Goal: Task Accomplishment & Management: Manage account settings

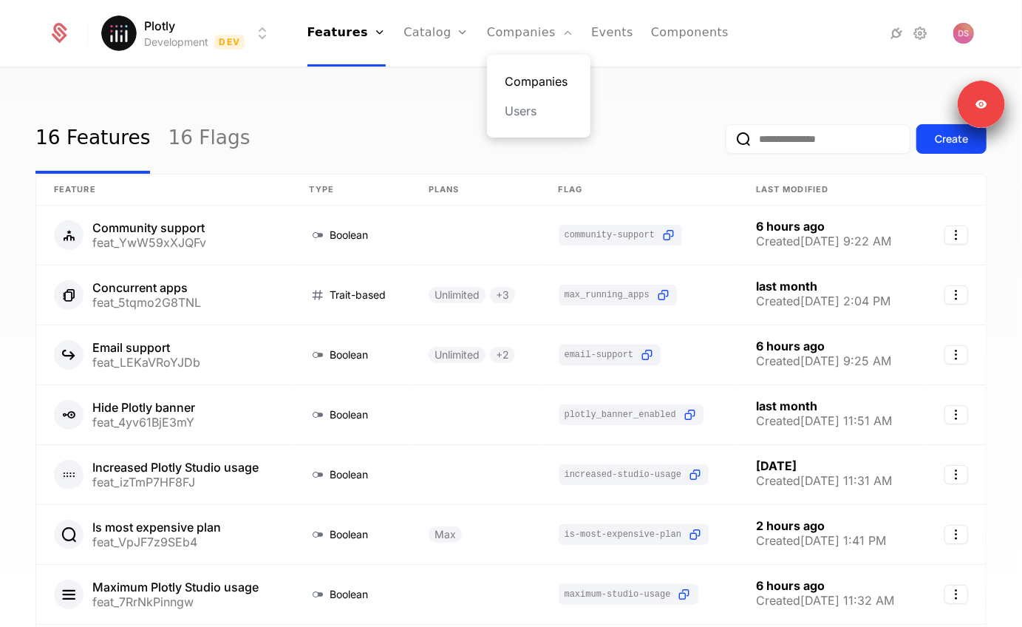
click at [535, 85] on link "Companies" at bounding box center [539, 81] width 68 height 18
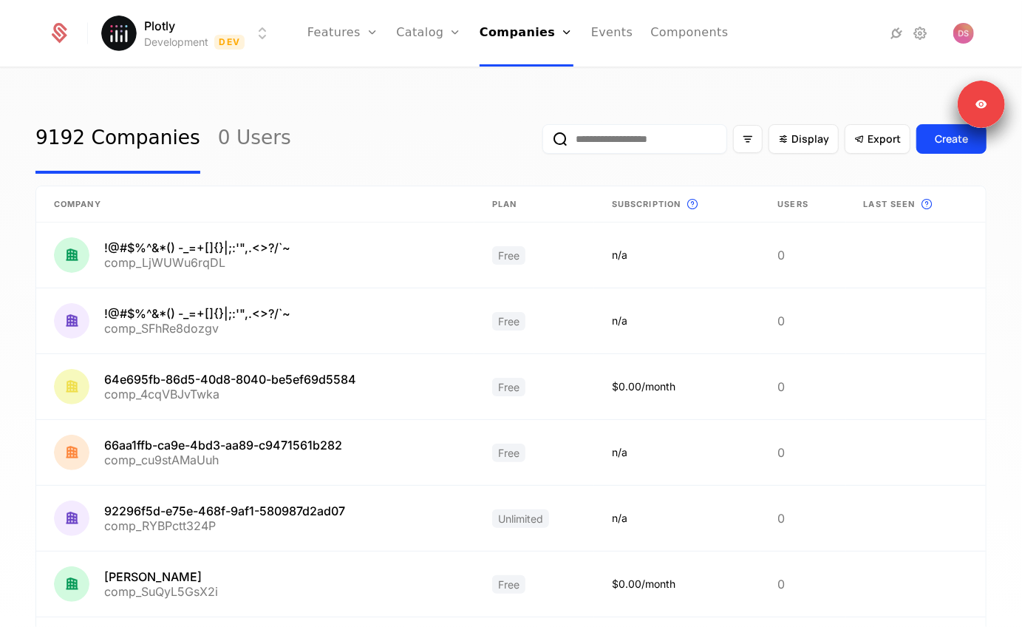
click at [667, 131] on input "email" at bounding box center [634, 139] width 185 height 30
click at [542, 142] on button "submit" at bounding box center [542, 142] width 0 height 0
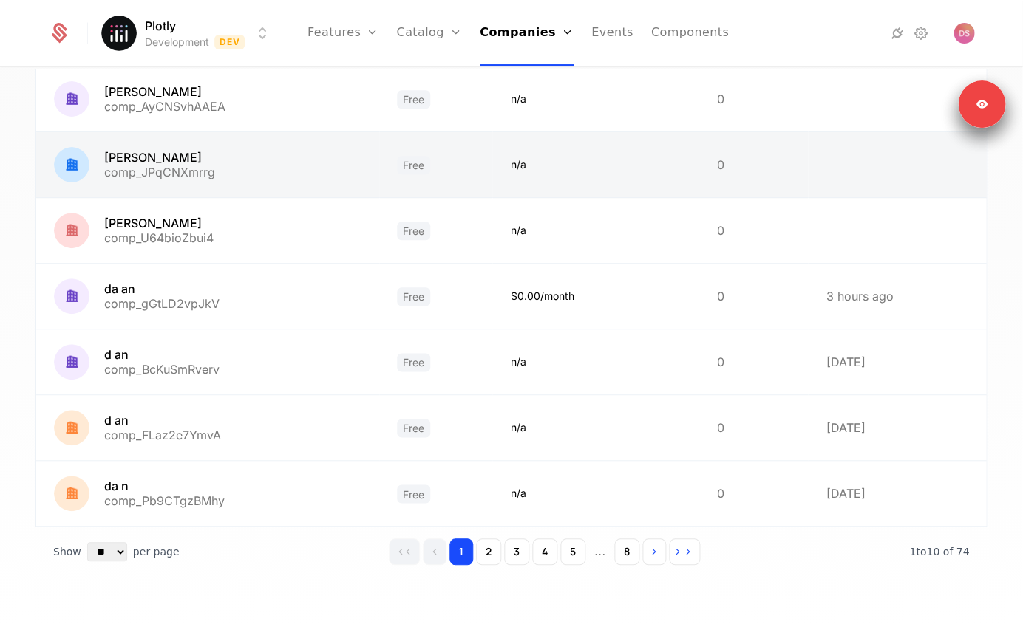
scroll to position [352, 0]
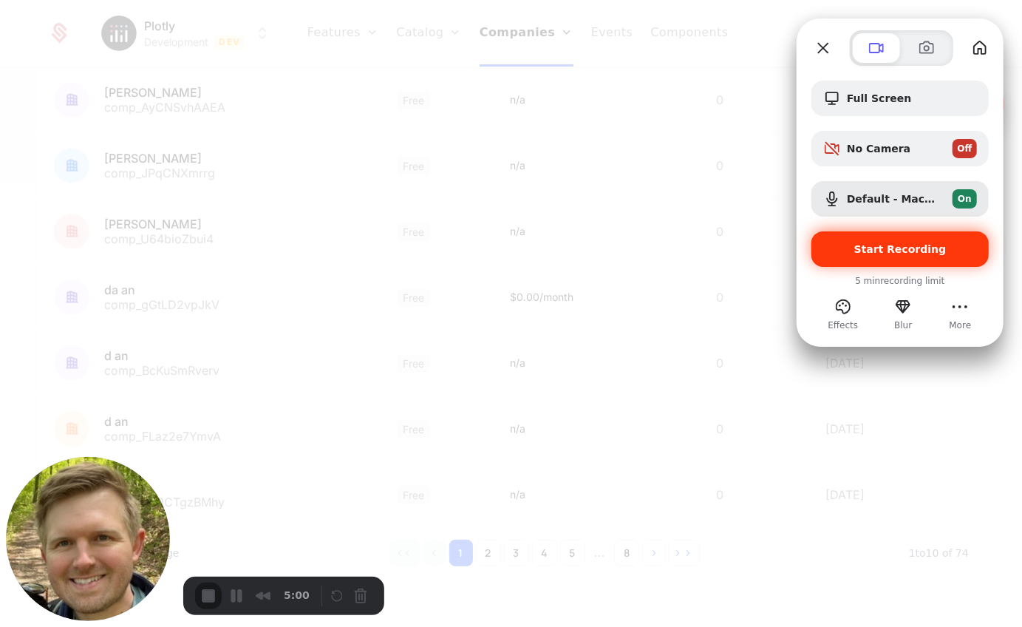
click at [855, 245] on span "Start Recording" at bounding box center [900, 249] width 154 height 12
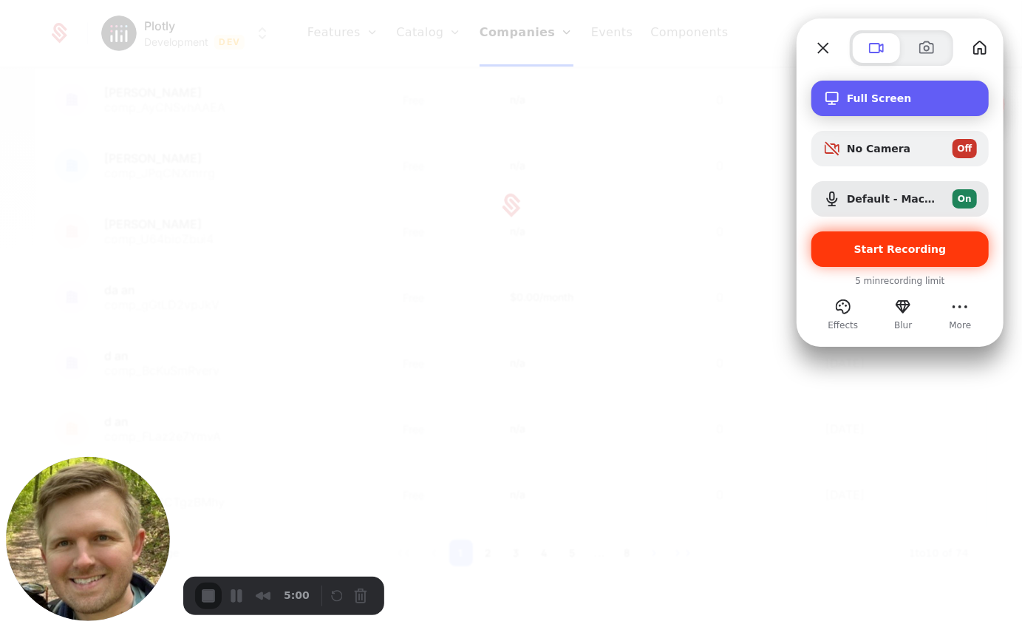
click at [867, 110] on div "Full Screen" at bounding box center [899, 98] width 177 height 35
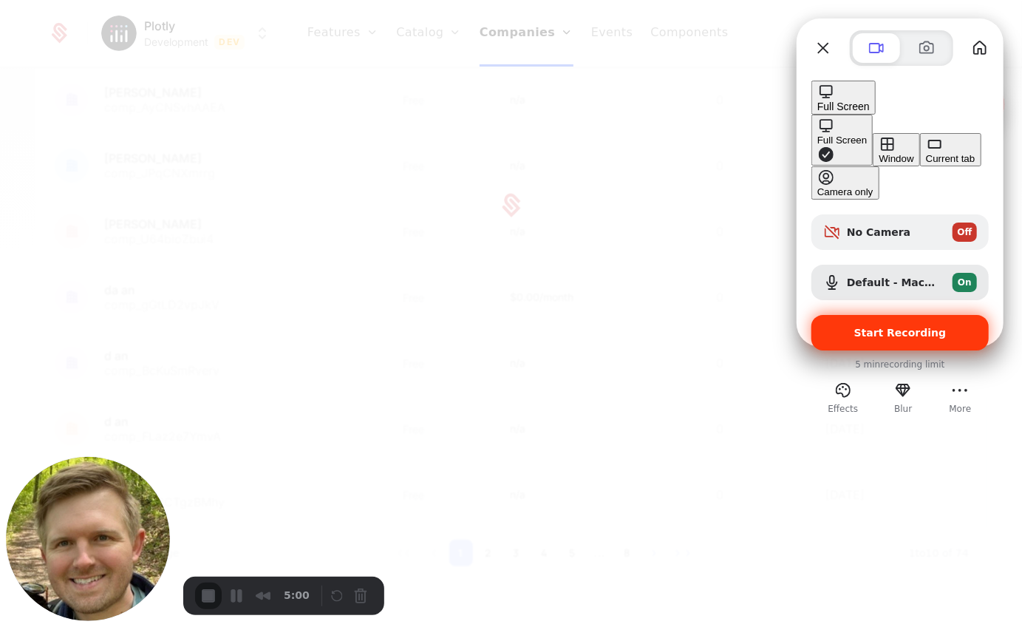
click at [920, 166] on button "Current tab" at bounding box center [950, 149] width 61 height 33
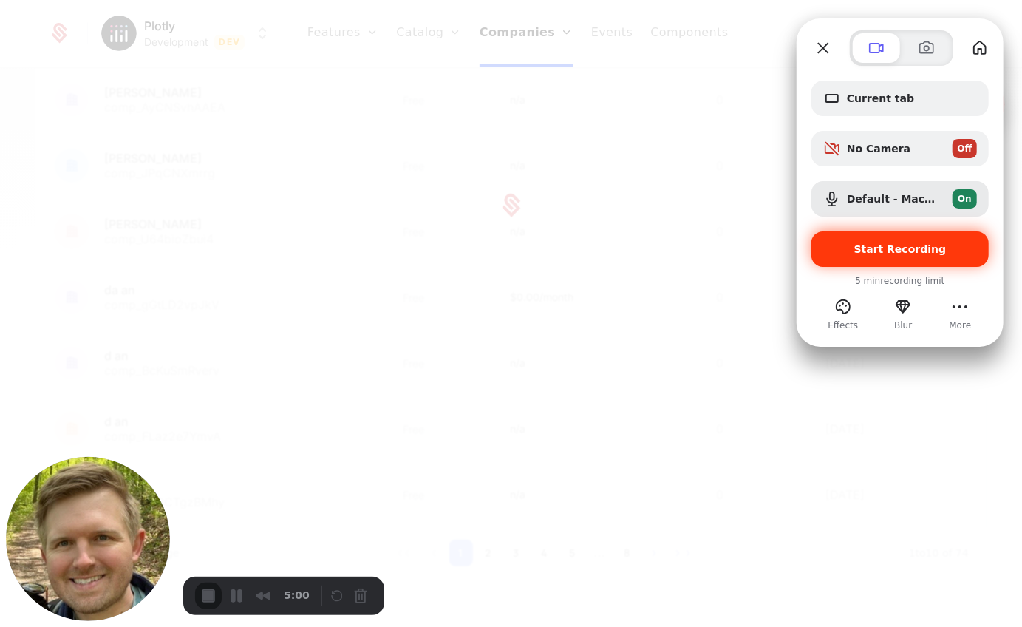
click at [850, 241] on div "Start Recording" at bounding box center [899, 248] width 177 height 35
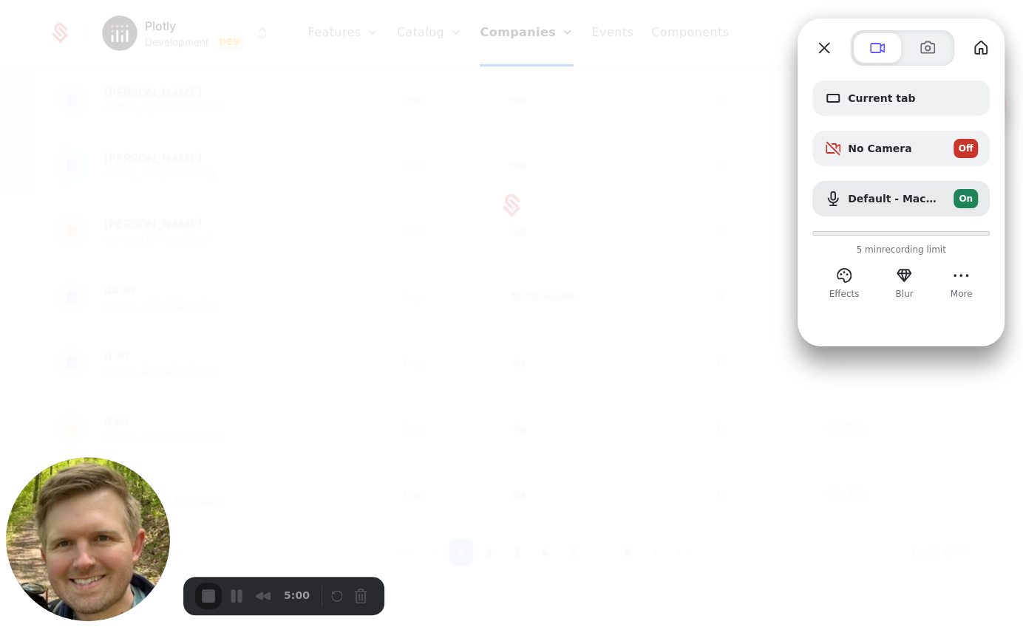
scroll to position [0, 0]
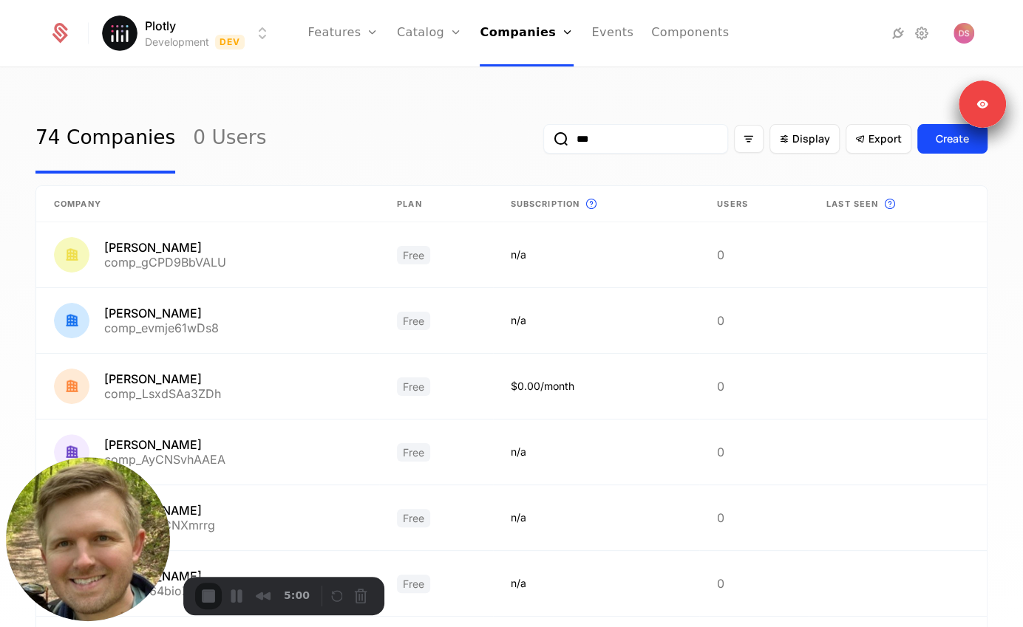
click at [607, 142] on input "***" at bounding box center [635, 139] width 185 height 30
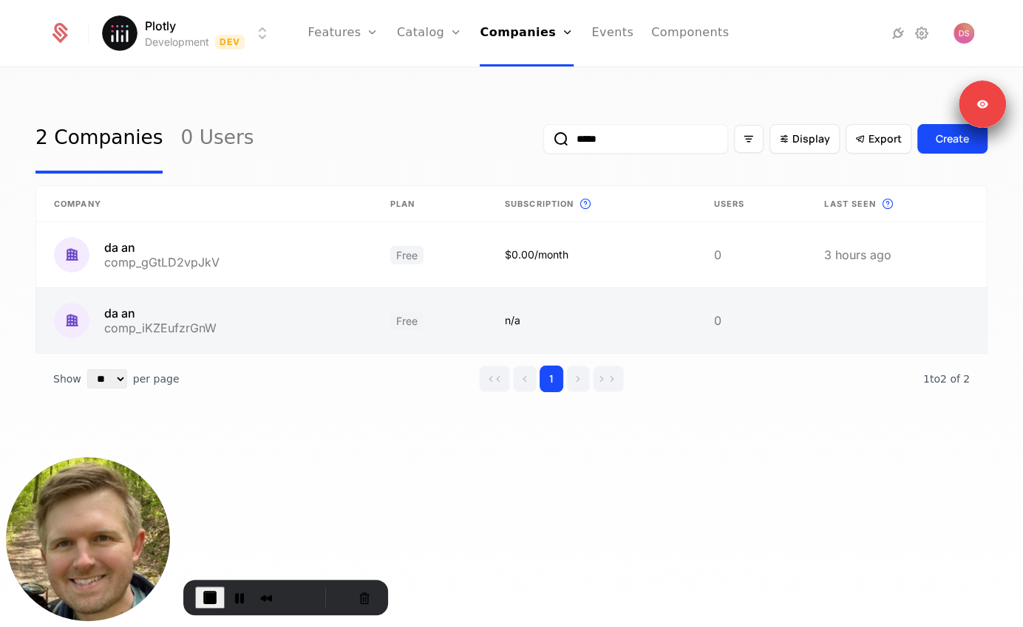
type input "*****"
click at [431, 321] on link at bounding box center [429, 320] width 115 height 65
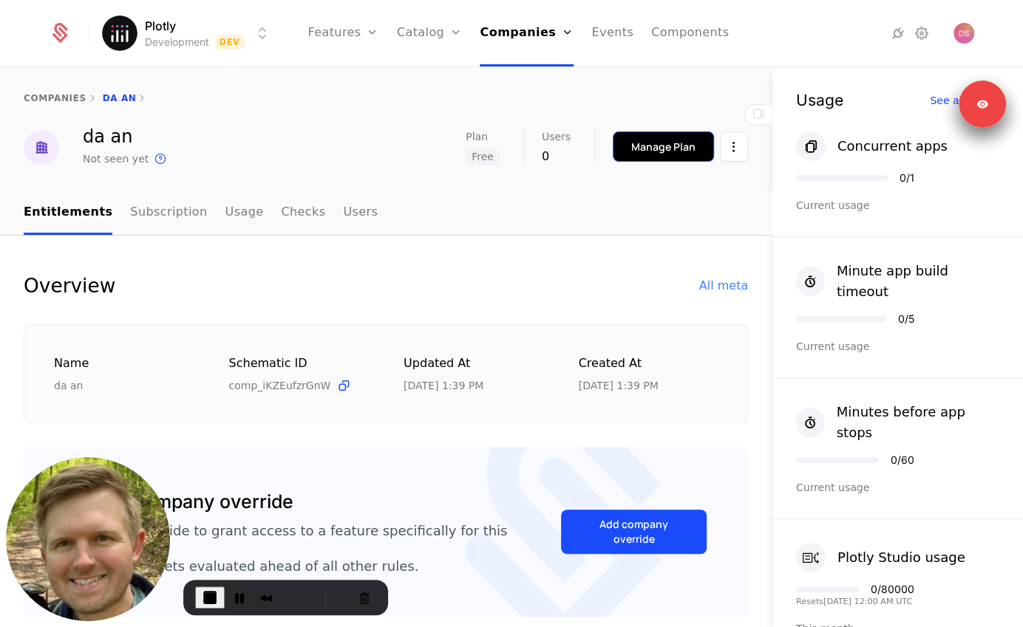
click at [647, 145] on div "Manage Plan" at bounding box center [663, 147] width 64 height 15
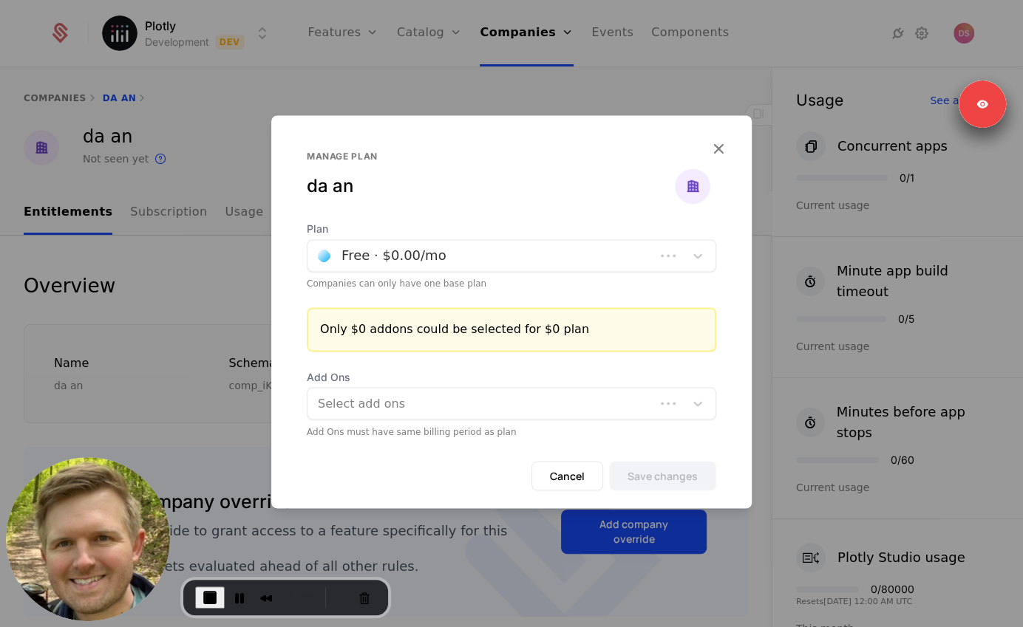
click at [365, 246] on div at bounding box center [481, 255] width 327 height 21
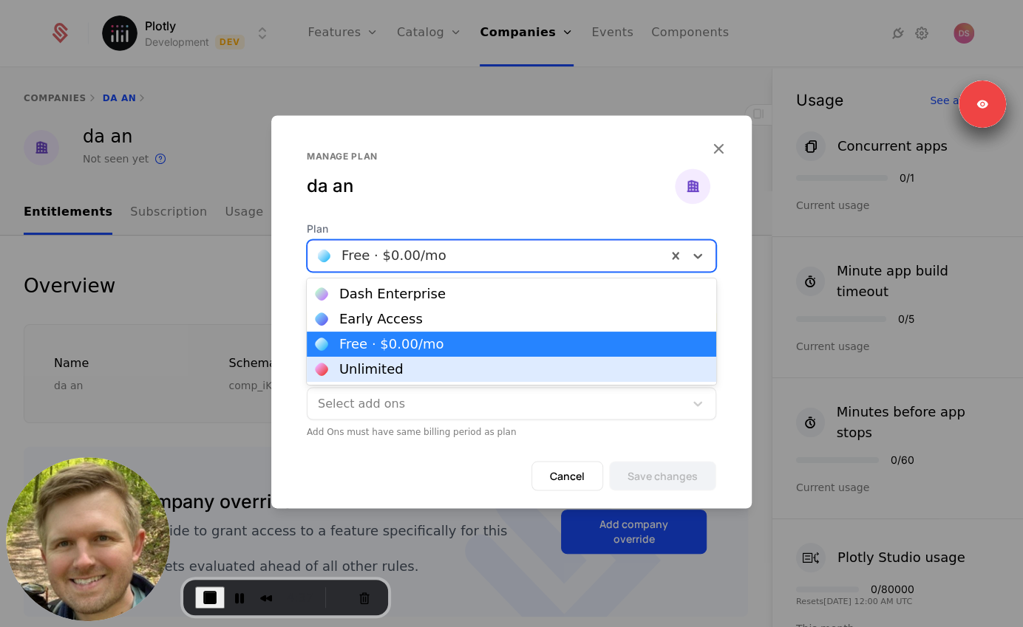
click at [376, 377] on div "Unlimited" at bounding box center [511, 369] width 409 height 25
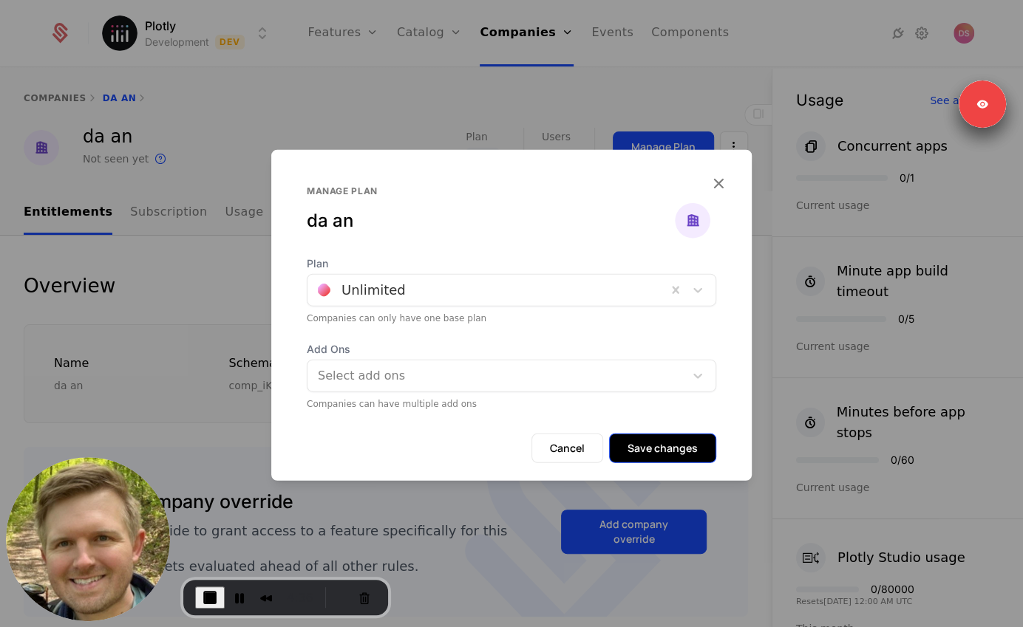
click at [652, 448] on button "Save changes" at bounding box center [662, 448] width 107 height 30
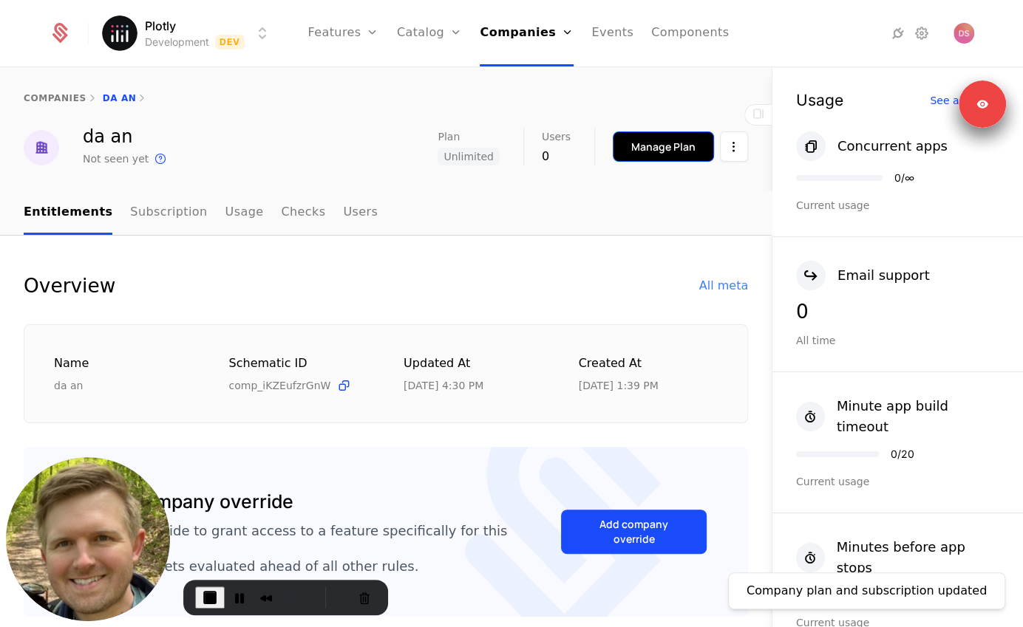
click at [652, 151] on div "Manage Plan" at bounding box center [663, 147] width 64 height 15
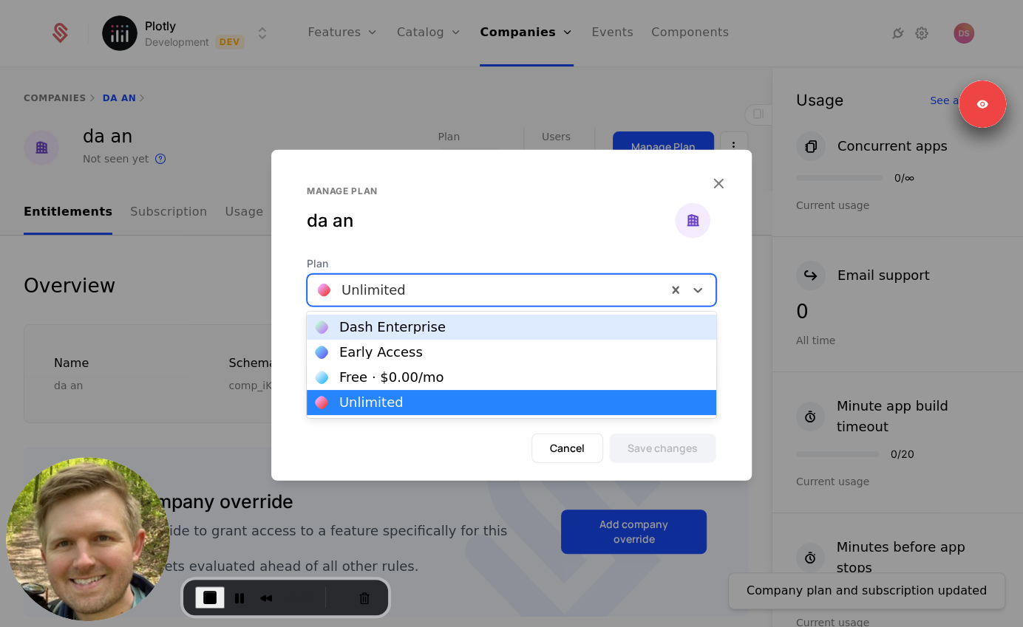
click at [411, 296] on div at bounding box center [487, 289] width 338 height 21
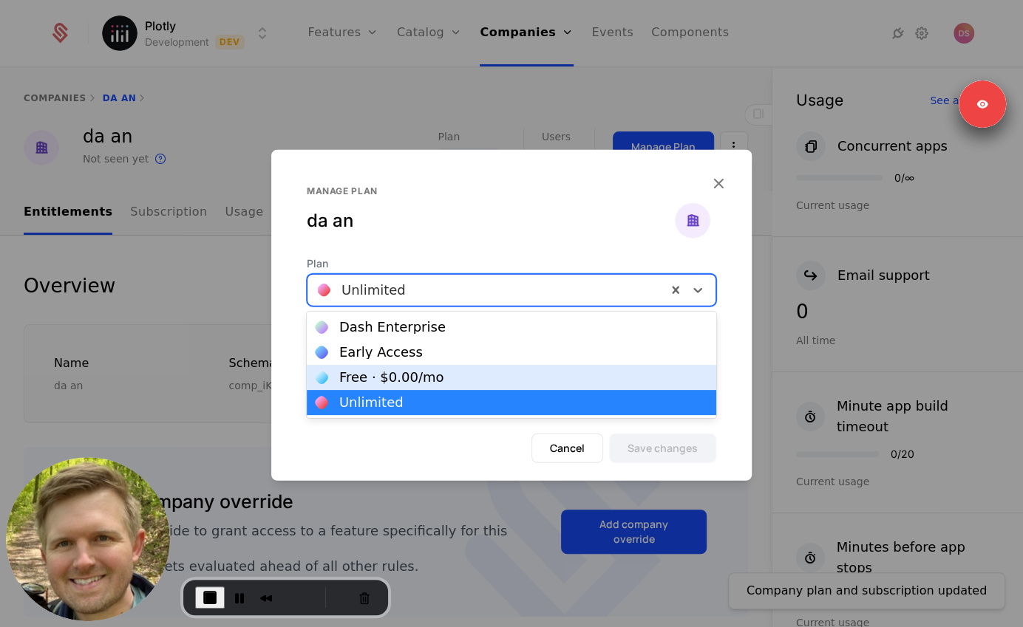
click at [376, 378] on div "Free · $0.00 /mo" at bounding box center [391, 377] width 105 height 13
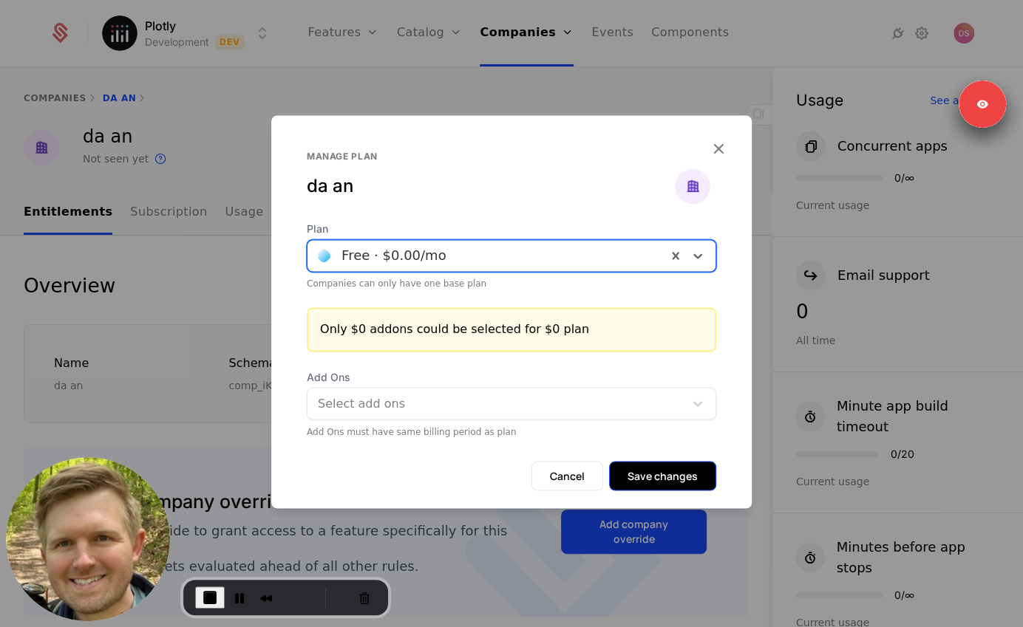
click at [668, 480] on button "Save changes" at bounding box center [662, 476] width 107 height 30
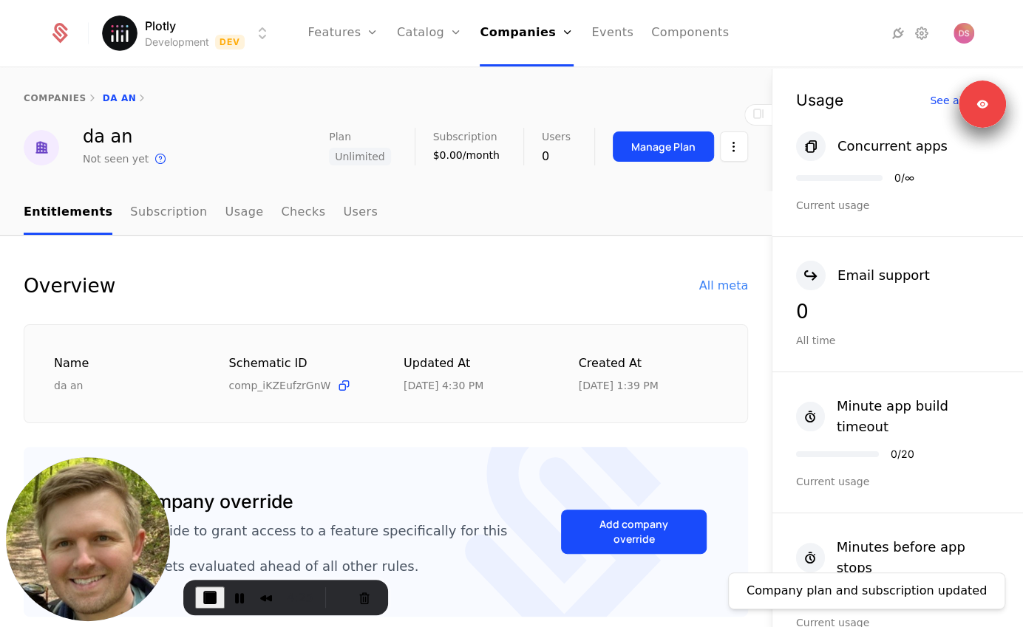
click at [661, 166] on div "Manage Plan" at bounding box center [680, 147] width 135 height 38
click at [661, 151] on div "Manage Plan" at bounding box center [663, 147] width 64 height 15
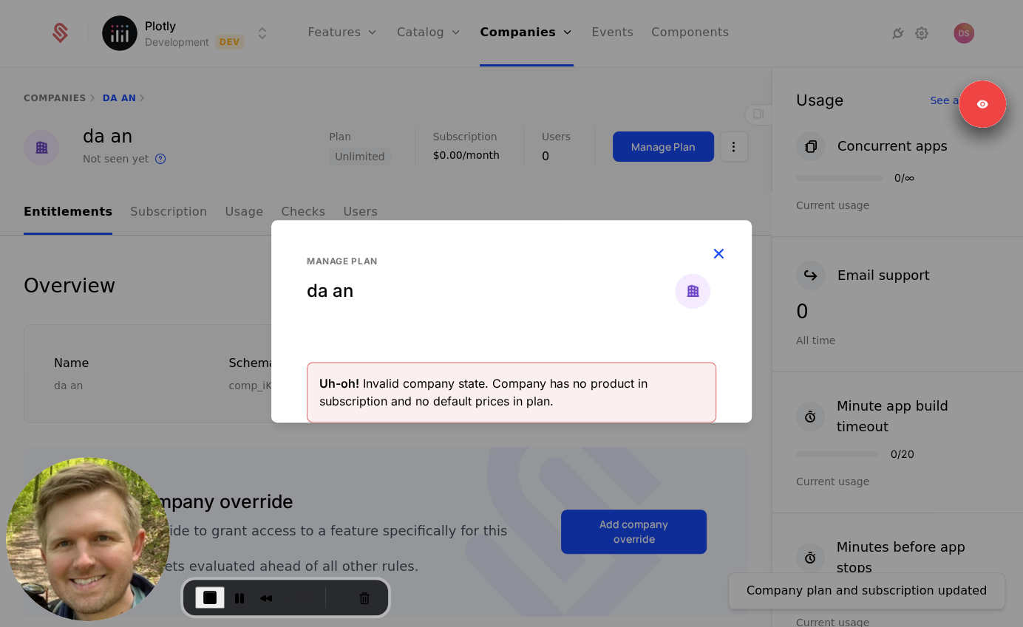
click at [727, 252] on icon "button" at bounding box center [718, 253] width 19 height 19
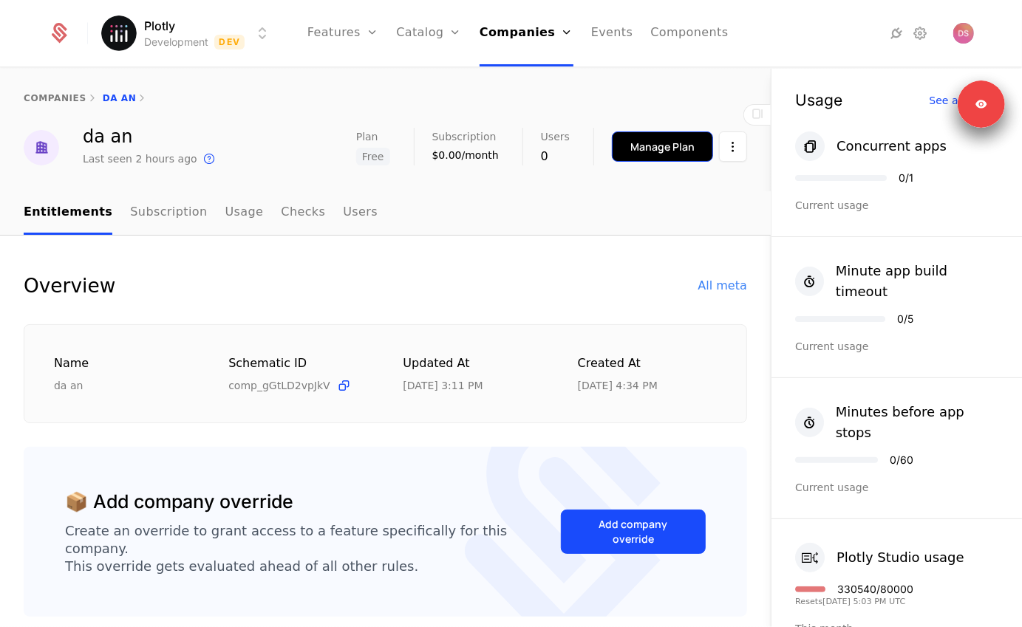
click at [681, 143] on div "Manage Plan" at bounding box center [662, 147] width 64 height 15
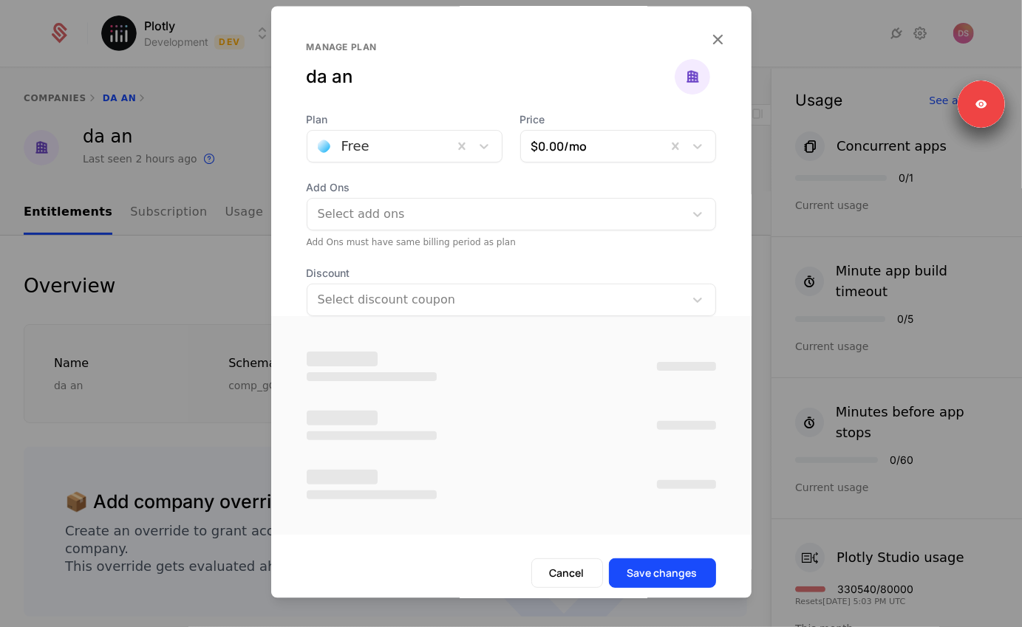
click at [426, 146] on div at bounding box center [380, 146] width 125 height 21
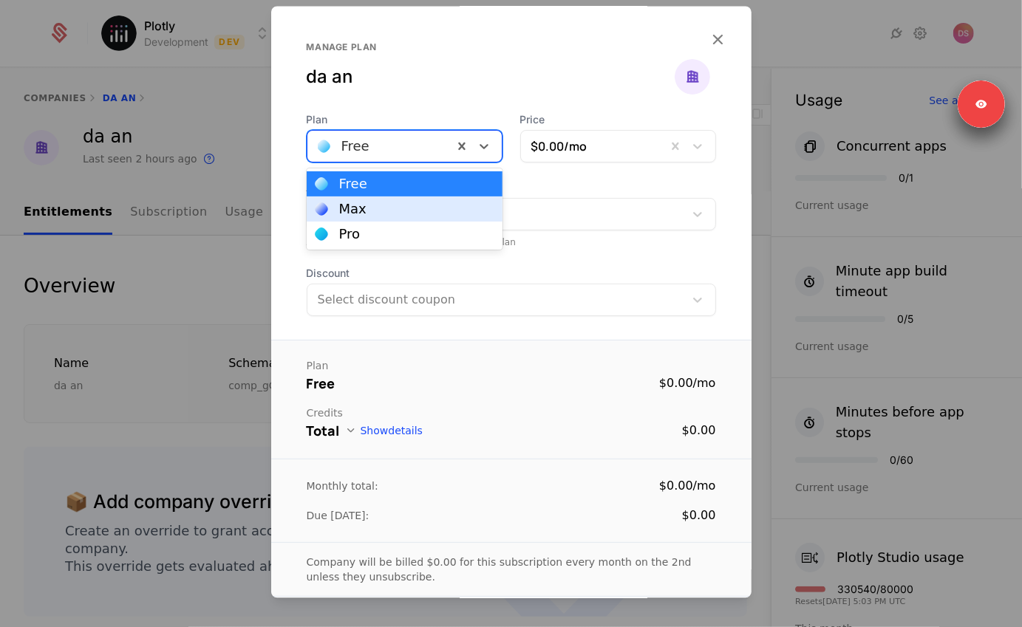
click at [191, 279] on div at bounding box center [511, 313] width 1022 height 627
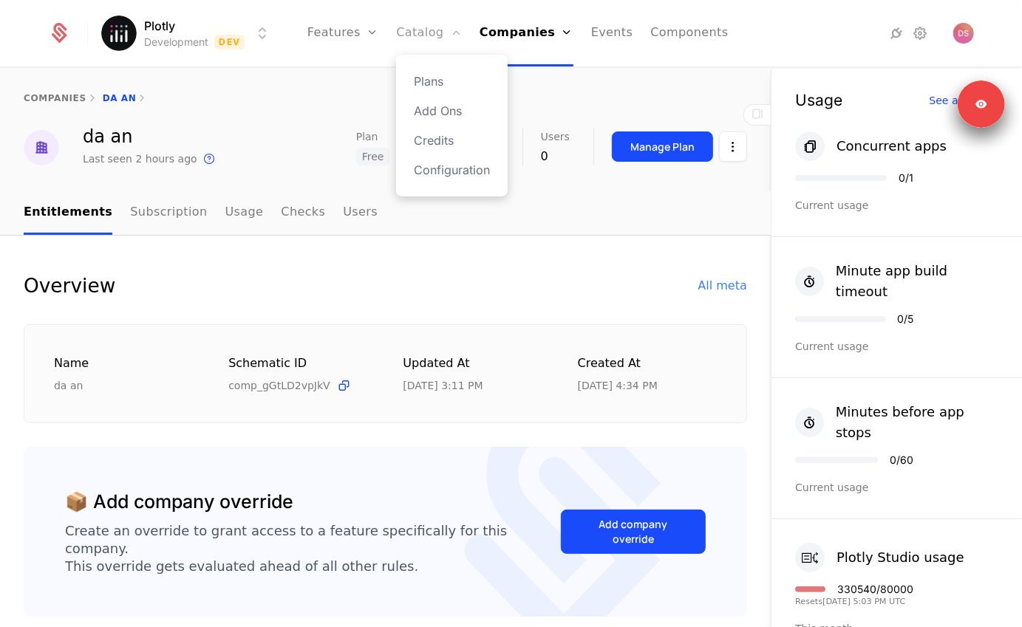
click at [439, 28] on link "Catalog" at bounding box center [429, 33] width 66 height 67
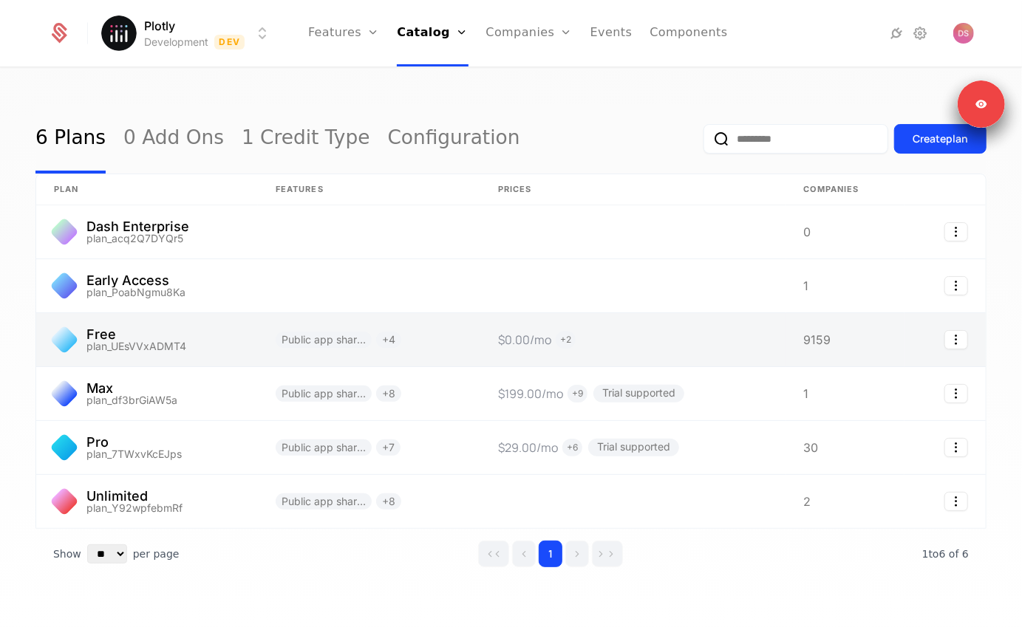
click at [446, 341] on link at bounding box center [369, 339] width 222 height 53
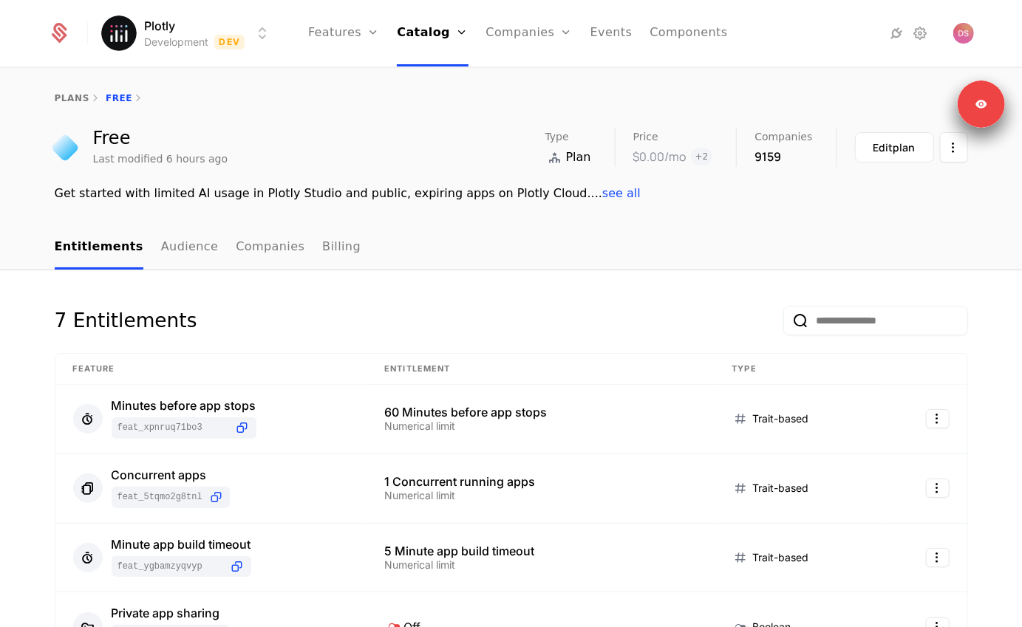
click at [343, 239] on nav "Entitlements Audience Companies Billing" at bounding box center [511, 248] width 913 height 44
click at [326, 246] on link "Billing" at bounding box center [341, 248] width 38 height 44
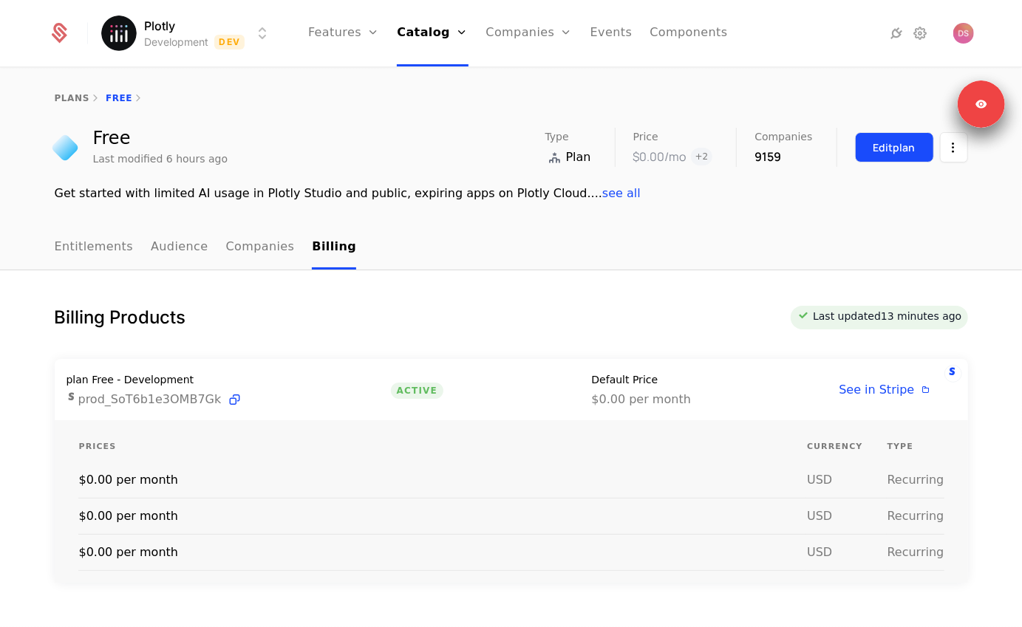
click at [875, 133] on button "Edit plan" at bounding box center [894, 147] width 79 height 30
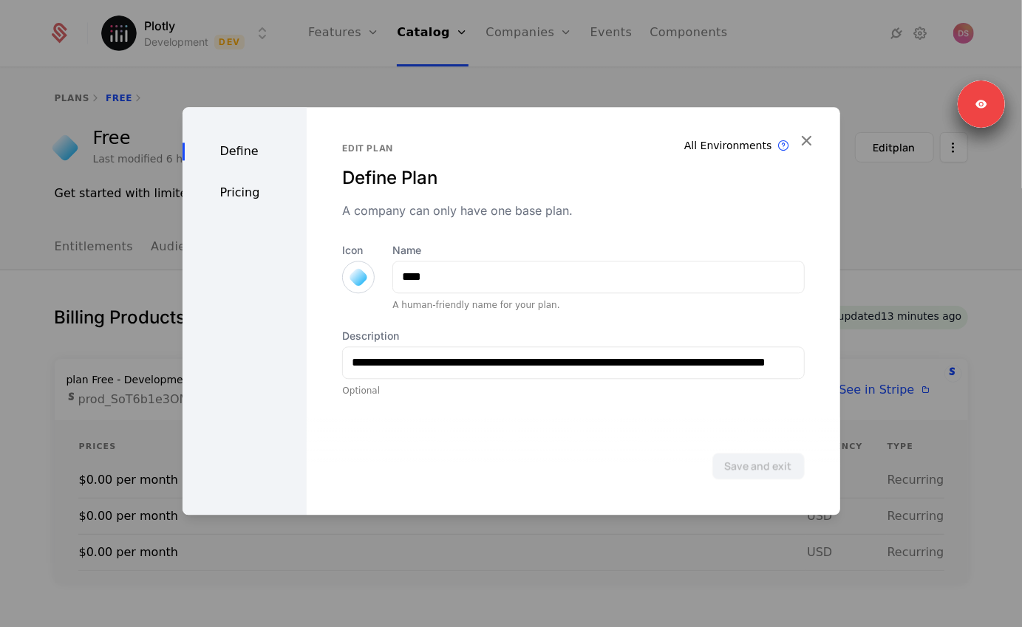
click at [251, 196] on div "Pricing" at bounding box center [245, 193] width 125 height 18
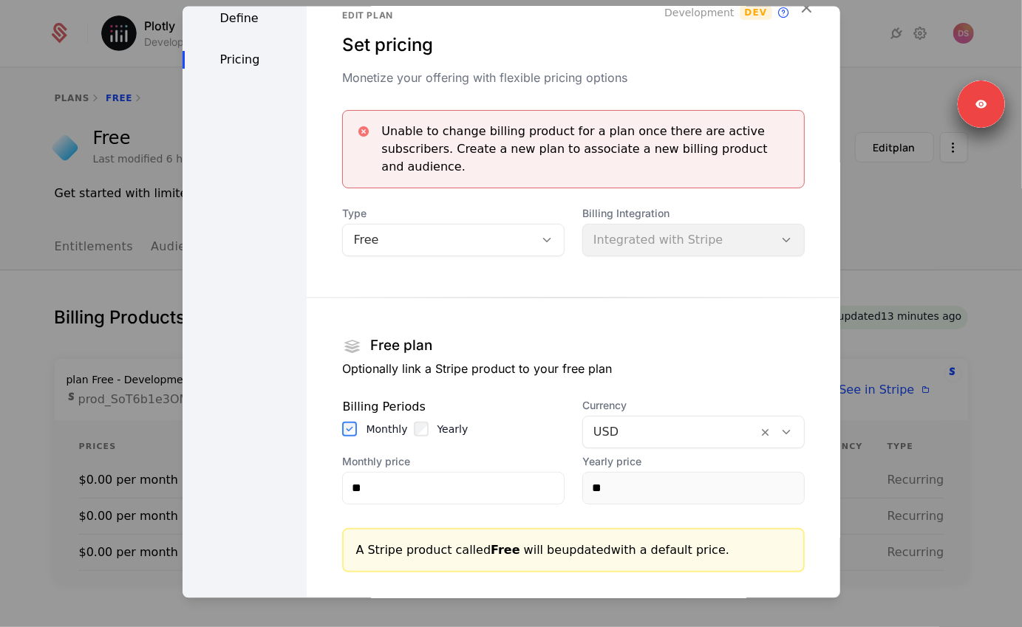
scroll to position [60, 0]
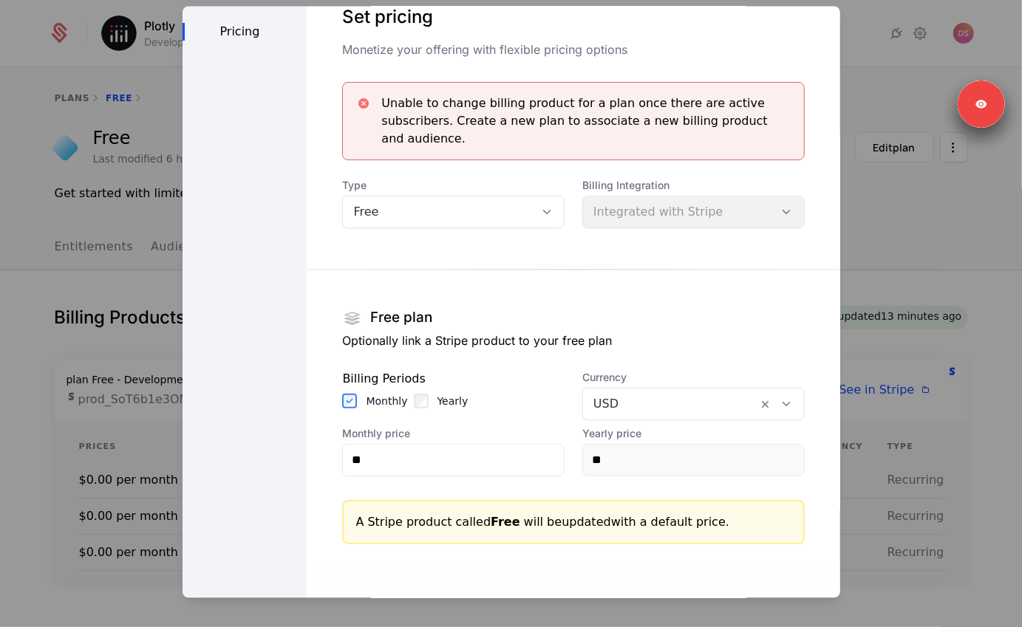
click at [430, 203] on div "Free" at bounding box center [438, 212] width 171 height 18
click at [459, 121] on div "Unable to change billing product for a plan once there are active subscribers. …" at bounding box center [586, 121] width 410 height 53
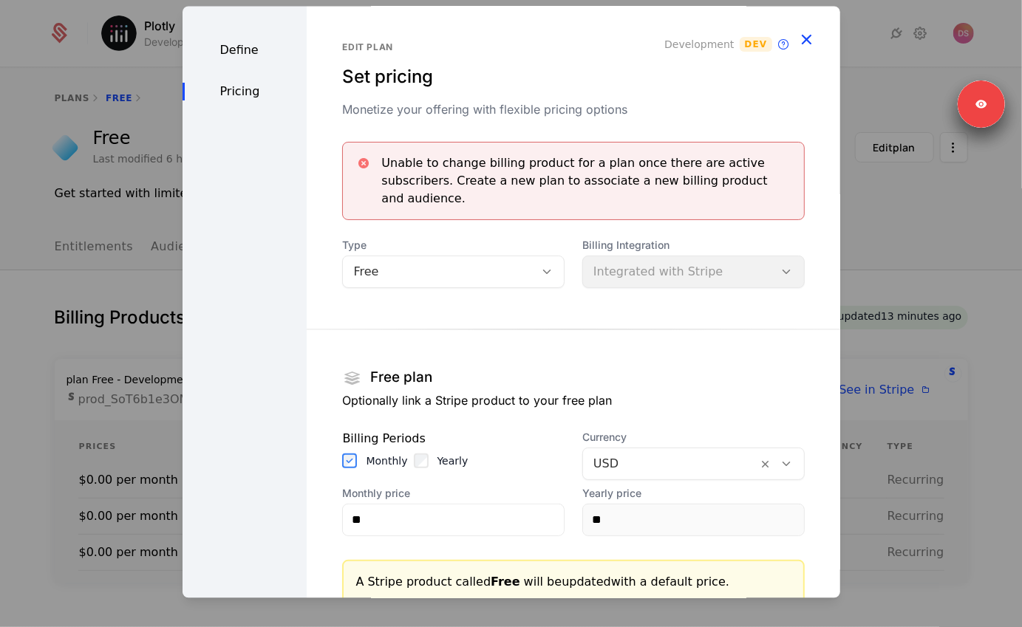
click at [807, 39] on icon "button" at bounding box center [806, 39] width 19 height 19
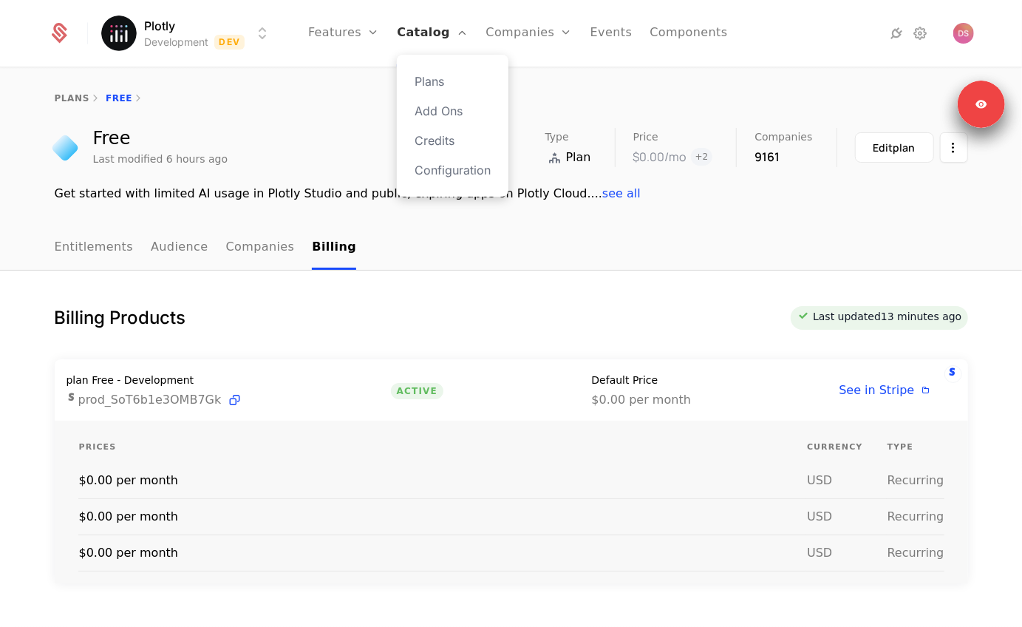
click at [438, 29] on link "Catalog" at bounding box center [432, 33] width 71 height 67
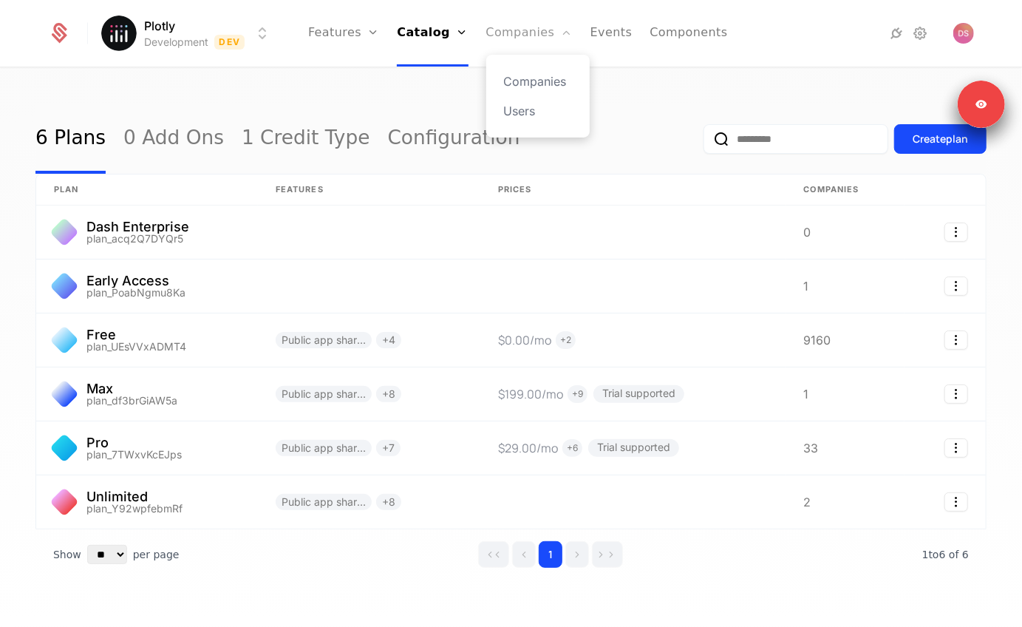
click at [525, 34] on link "Companies" at bounding box center [529, 33] width 86 height 67
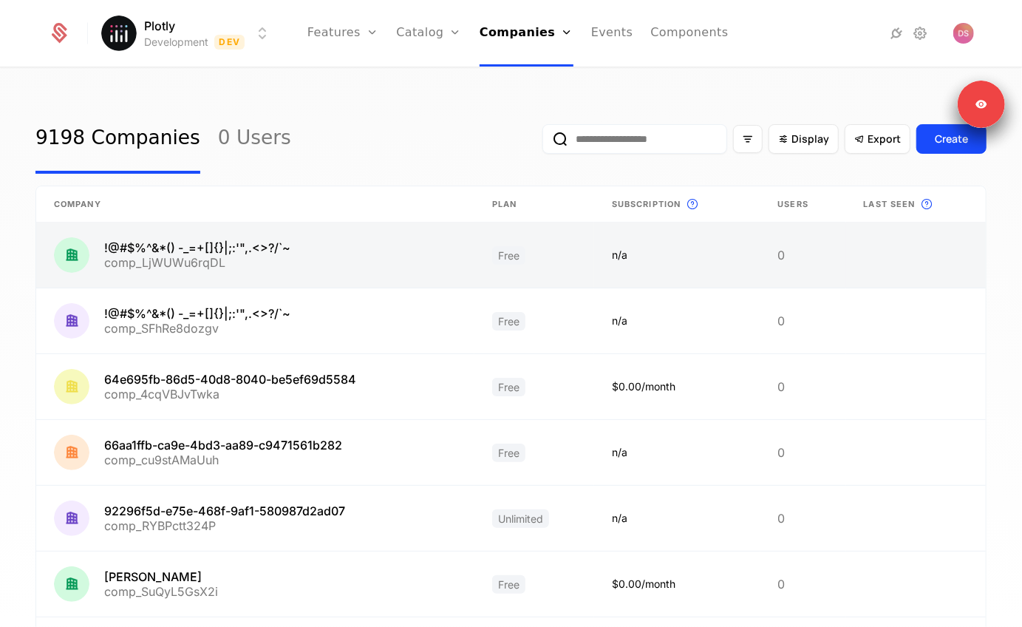
click at [525, 251] on link at bounding box center [534, 254] width 120 height 65
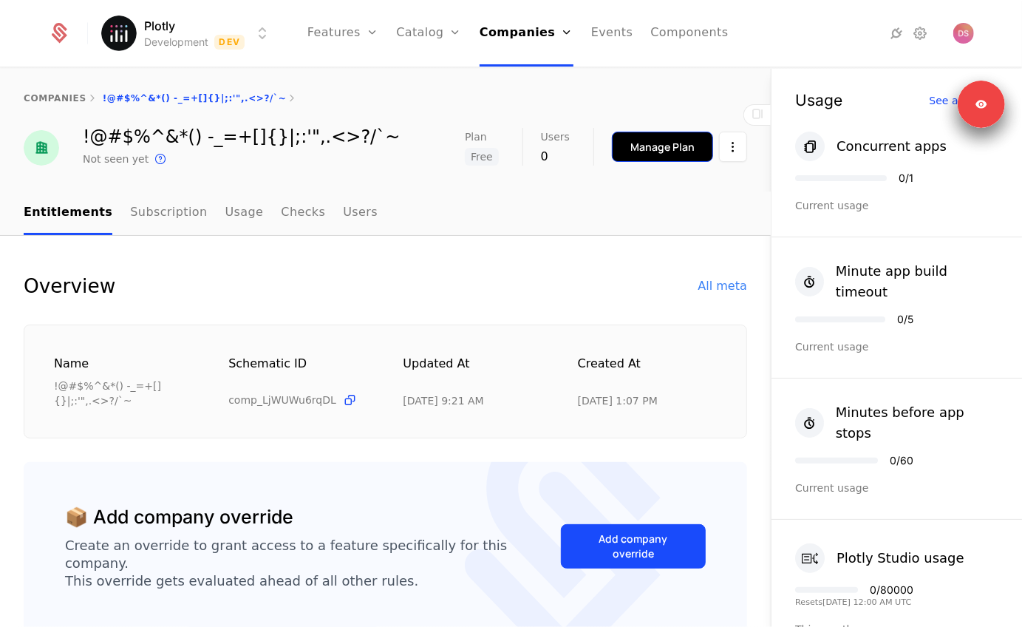
drag, startPoint x: 673, startPoint y: 148, endPoint x: 686, endPoint y: 143, distance: 14.0
click at [686, 143] on div "Manage Plan" at bounding box center [662, 147] width 64 height 15
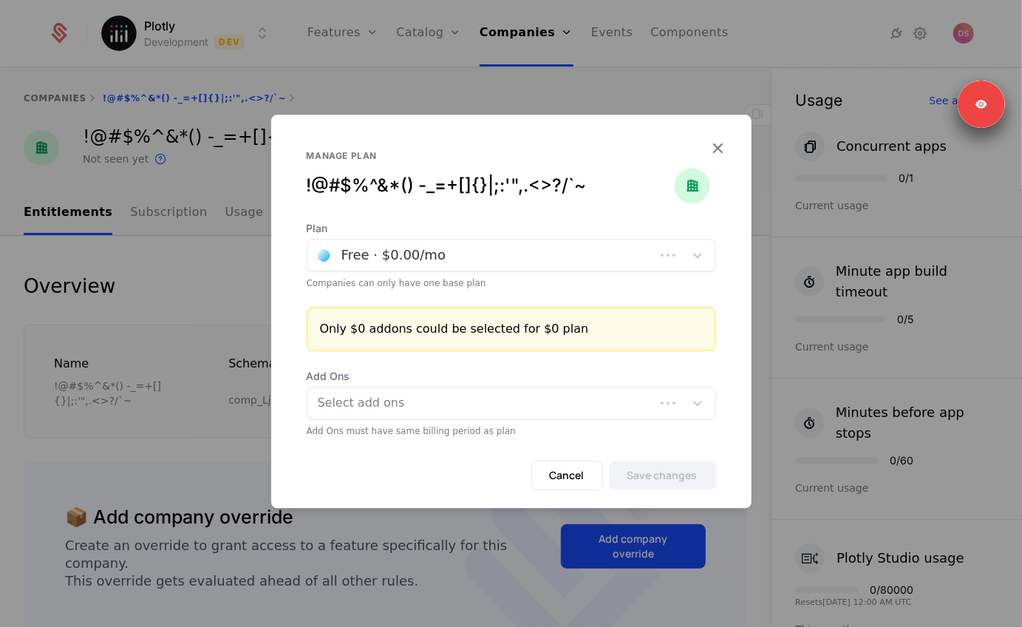
click at [437, 263] on div at bounding box center [481, 255] width 327 height 21
click at [169, 279] on div at bounding box center [511, 313] width 1022 height 627
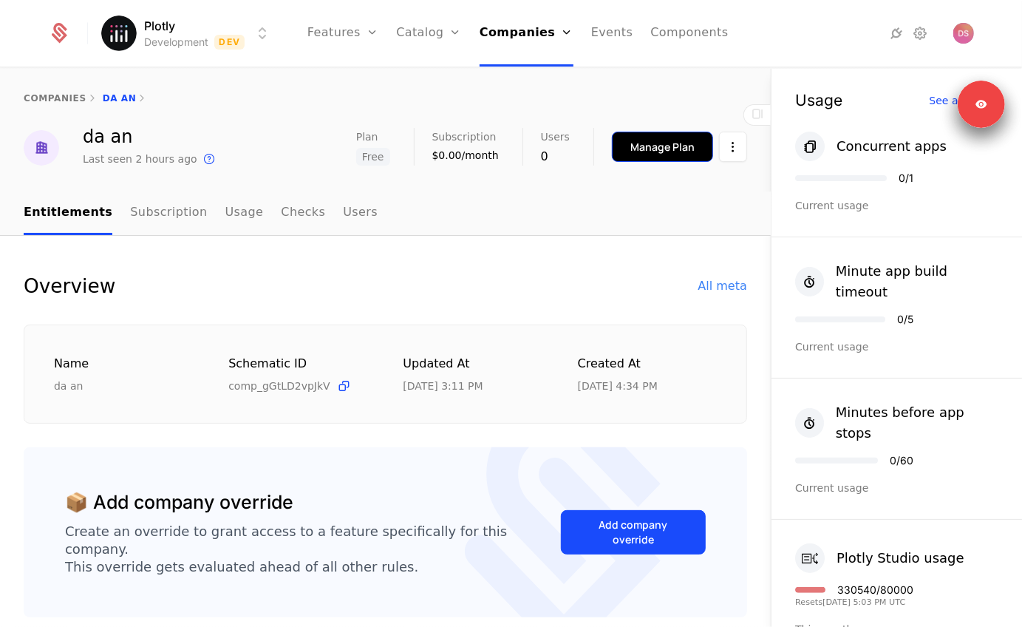
click at [658, 155] on button "Manage Plan" at bounding box center [662, 147] width 101 height 30
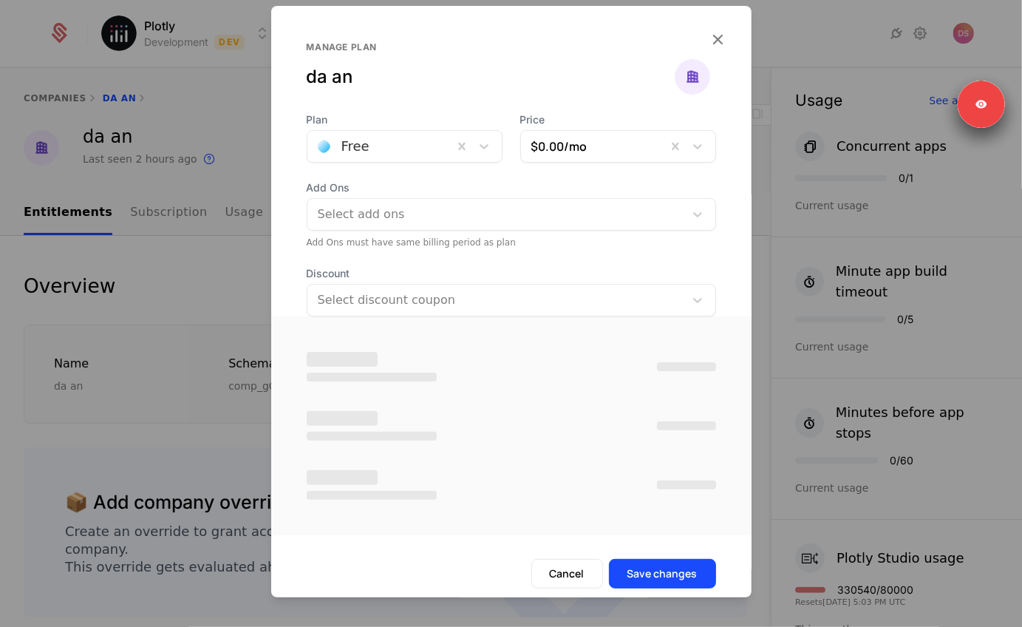
click at [440, 102] on div "Manage plan da an" at bounding box center [511, 76] width 409 height 71
click at [423, 150] on div at bounding box center [380, 146] width 125 height 21
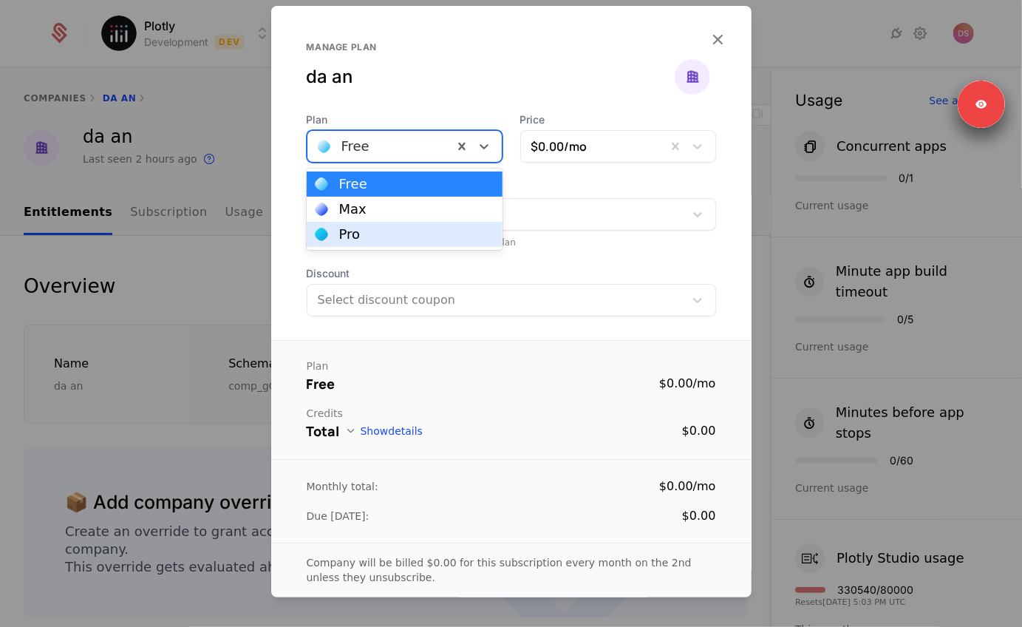
click at [353, 243] on div "Pro" at bounding box center [405, 234] width 196 height 25
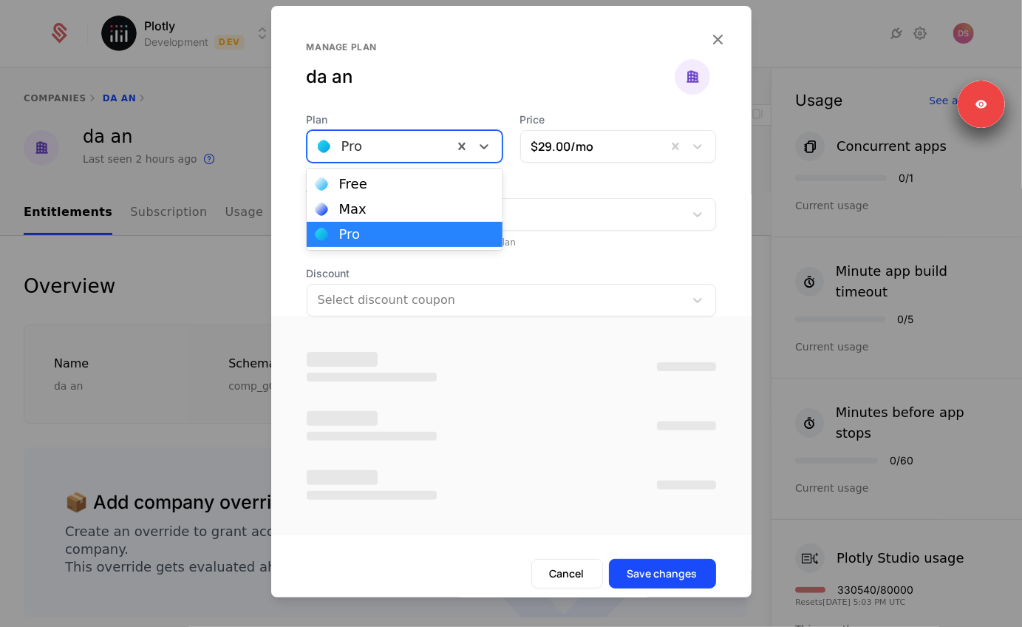
click at [389, 145] on div at bounding box center [380, 146] width 125 height 21
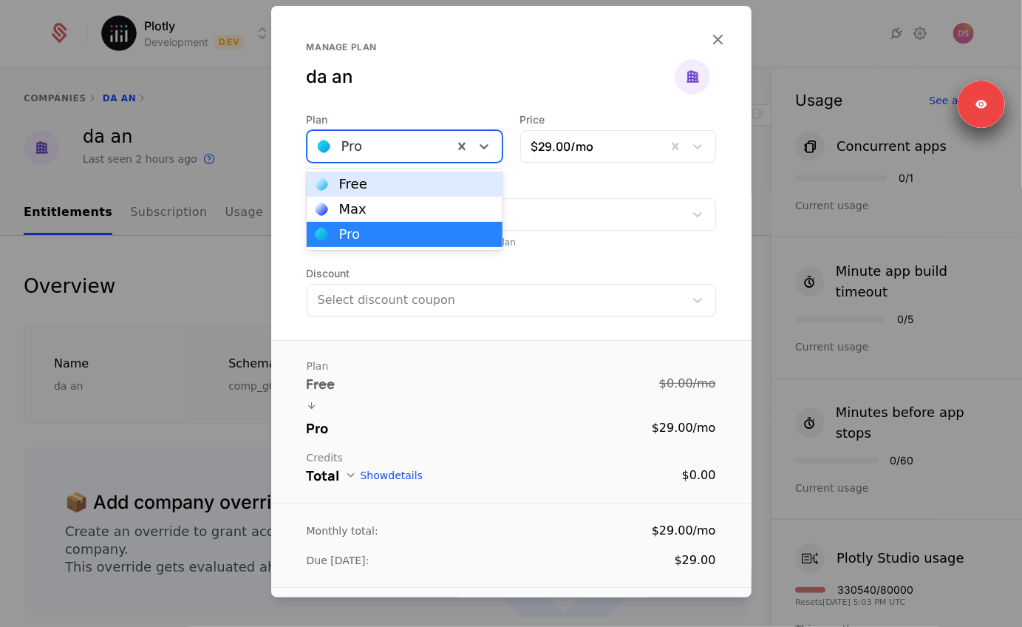
click at [378, 175] on div "Free" at bounding box center [405, 183] width 196 height 25
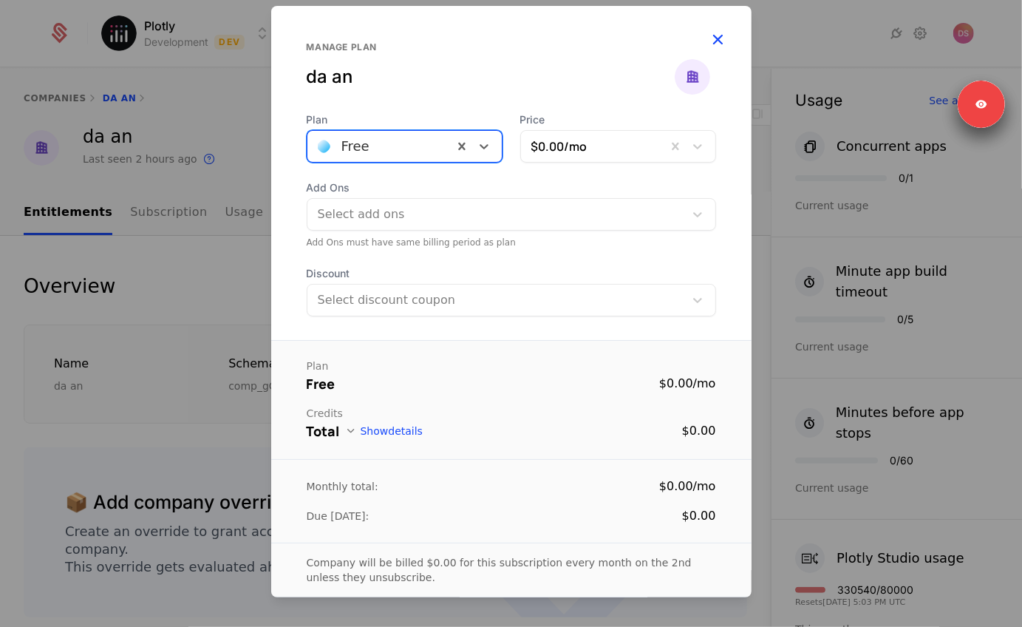
click at [715, 31] on icon "button" at bounding box center [718, 39] width 19 height 19
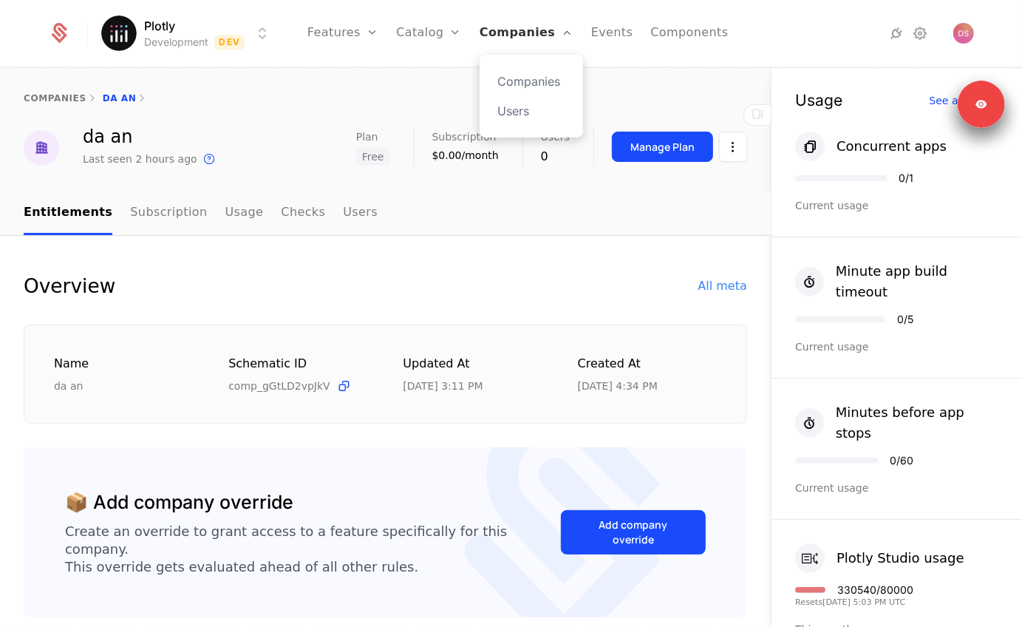
click at [500, 37] on link "Companies" at bounding box center [527, 33] width 94 height 67
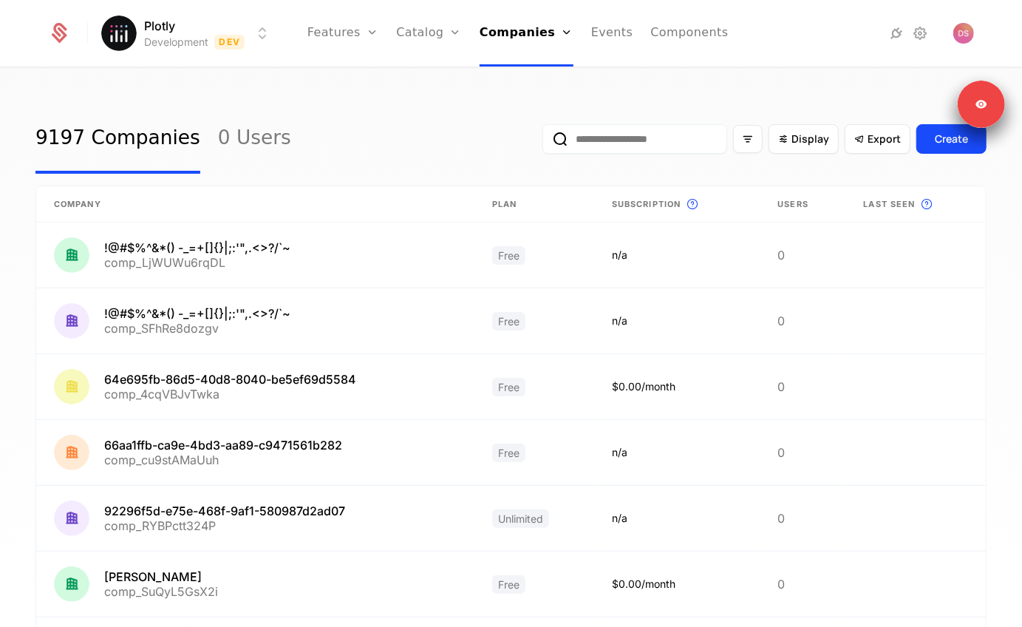
click at [619, 150] on input "email" at bounding box center [634, 139] width 185 height 30
type input "*****"
click at [542, 142] on button "submit" at bounding box center [542, 142] width 0 height 0
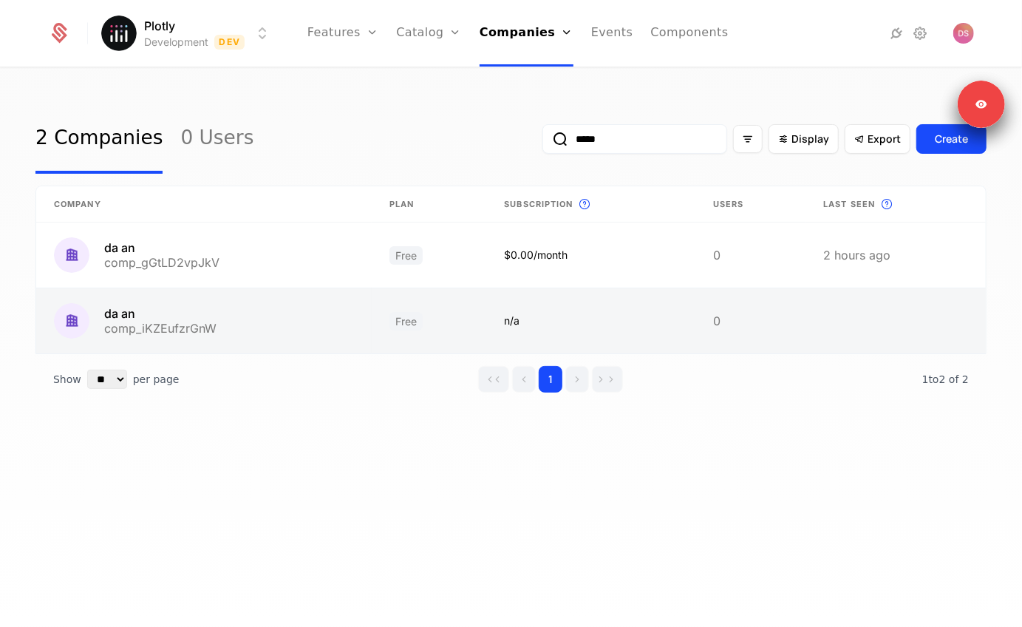
click at [226, 313] on link at bounding box center [203, 320] width 335 height 65
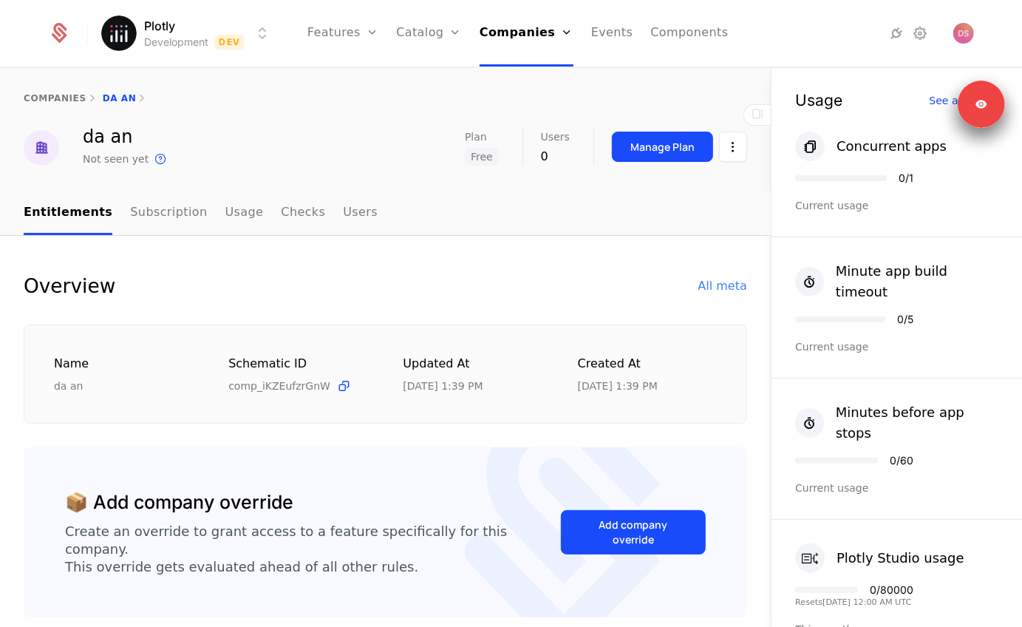
click at [645, 130] on div "Manage Plan" at bounding box center [679, 147] width 135 height 38
click at [643, 147] on div "Manage Plan" at bounding box center [662, 147] width 64 height 15
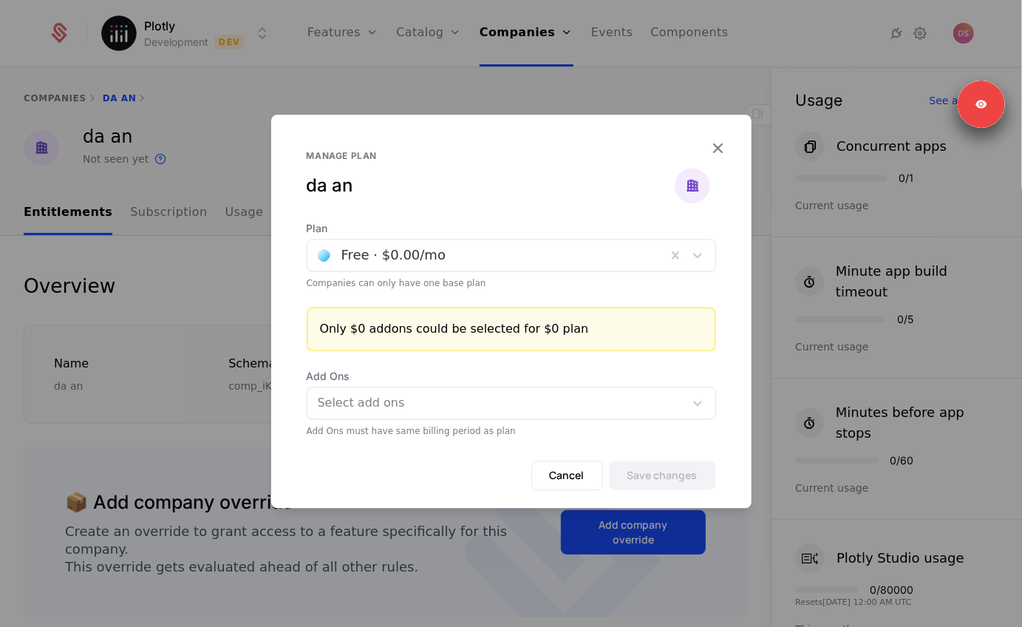
click at [420, 248] on div at bounding box center [487, 255] width 338 height 21
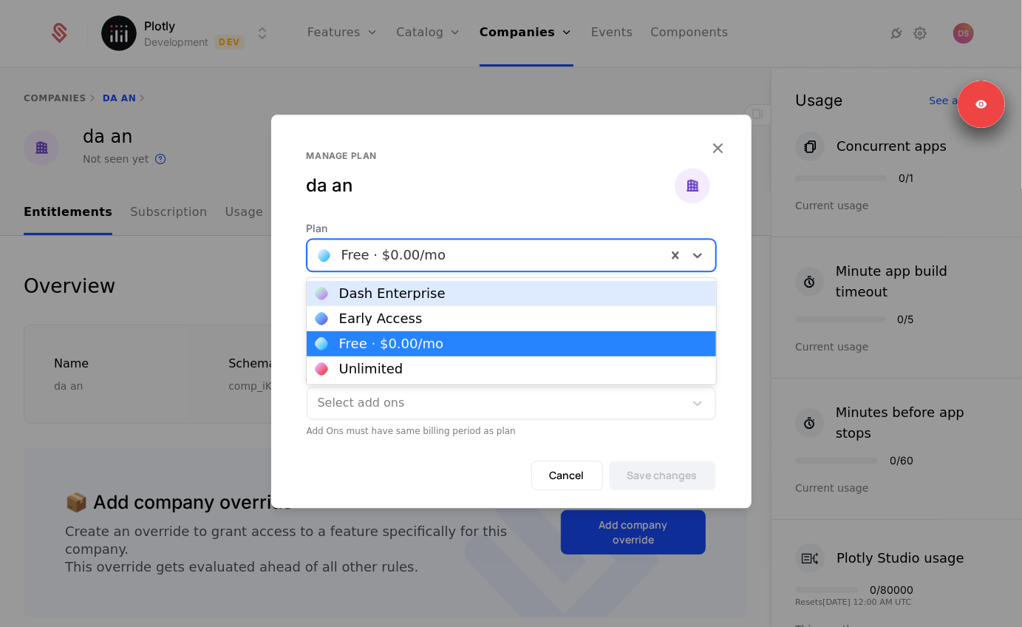
click at [463, 145] on div "Manage plan da an" at bounding box center [511, 168] width 480 height 106
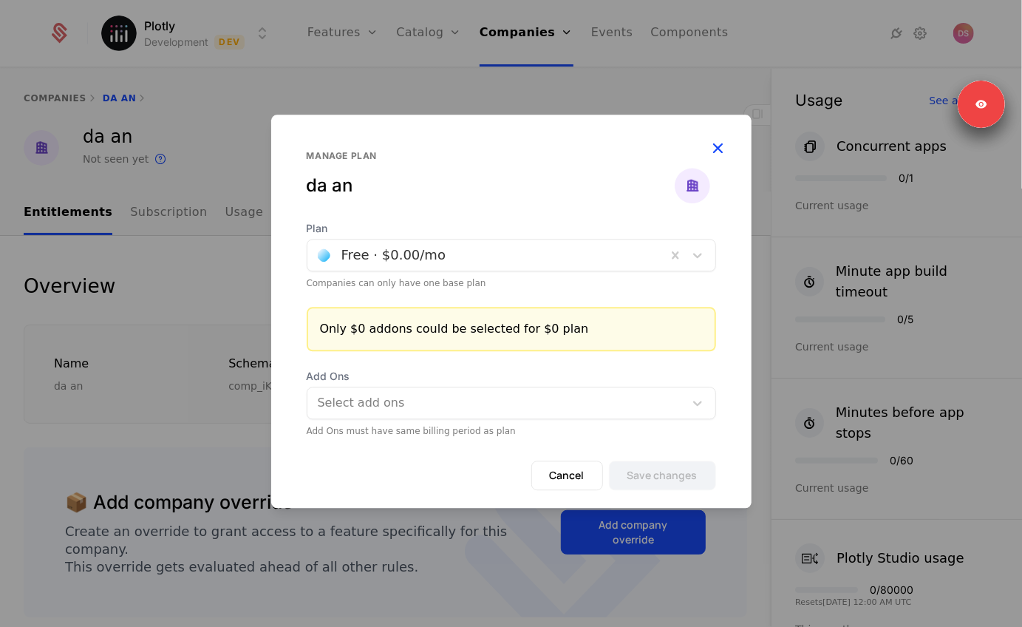
click at [718, 144] on icon "button" at bounding box center [718, 147] width 19 height 19
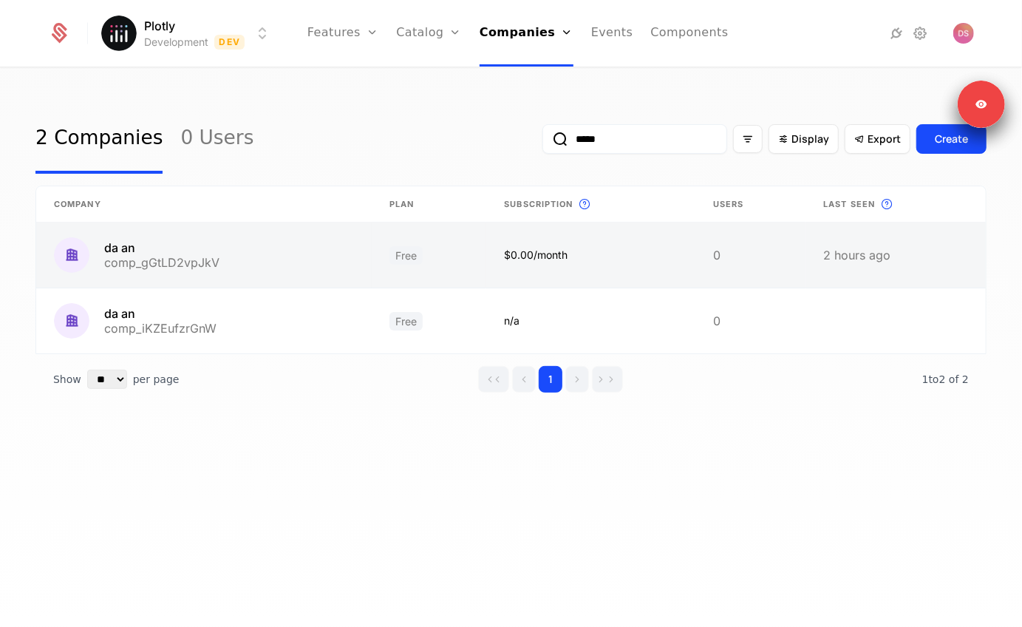
click at [547, 250] on link at bounding box center [590, 254] width 209 height 65
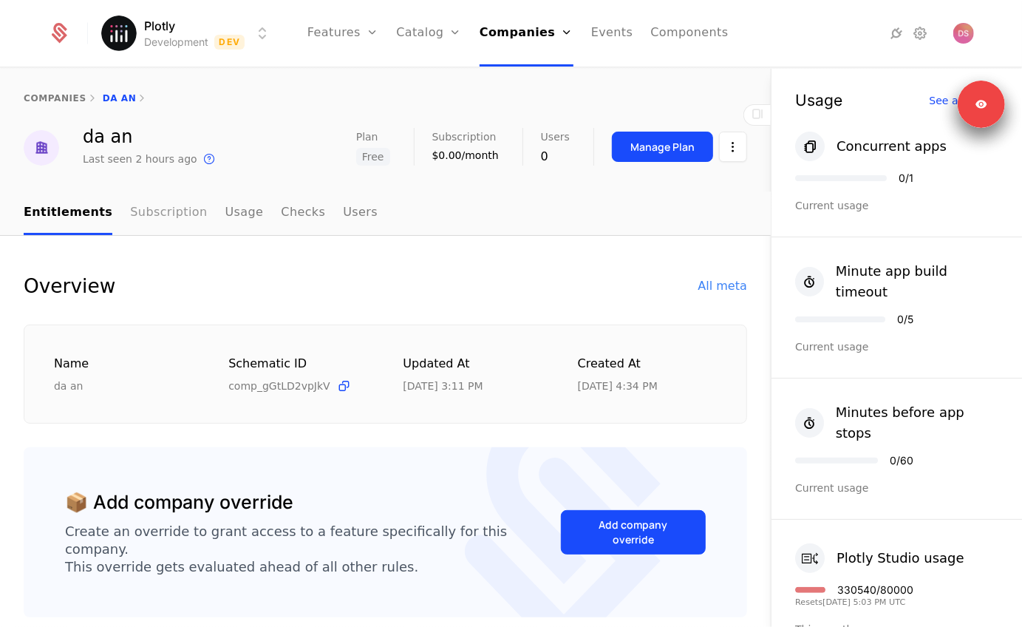
click at [143, 202] on link "Subscription" at bounding box center [168, 213] width 77 height 44
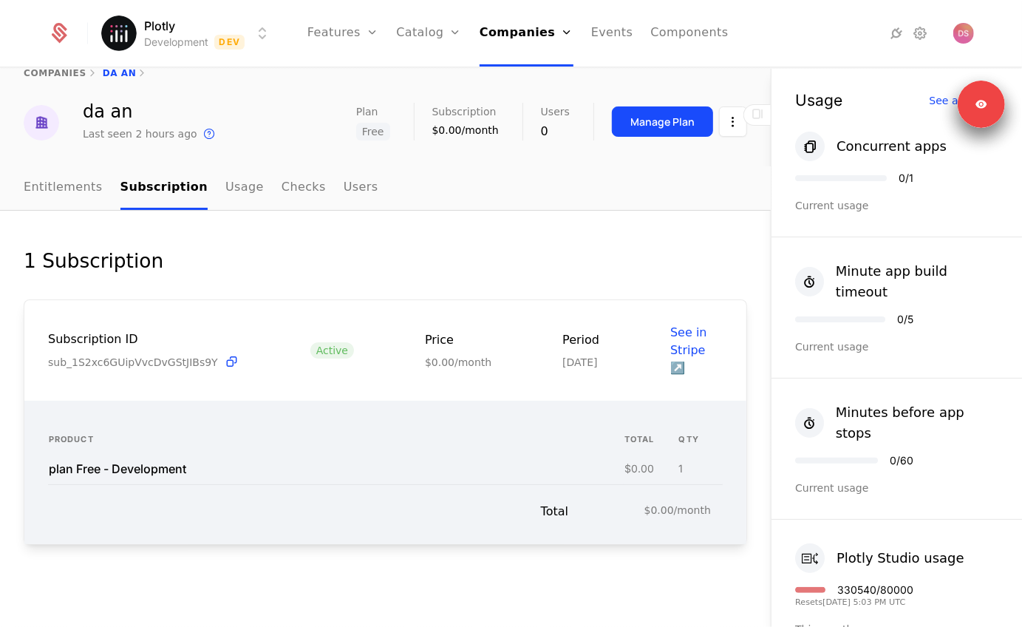
scroll to position [41, 0]
click at [72, 170] on link "Entitlements" at bounding box center [63, 188] width 79 height 44
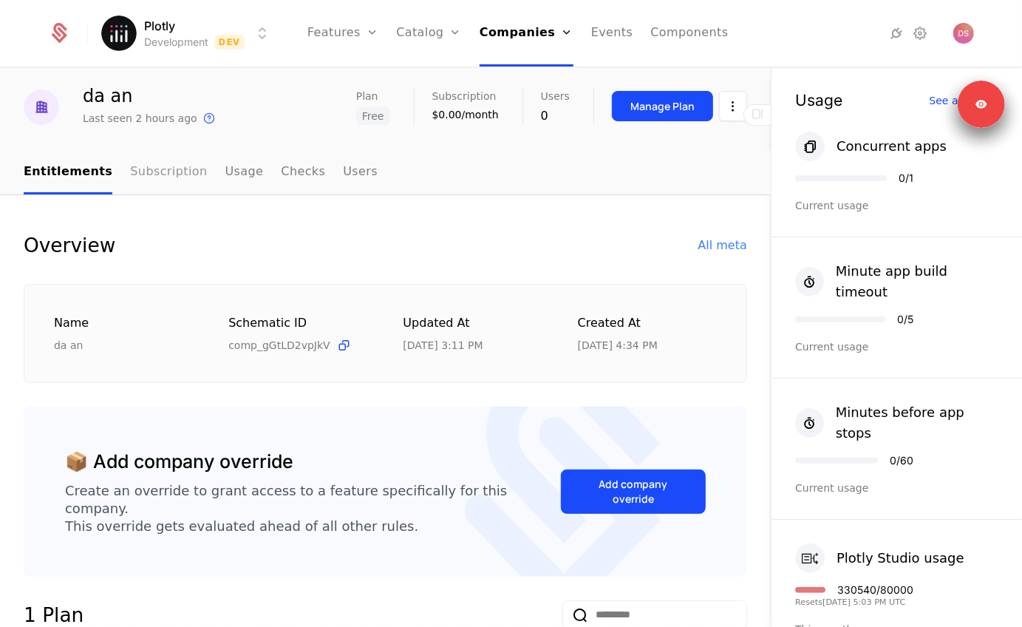
click at [168, 160] on link "Subscription" at bounding box center [168, 173] width 77 height 44
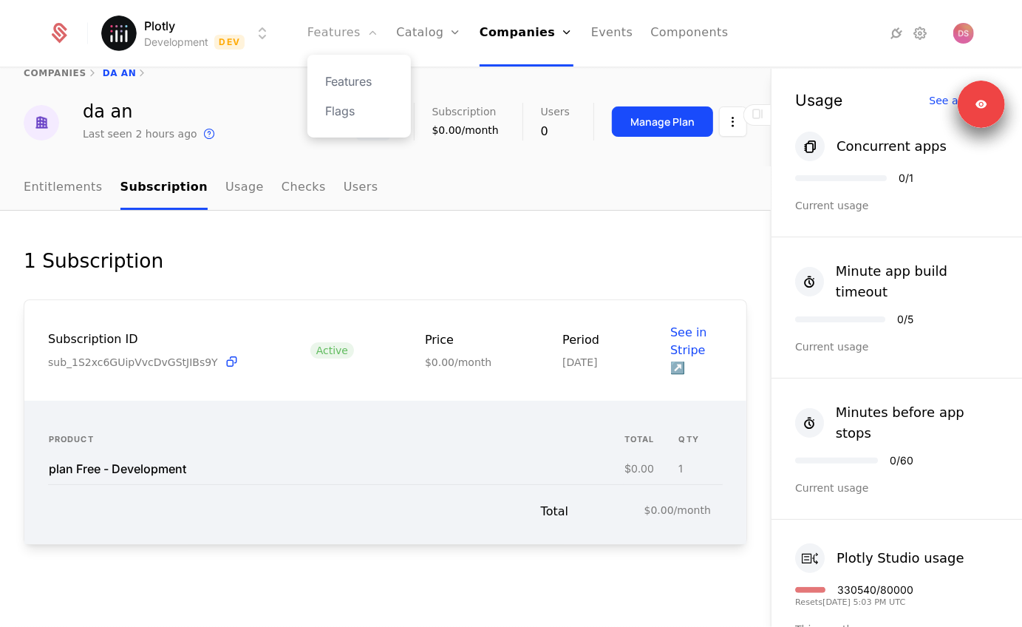
click at [344, 47] on link "Features" at bounding box center [342, 33] width 71 height 67
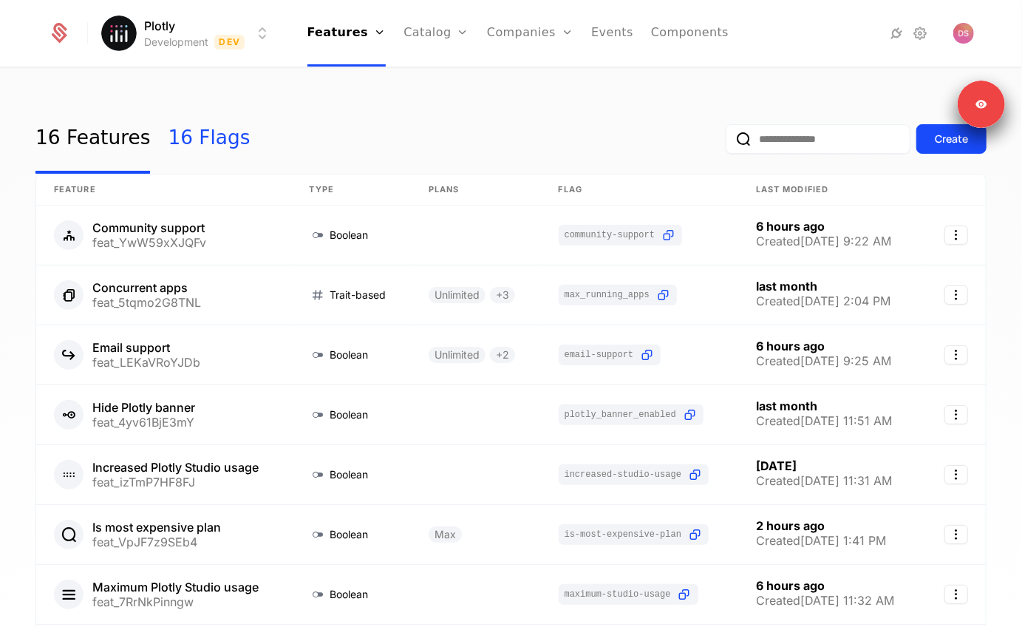
click at [188, 149] on link "16 Flags" at bounding box center [209, 138] width 82 height 69
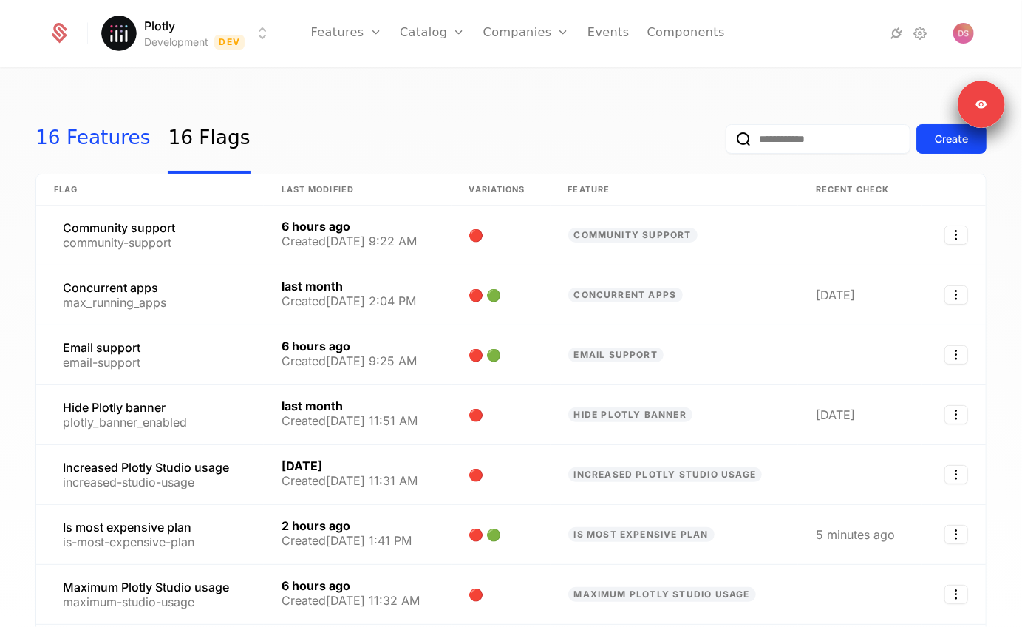
click at [101, 146] on link "16 Features" at bounding box center [92, 138] width 115 height 69
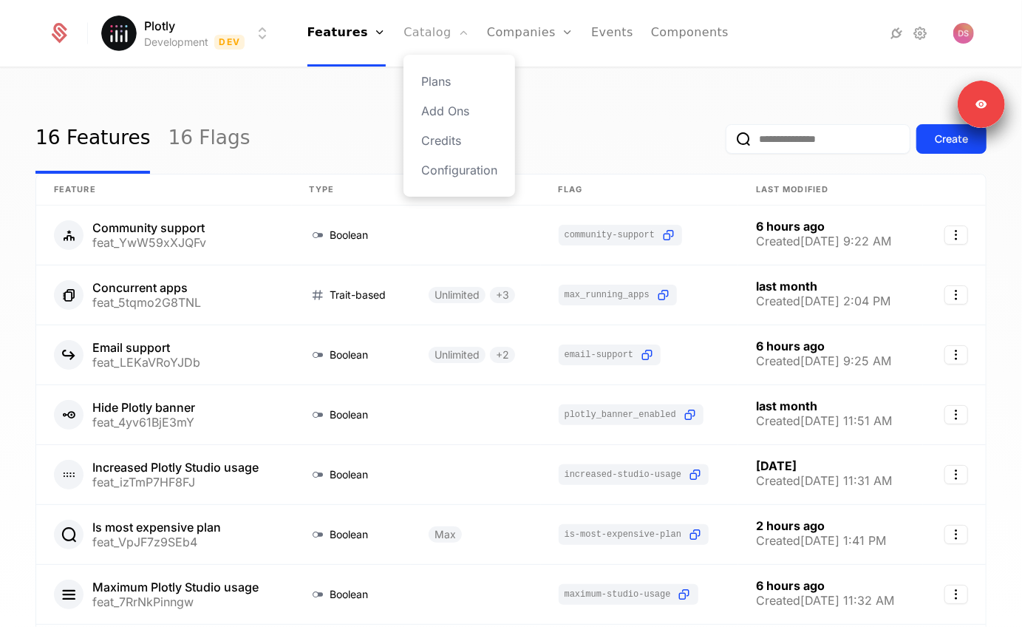
click at [429, 27] on link "Catalog" at bounding box center [436, 33] width 66 height 67
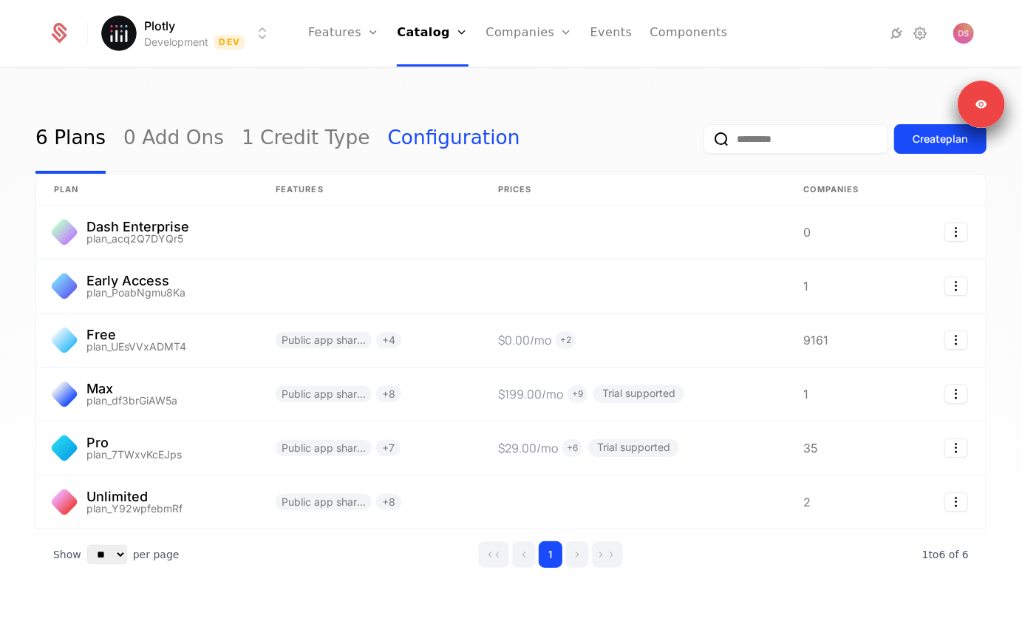
click at [420, 133] on link "Configuration" at bounding box center [454, 138] width 132 height 69
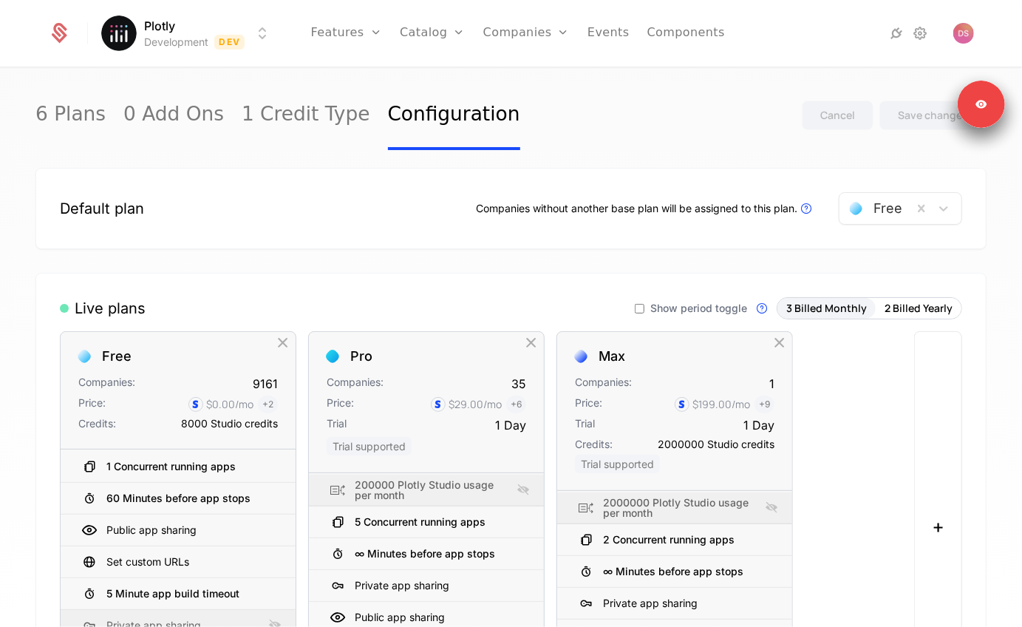
click at [864, 203] on div at bounding box center [876, 208] width 52 height 21
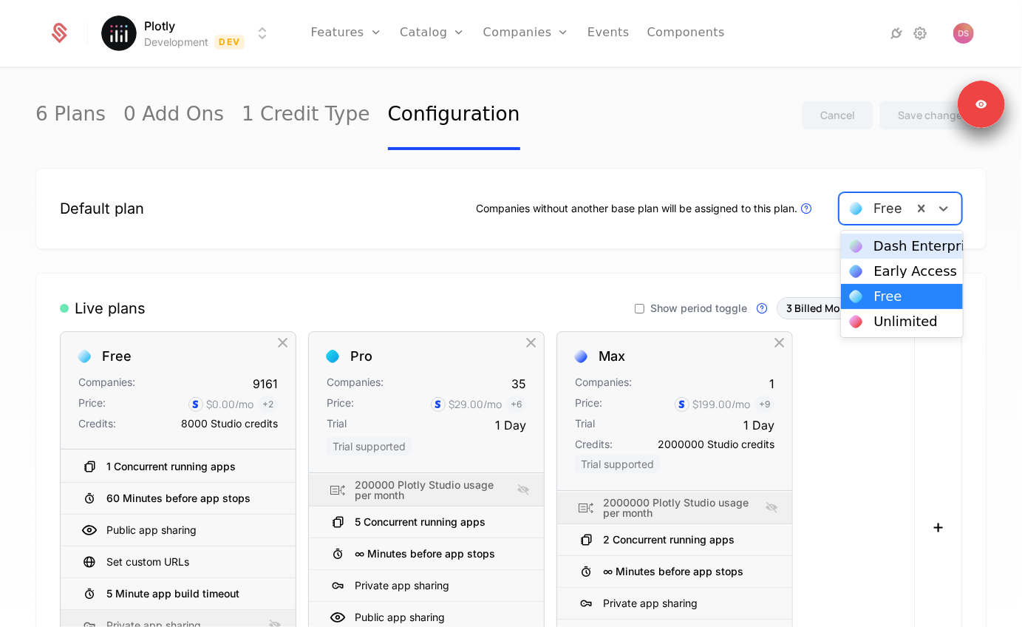
click at [672, 141] on div "6 Plans 0 Add Ons 1 Credit Type Configuration Cancel Save changes" at bounding box center [510, 115] width 951 height 69
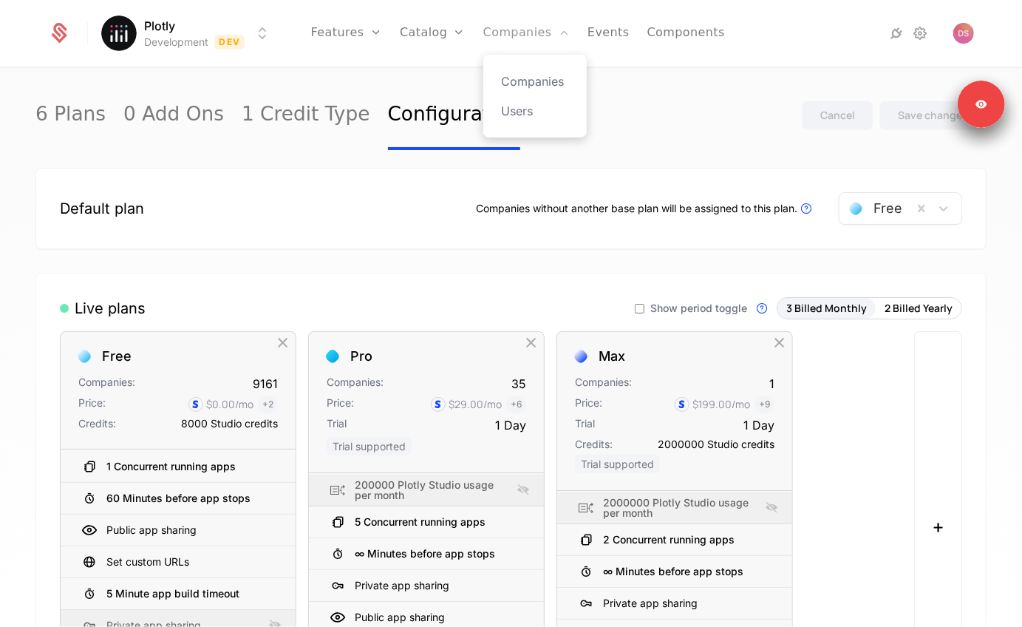
click at [531, 27] on link "Companies" at bounding box center [526, 33] width 86 height 67
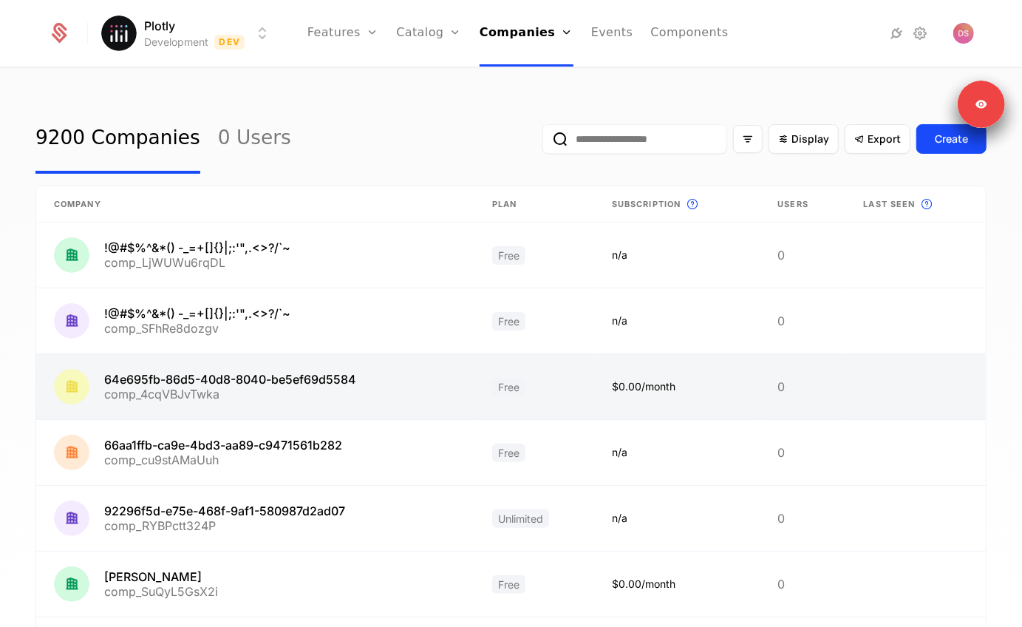
click at [623, 394] on link at bounding box center [677, 386] width 166 height 65
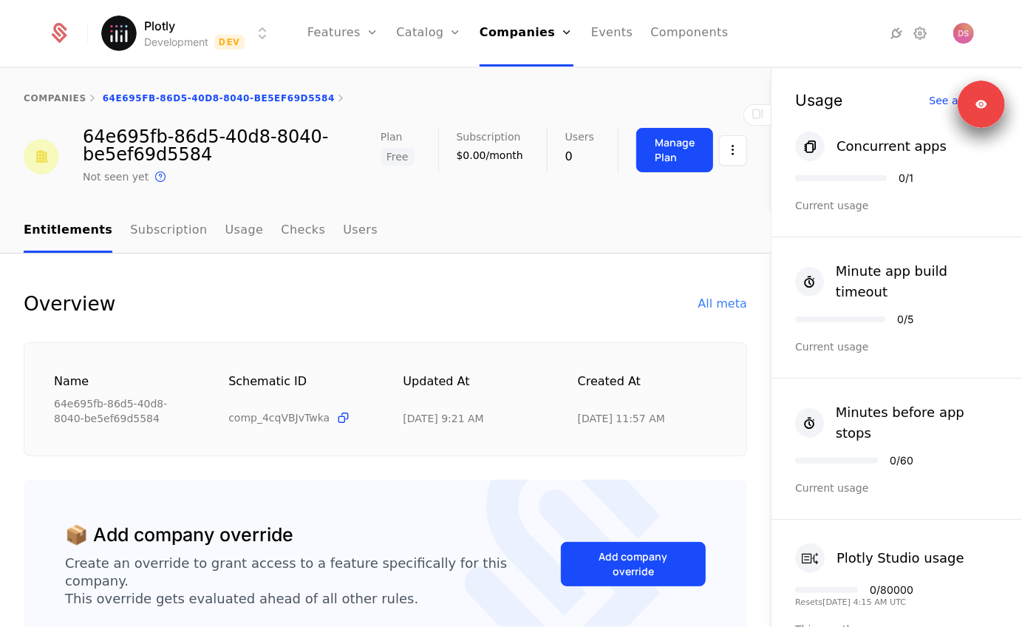
click at [671, 111] on div "companies 64e695fb-86d5-40d8-8040-be5ef69d5584" at bounding box center [385, 98] width 771 height 59
click at [669, 146] on div "Manage Plan" at bounding box center [675, 150] width 40 height 30
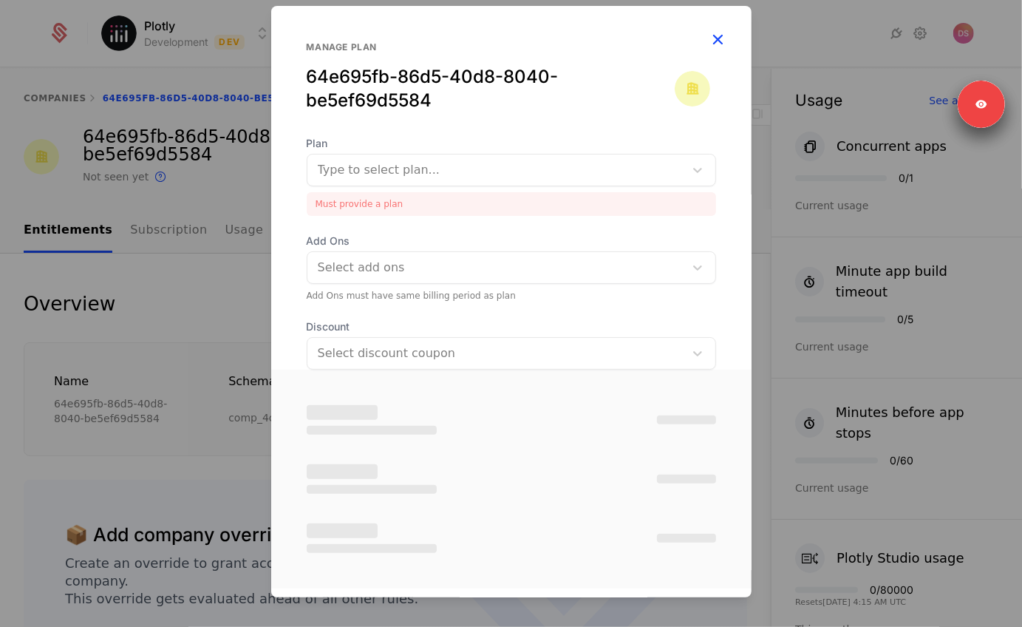
click at [719, 36] on icon "button" at bounding box center [718, 39] width 19 height 19
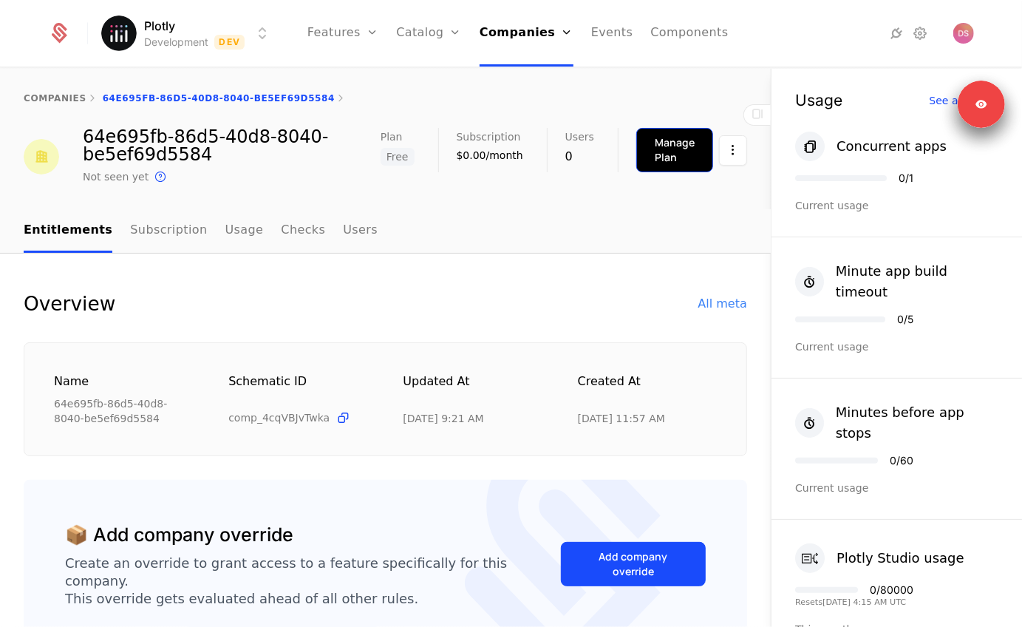
click at [675, 138] on div "Manage Plan" at bounding box center [675, 150] width 40 height 30
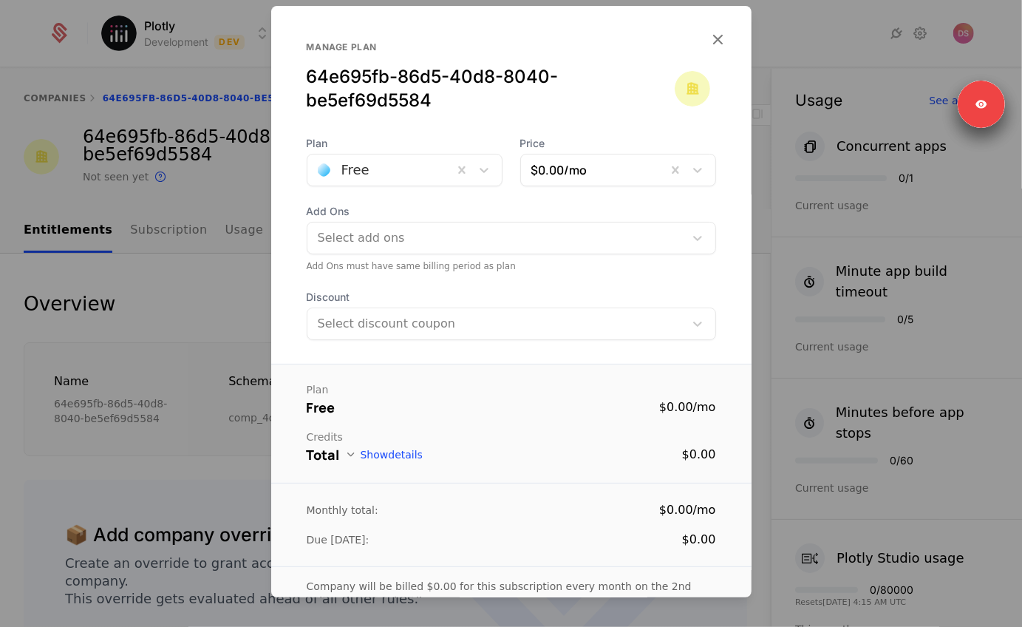
click at [403, 174] on div at bounding box center [380, 170] width 125 height 21
click at [188, 239] on div at bounding box center [511, 313] width 1022 height 627
click at [188, 239] on link "Subscription" at bounding box center [168, 231] width 77 height 44
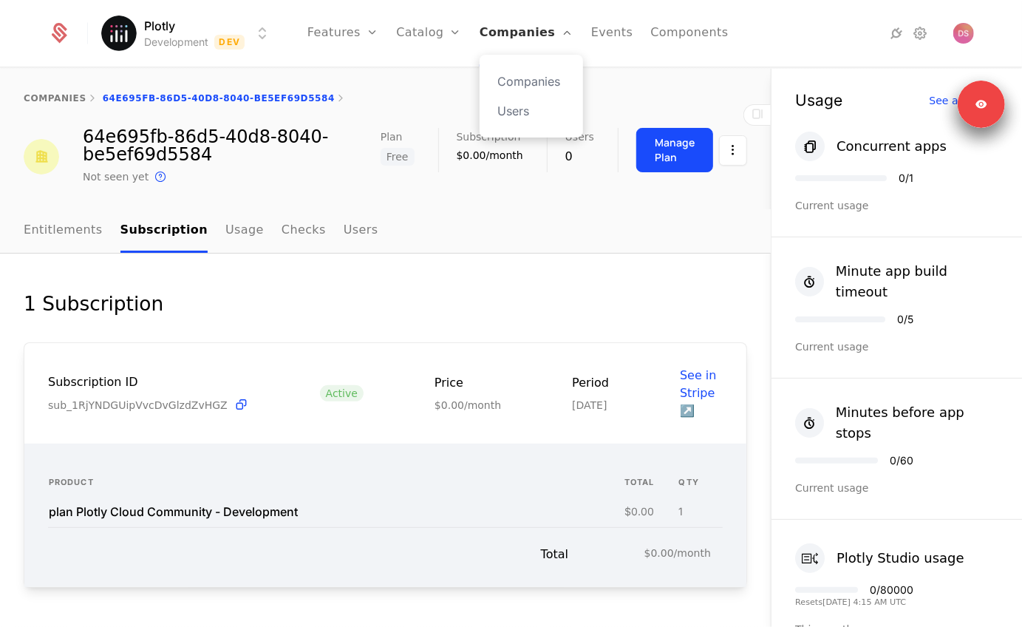
click at [532, 44] on link "Companies" at bounding box center [527, 33] width 94 height 67
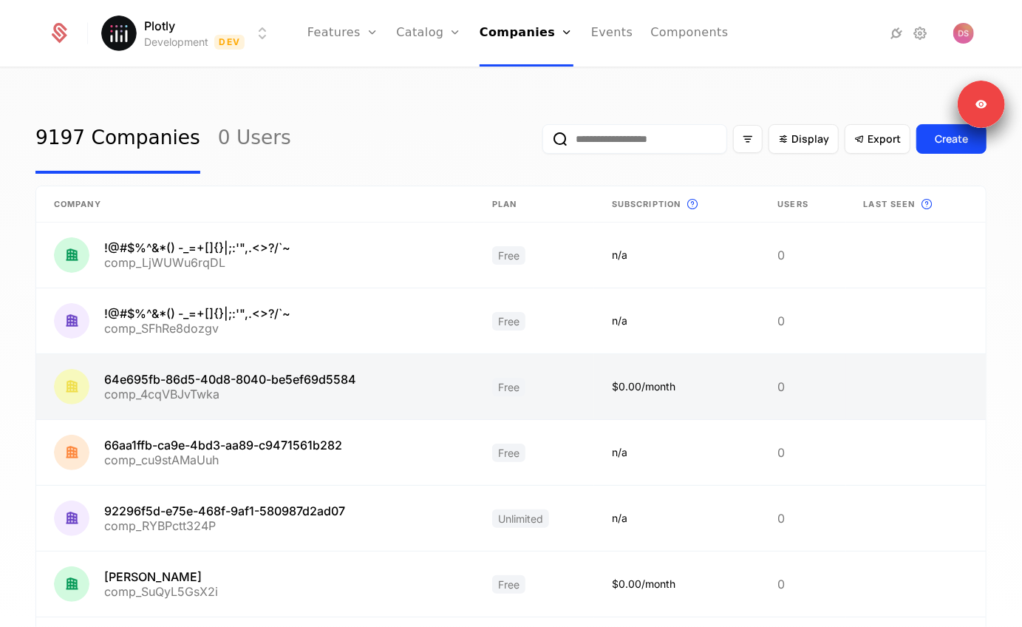
click at [270, 398] on link at bounding box center [255, 386] width 438 height 65
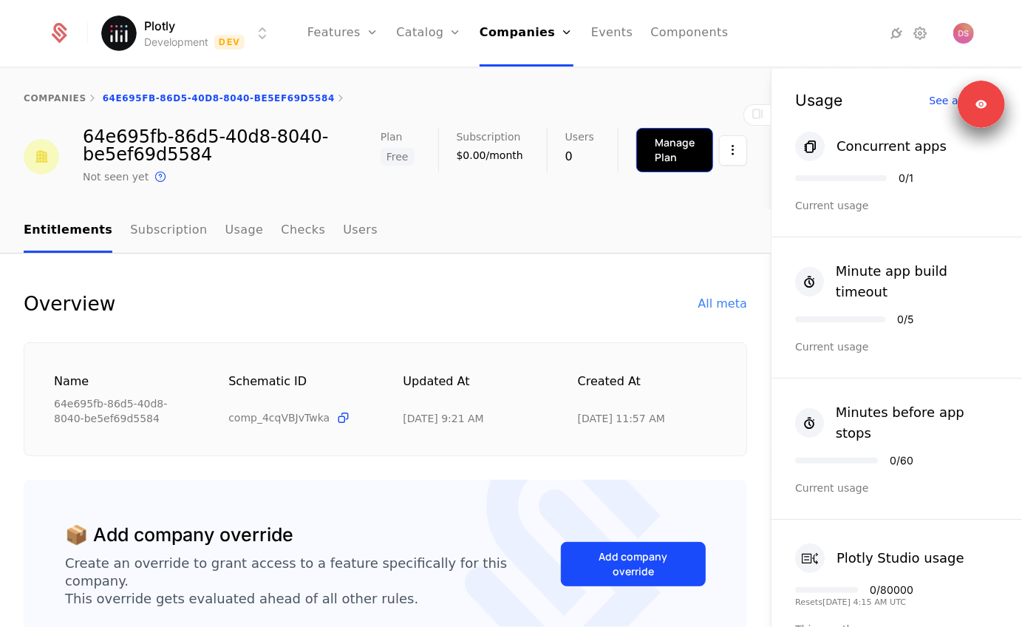
click at [650, 149] on button "Manage Plan" at bounding box center [674, 150] width 77 height 44
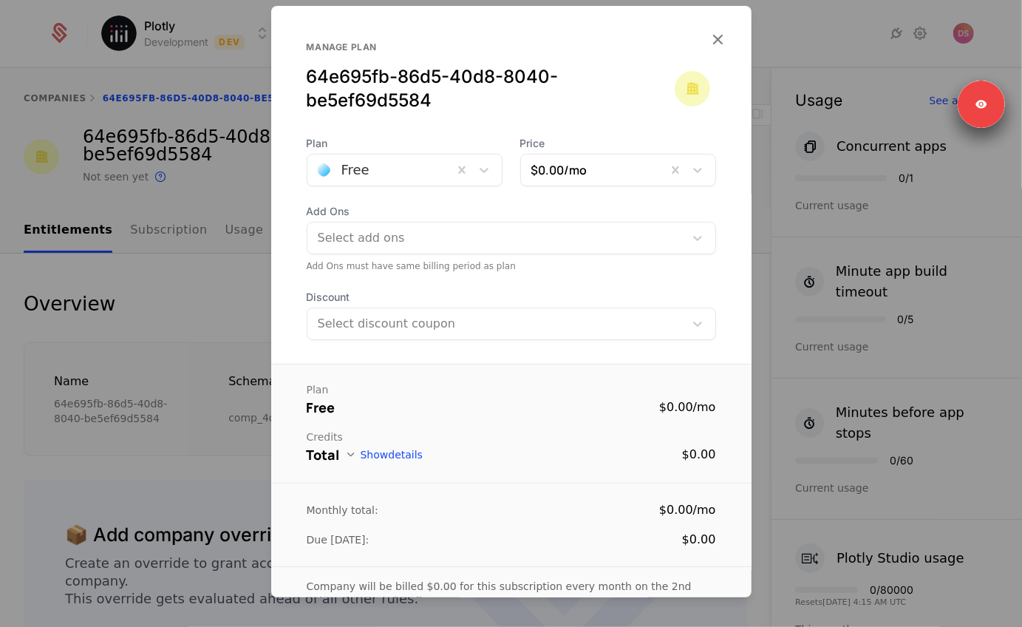
click at [570, 183] on div "$0.00 /mo" at bounding box center [594, 170] width 146 height 27
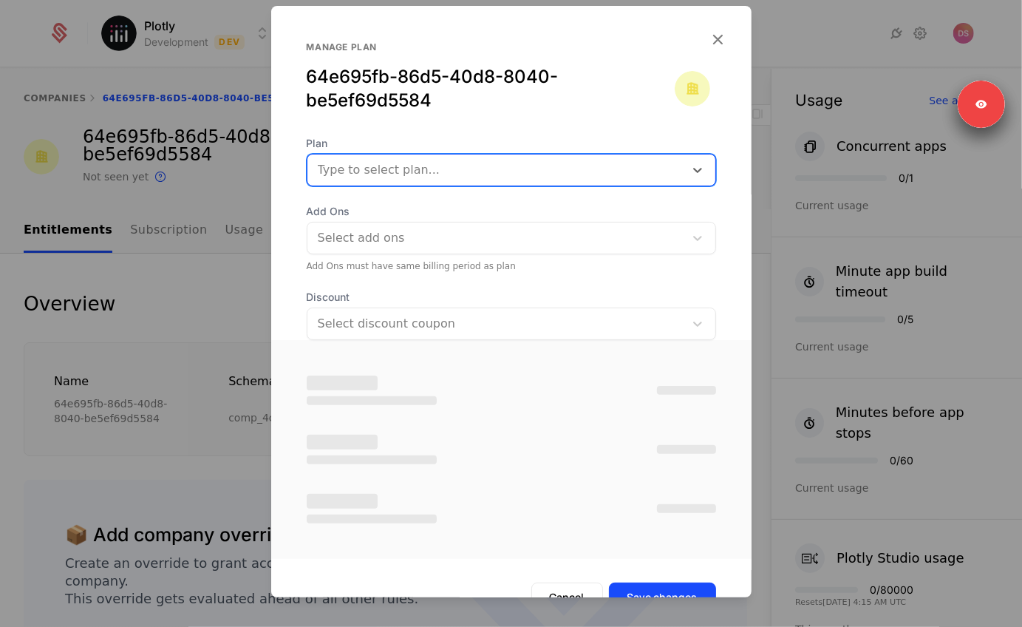
scroll to position [31, 0]
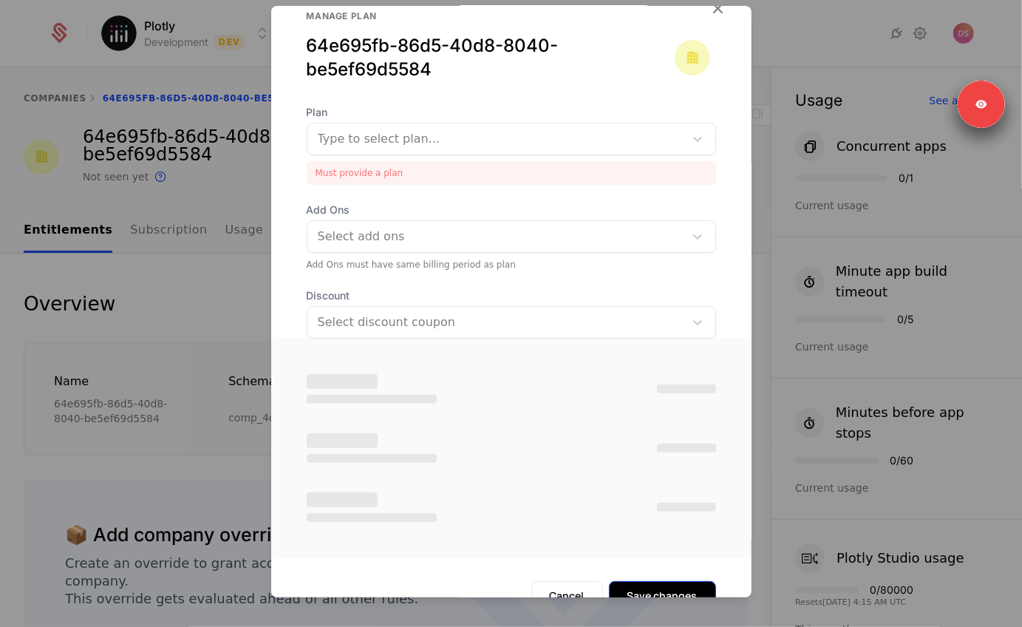
click at [644, 571] on form "Plan Type to select plan... Must provide a plan Add Ons Select add ons Add Ons …" at bounding box center [511, 366] width 480 height 523
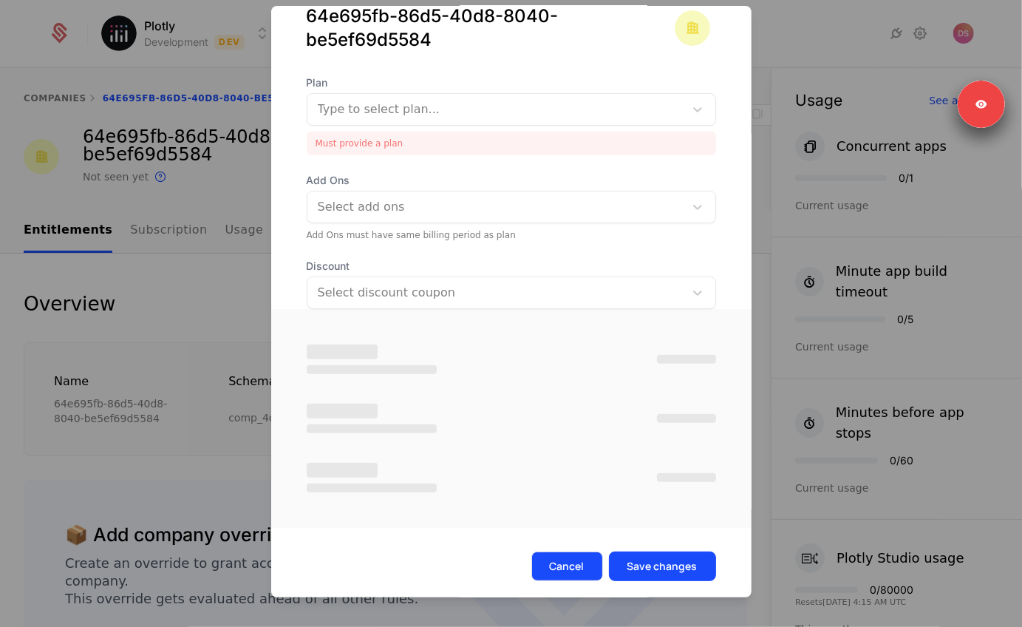
click at [565, 557] on button "Cancel" at bounding box center [567, 566] width 72 height 30
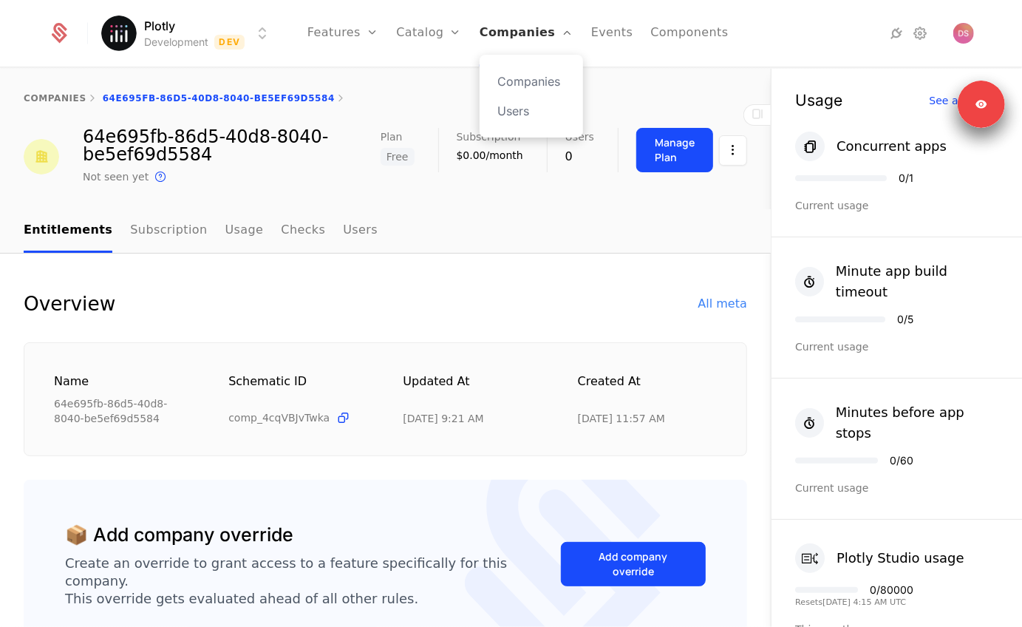
click at [503, 38] on link "Companies" at bounding box center [527, 33] width 94 height 67
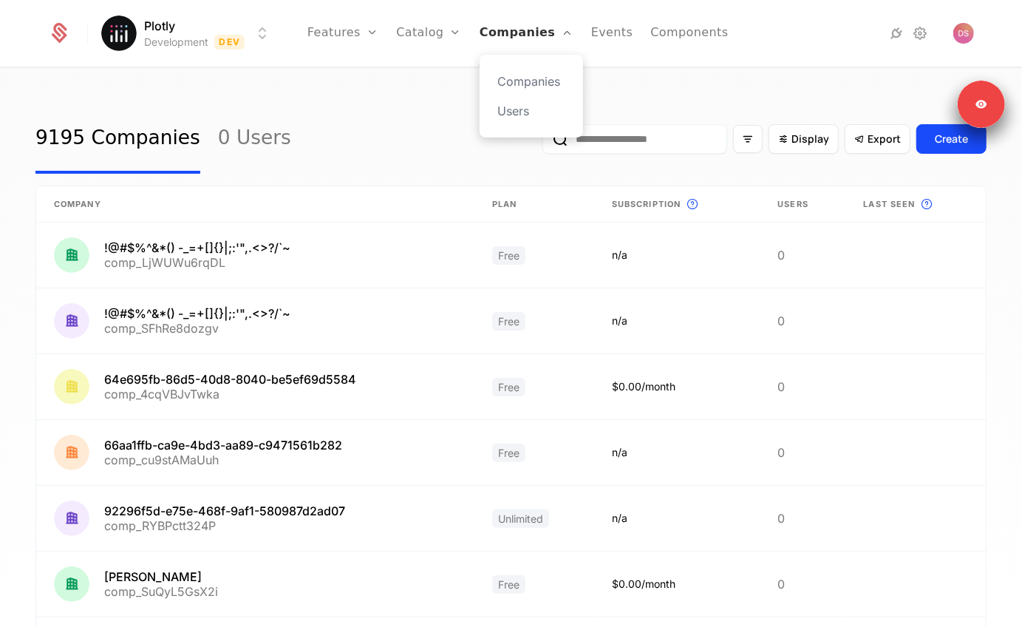
click at [494, 33] on link "Companies" at bounding box center [527, 33] width 94 height 67
click at [426, 34] on link "Catalog" at bounding box center [429, 33] width 66 height 67
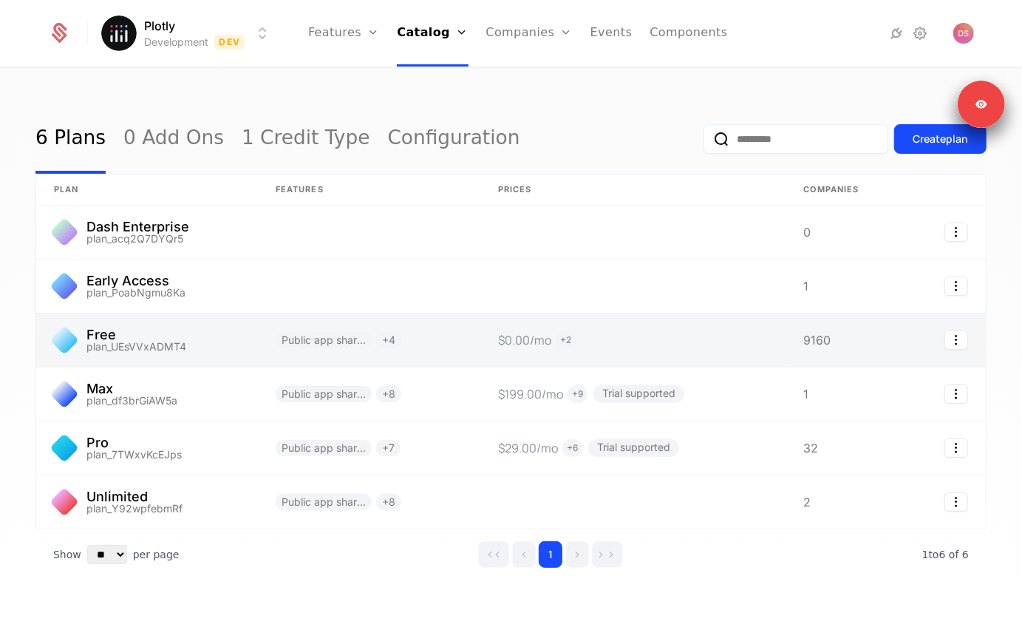
click at [197, 348] on link at bounding box center [147, 339] width 222 height 53
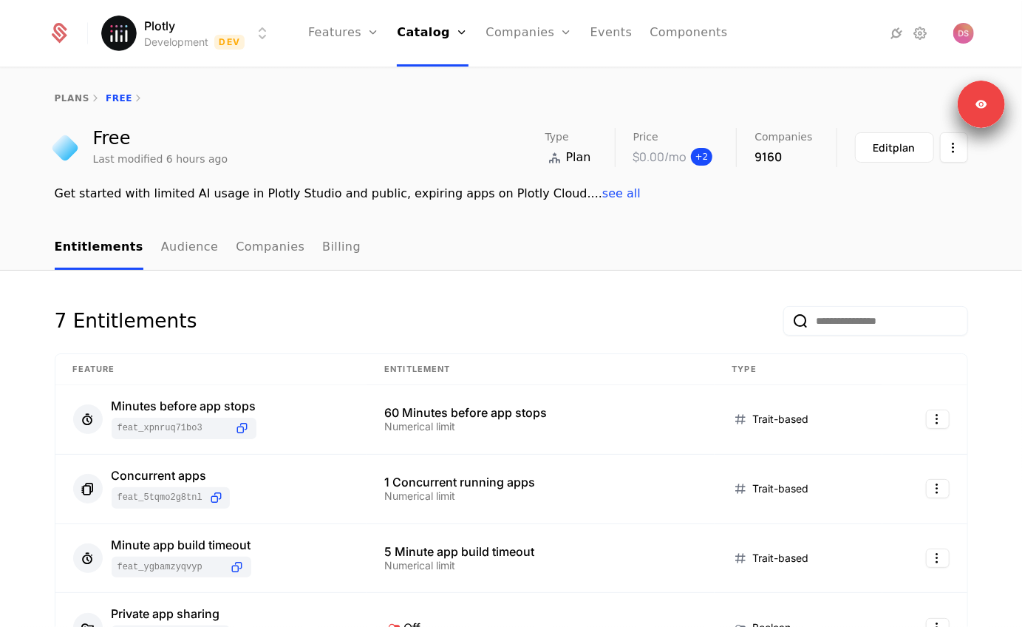
click at [706, 151] on span "+ 2" at bounding box center [702, 157] width 22 height 18
click at [176, 50] on div "Plotly Development Dev Features Features Flags Catalog Plans Add Ons Credits Co…" at bounding box center [510, 33] width 925 height 67
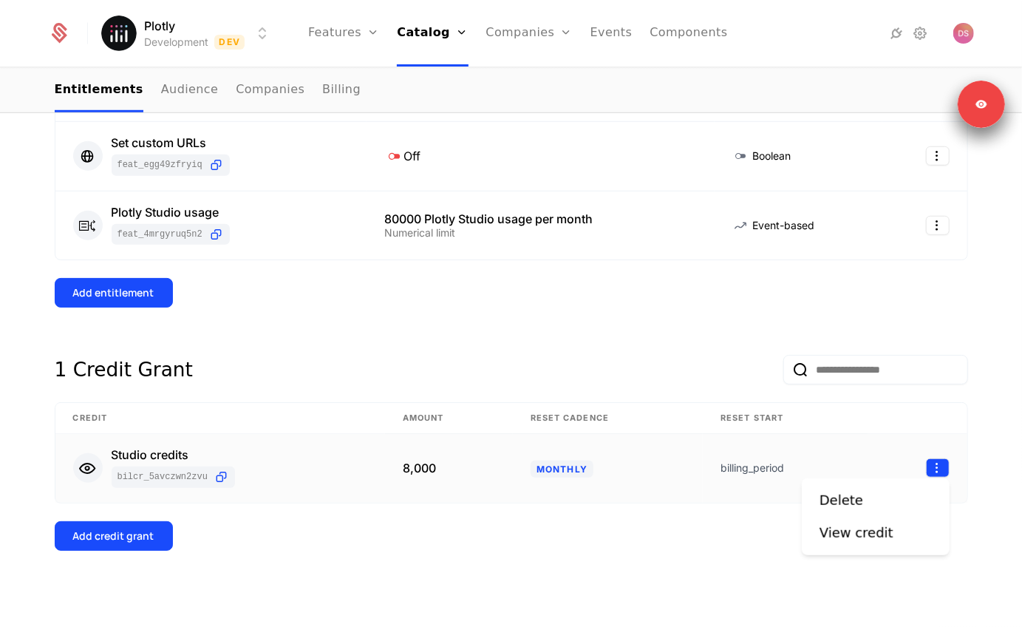
click at [947, 466] on html "Plotly Development Dev Features Features Flags Catalog Plans Add Ons Credits Co…" at bounding box center [511, 313] width 1022 height 627
click at [724, 335] on html "Plotly Development Dev Features Features Flags Catalog Plans Add Ons Credits Co…" at bounding box center [511, 313] width 1022 height 627
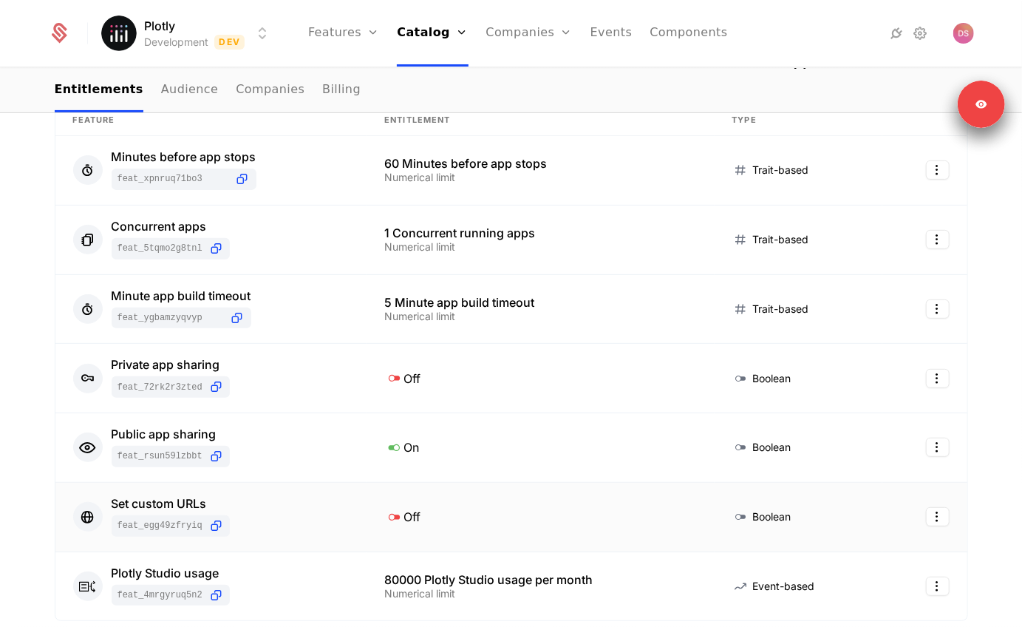
scroll to position [0, 0]
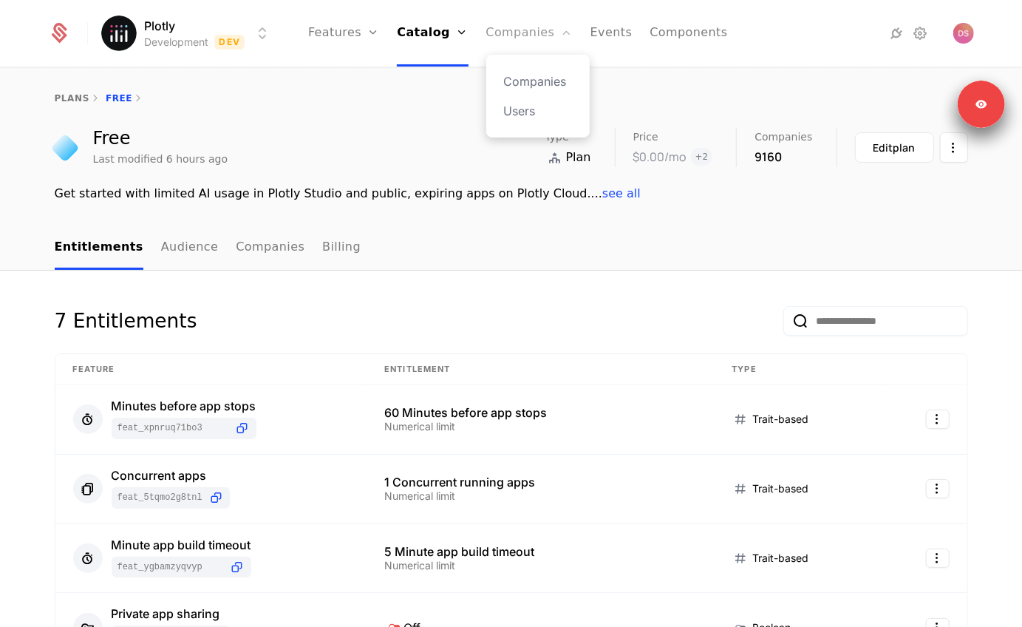
click at [518, 44] on link "Companies" at bounding box center [529, 33] width 86 height 67
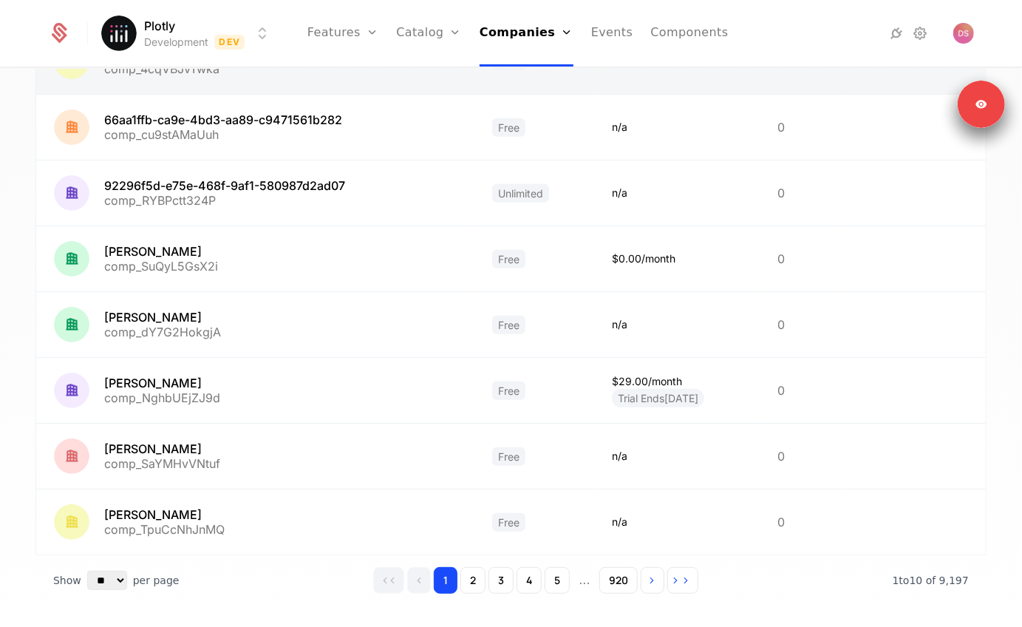
scroll to position [349, 0]
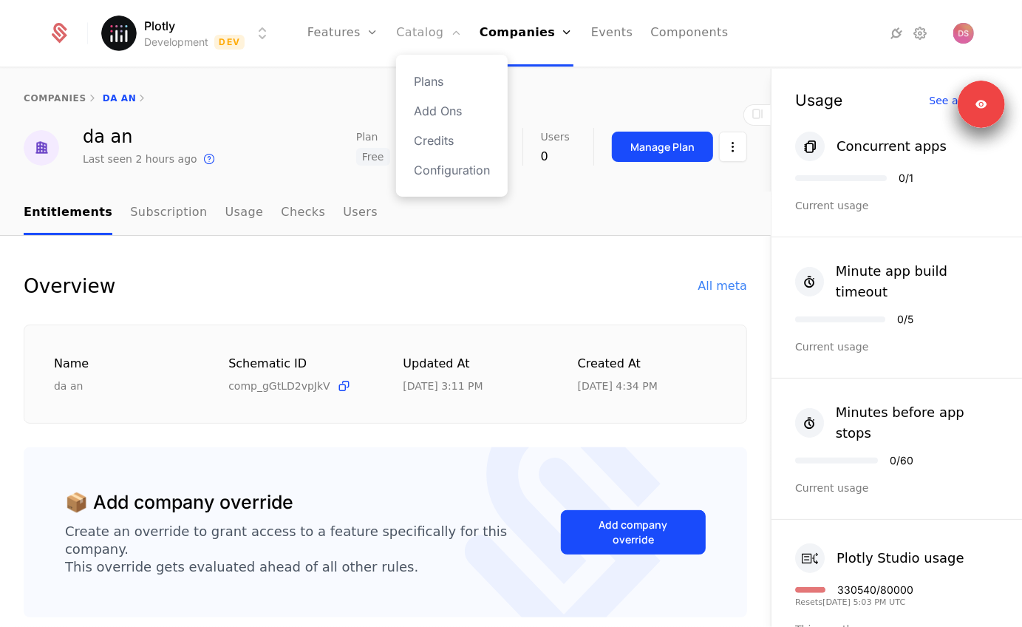
click at [419, 27] on link "Catalog" at bounding box center [429, 33] width 66 height 67
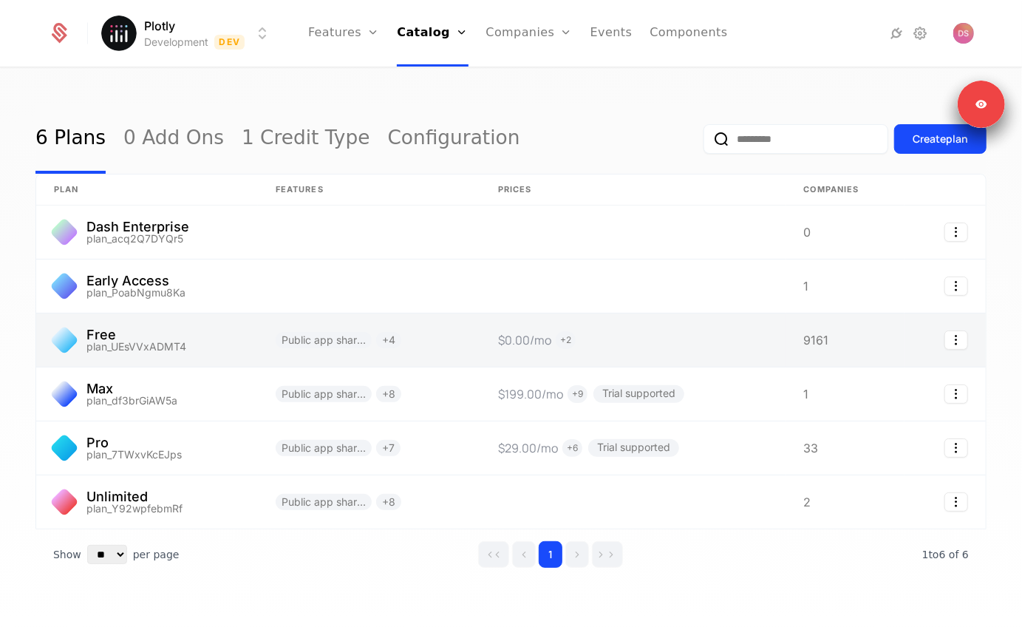
click at [116, 351] on link at bounding box center [147, 339] width 222 height 53
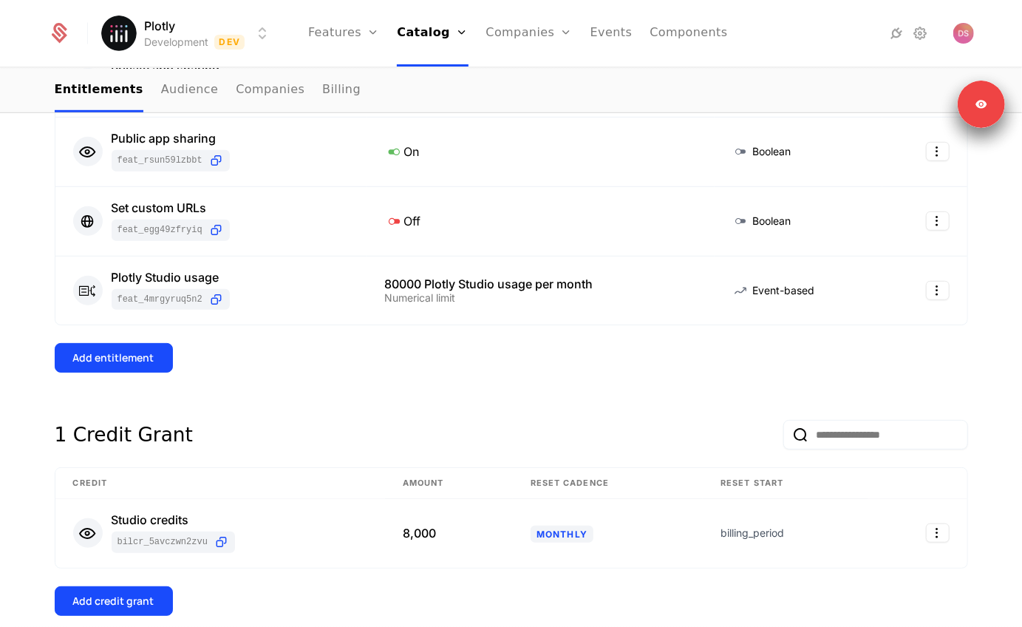
scroll to position [610, 0]
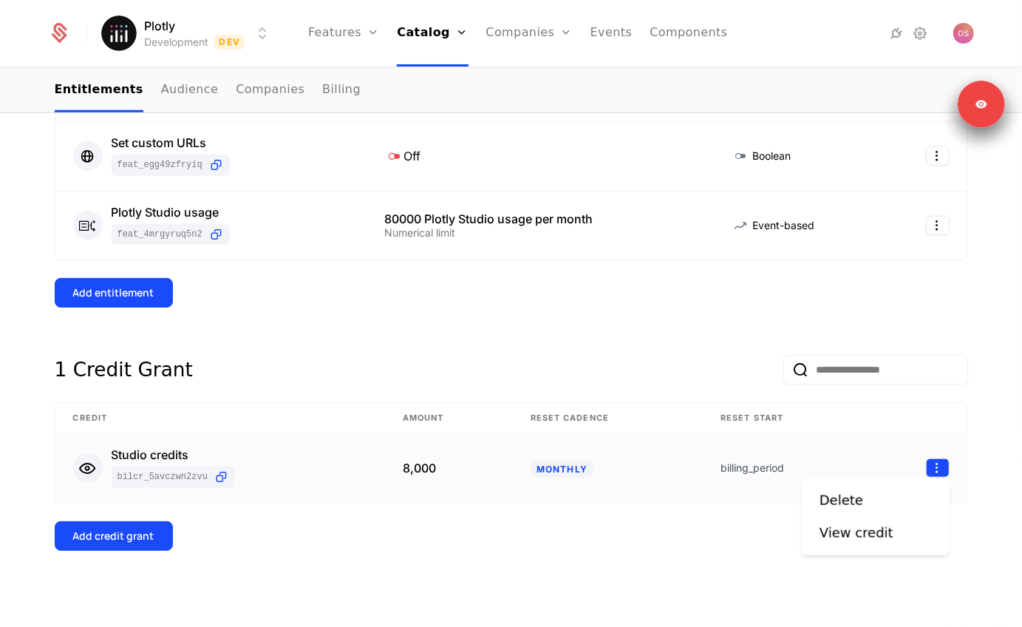
click at [939, 466] on html "Plotly Development Dev Features Features Flags Catalog Plans Add Ons Credits Co…" at bounding box center [511, 313] width 1022 height 627
click at [879, 503] on div "Delete" at bounding box center [876, 500] width 112 height 21
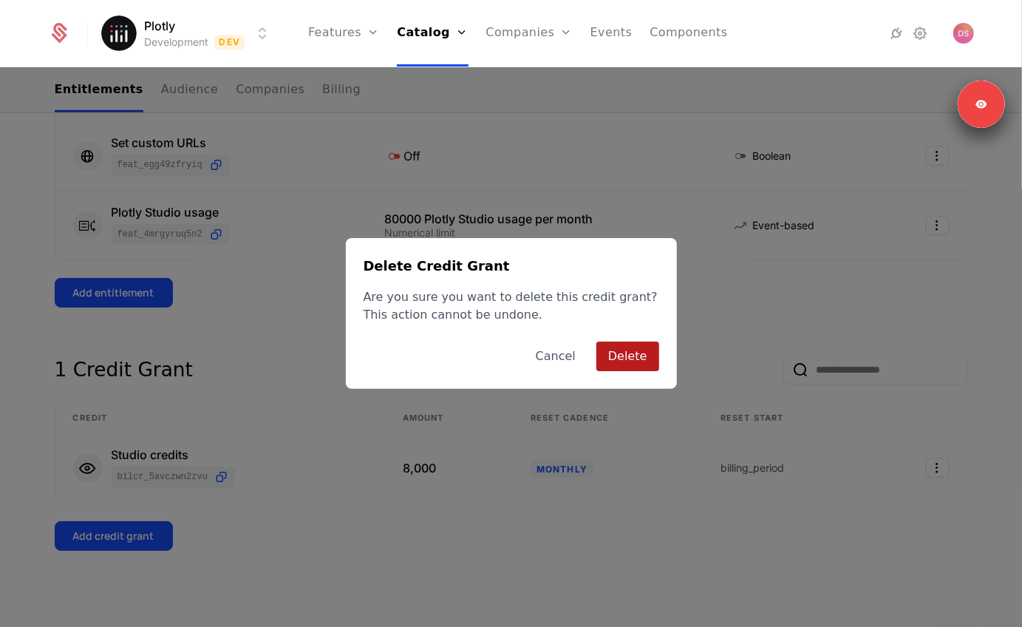
click at [613, 352] on button "Delete" at bounding box center [627, 356] width 63 height 30
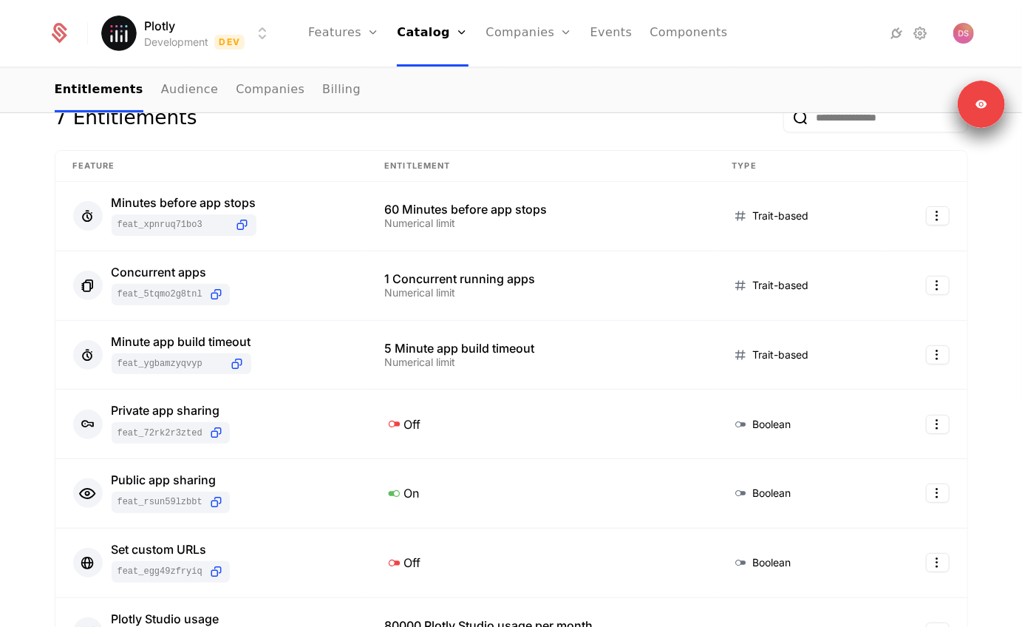
scroll to position [0, 0]
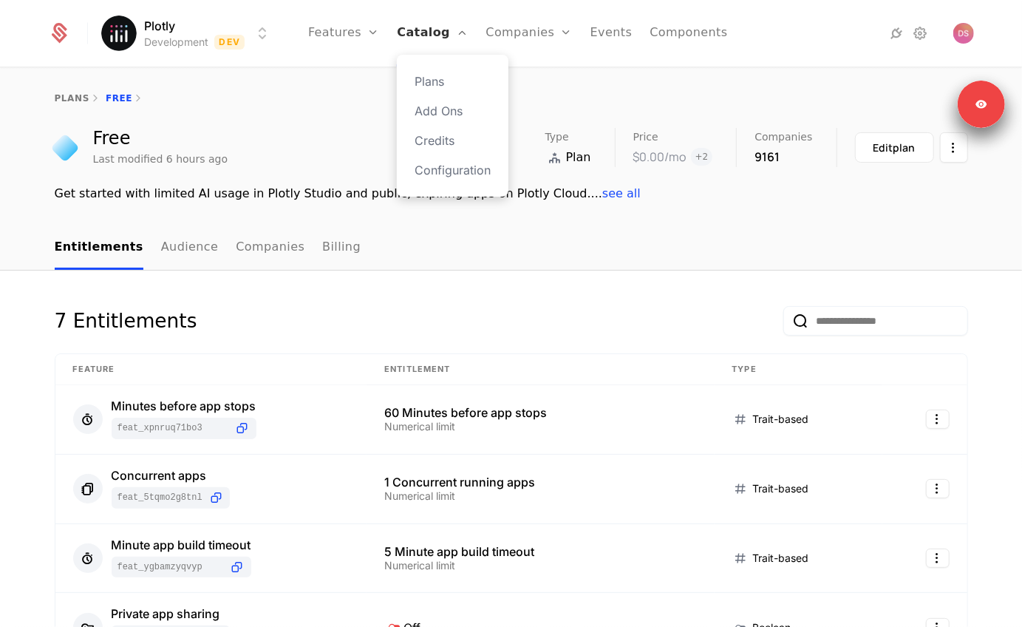
click at [410, 32] on link "Catalog" at bounding box center [432, 33] width 71 height 67
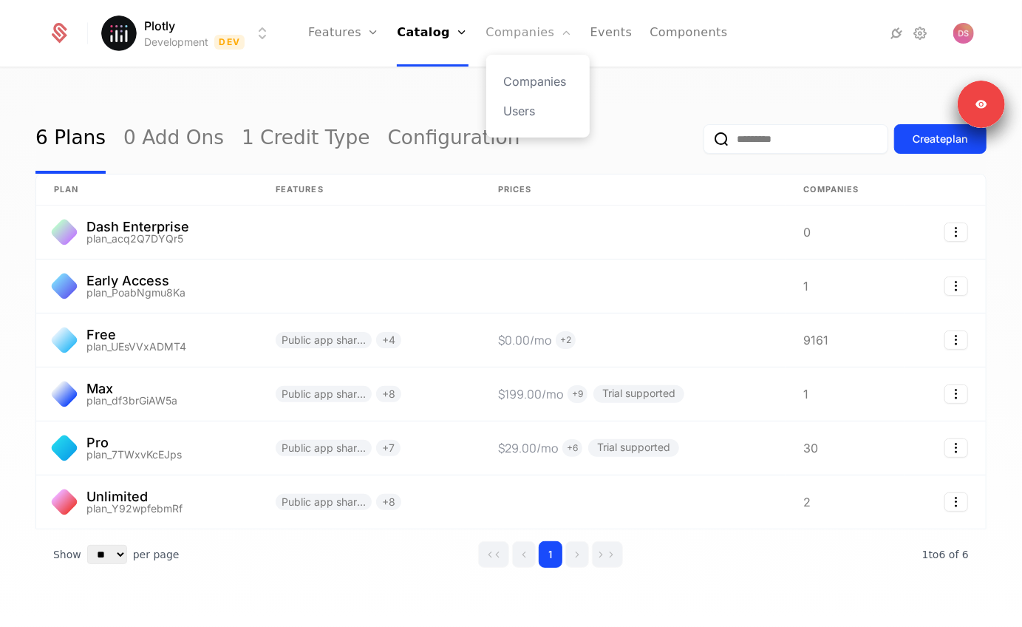
click at [519, 37] on link "Companies" at bounding box center [529, 33] width 86 height 67
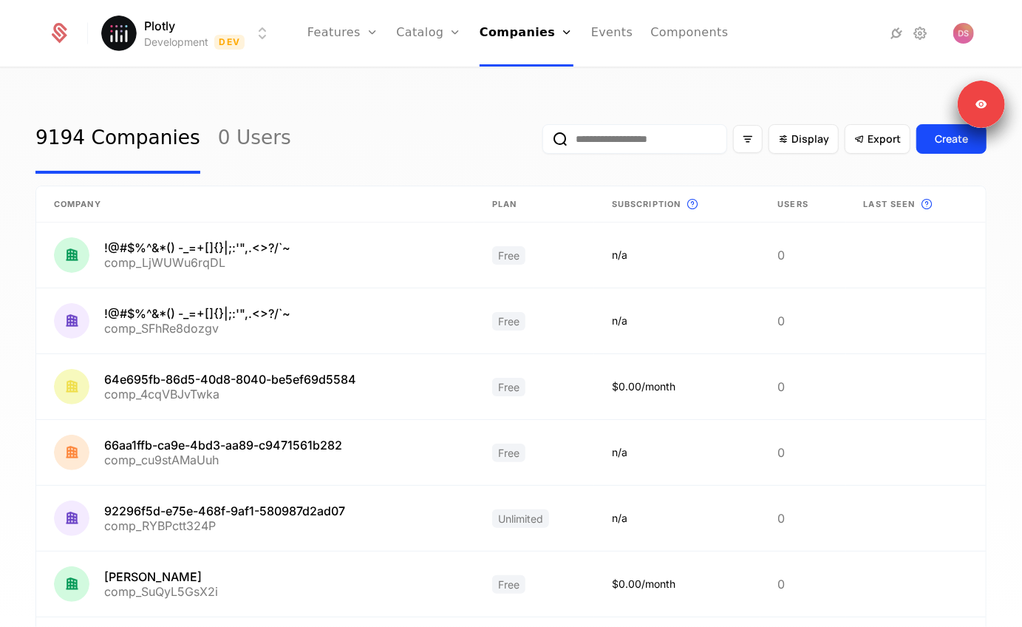
click at [632, 117] on div "Display Export Create" at bounding box center [764, 138] width 444 height 69
click at [624, 136] on input "email" at bounding box center [634, 139] width 185 height 30
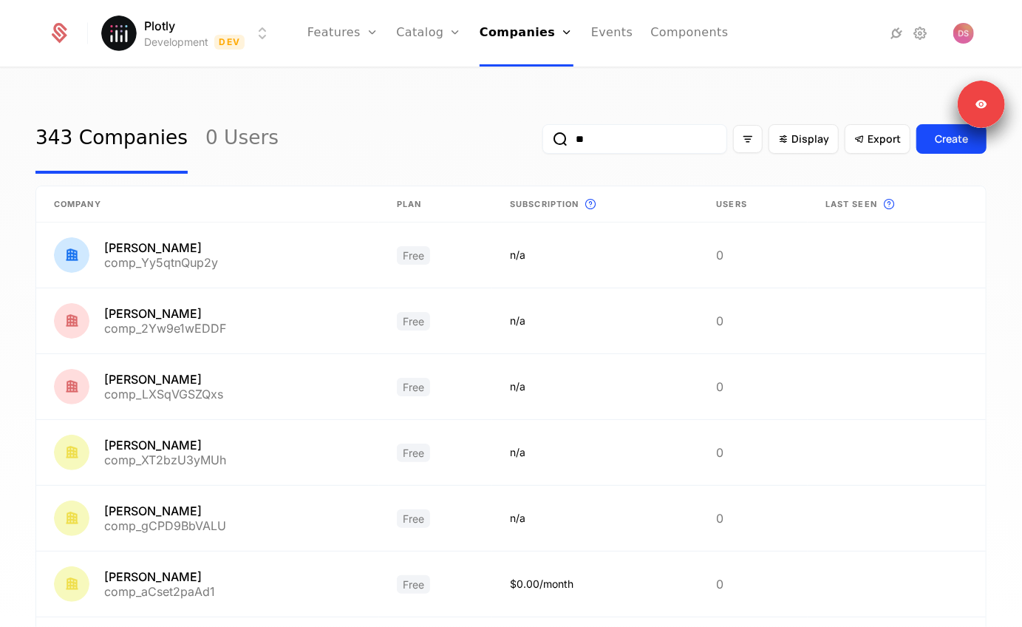
click at [598, 145] on input "**" at bounding box center [634, 139] width 185 height 30
click at [542, 142] on button "submit" at bounding box center [542, 142] width 0 height 0
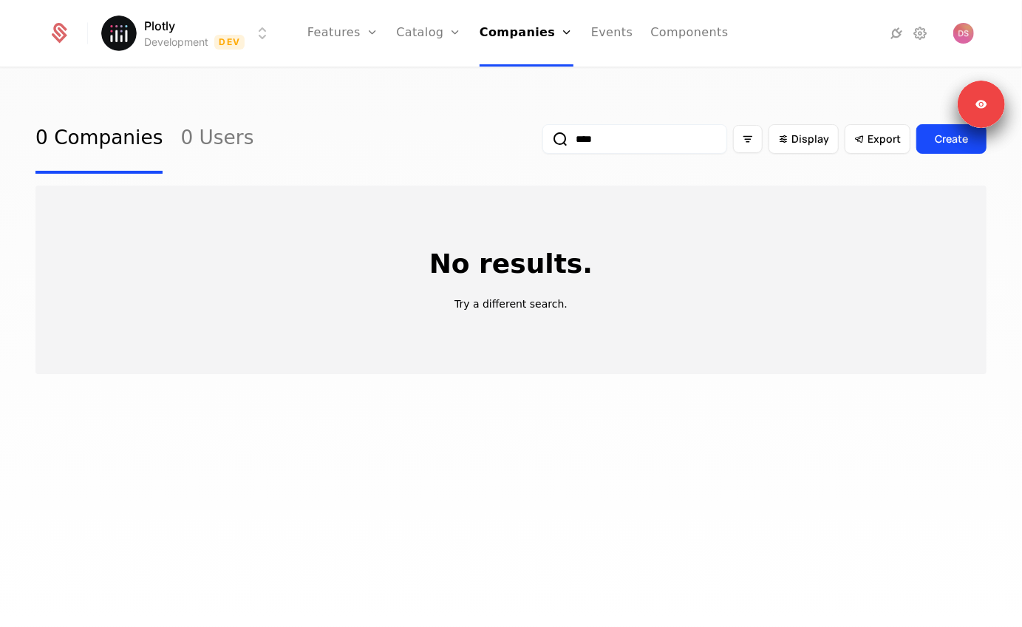
click at [584, 137] on input "****" at bounding box center [634, 139] width 185 height 30
type input "*****"
click at [542, 142] on button "submit" at bounding box center [542, 142] width 0 height 0
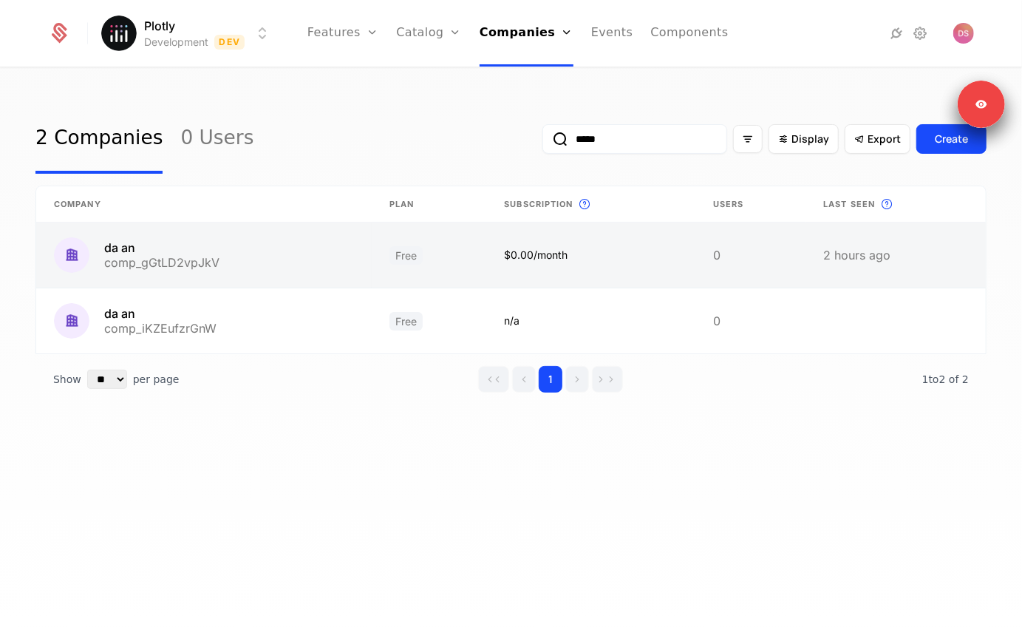
click at [514, 259] on link at bounding box center [590, 254] width 209 height 65
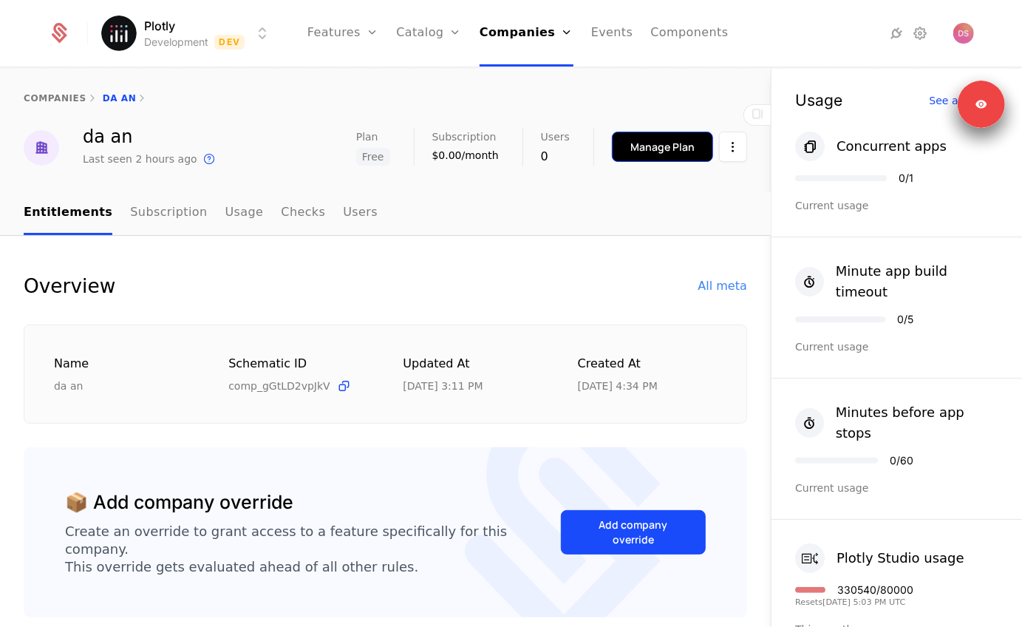
click at [664, 160] on button "Manage Plan" at bounding box center [662, 147] width 101 height 30
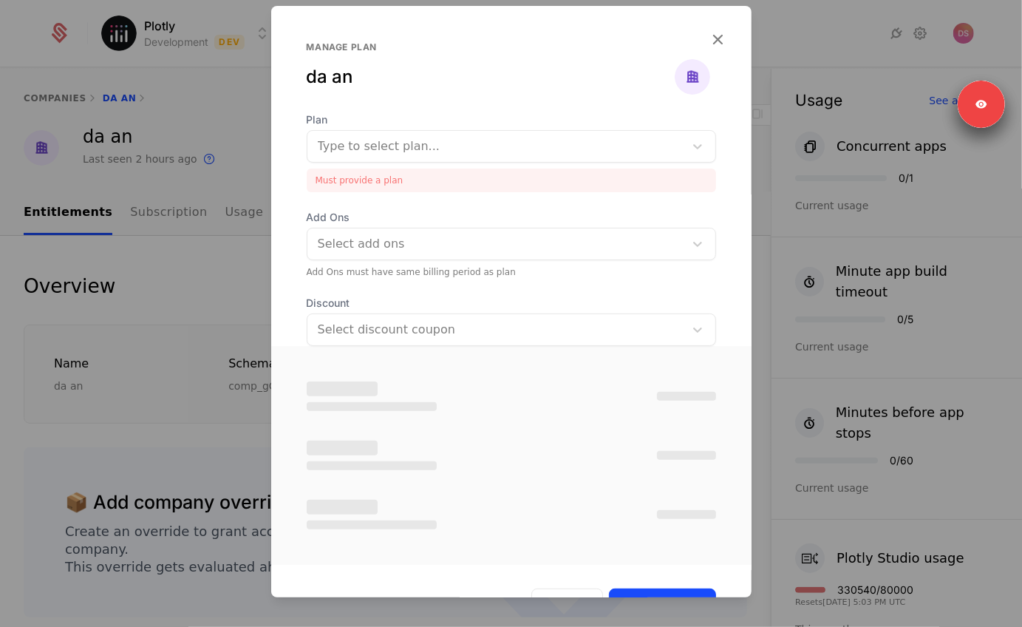
click at [443, 188] on div "Plan Type to select plan... Must provide a plan Add Ons Select add ons Add Ons …" at bounding box center [511, 229] width 480 height 234
click at [455, 58] on div "Manage plan da an" at bounding box center [491, 64] width 368 height 47
click at [589, 129] on div "Plan Type to select plan..." at bounding box center [511, 137] width 409 height 50
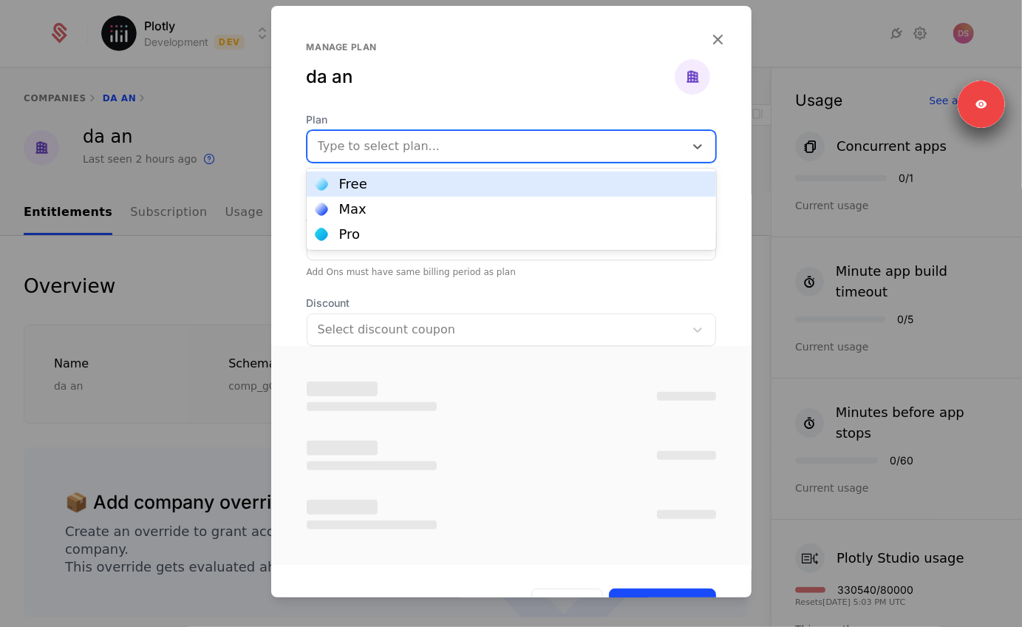
click at [558, 146] on div at bounding box center [496, 146] width 356 height 21
click at [621, 180] on div "Free" at bounding box center [512, 183] width 392 height 13
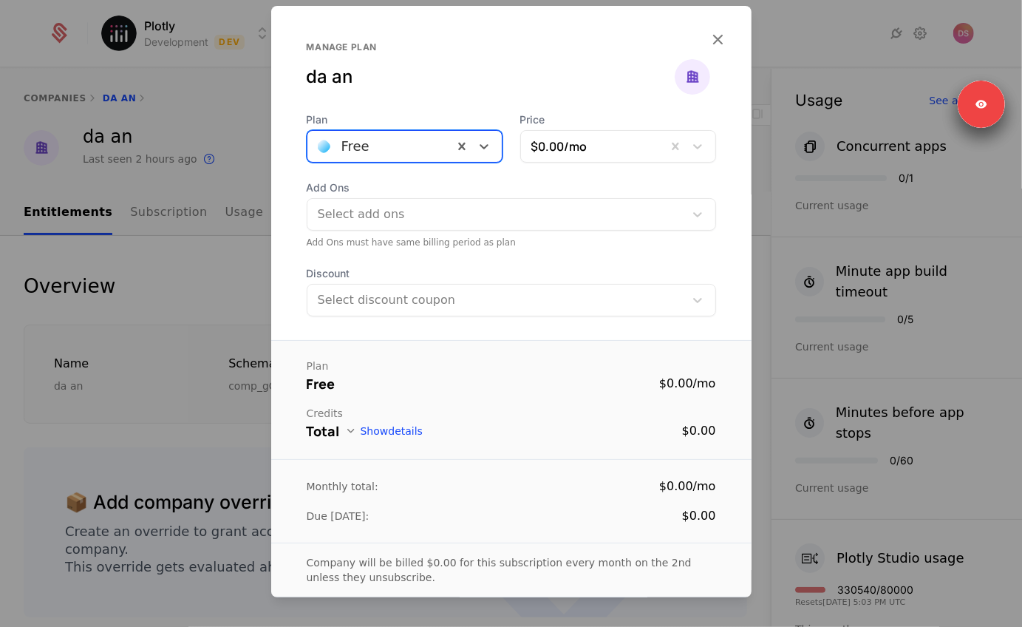
scroll to position [69, 0]
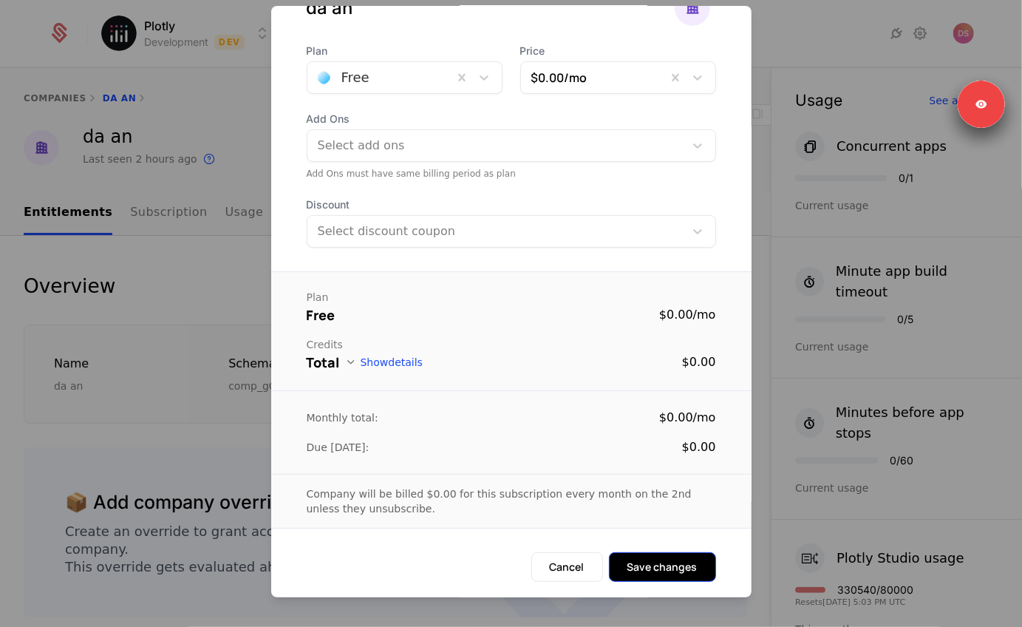
click at [665, 573] on button "Save changes" at bounding box center [662, 567] width 107 height 30
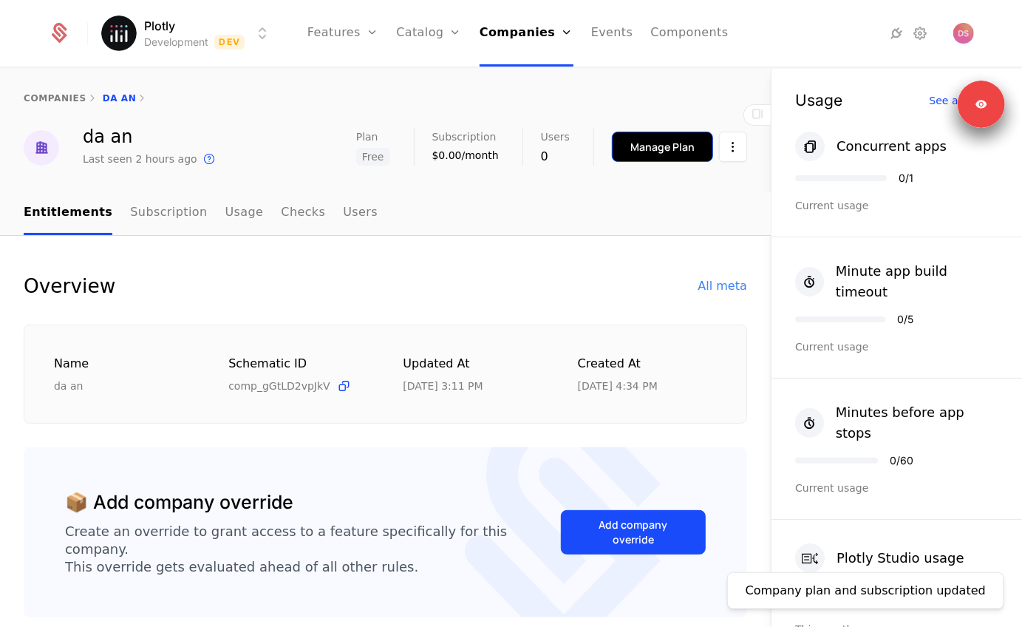
click at [658, 148] on div "Manage Plan" at bounding box center [662, 147] width 64 height 15
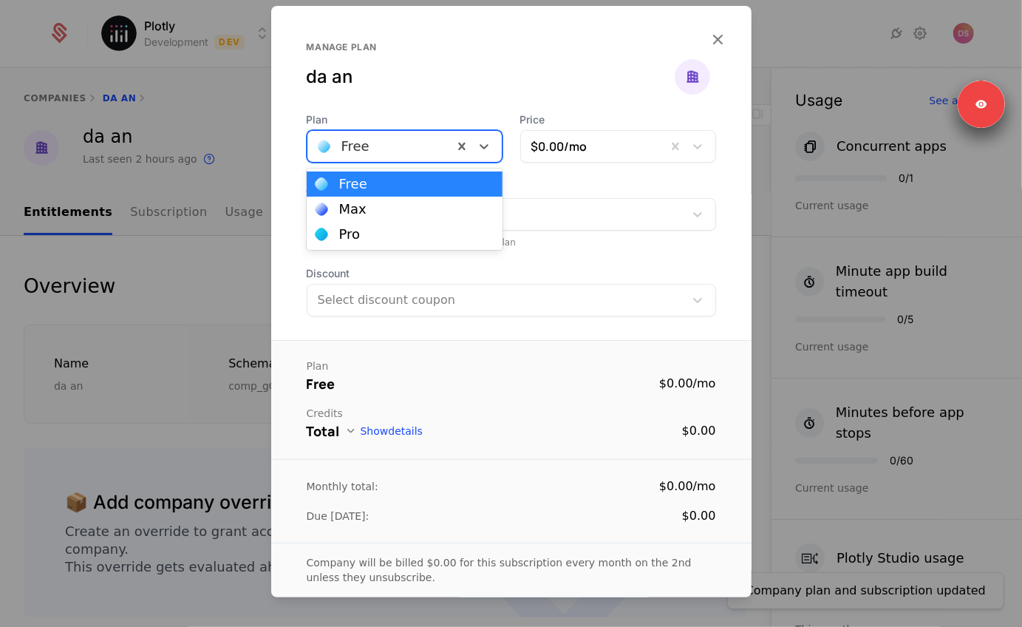
click at [343, 139] on div at bounding box center [380, 146] width 125 height 21
click at [219, 114] on div at bounding box center [511, 313] width 1022 height 627
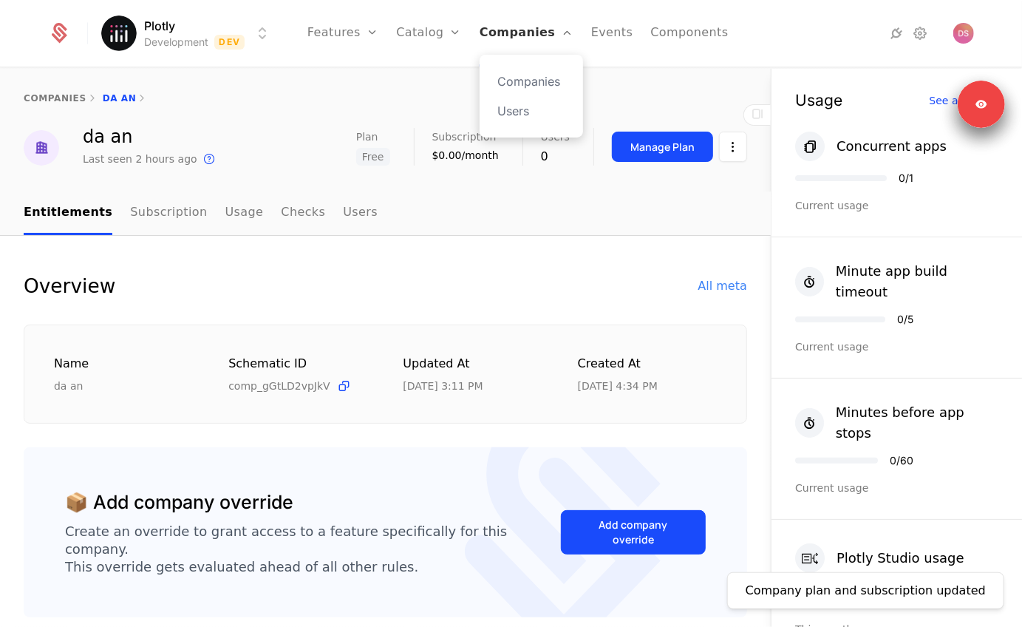
click at [543, 29] on link "Companies" at bounding box center [527, 33] width 94 height 67
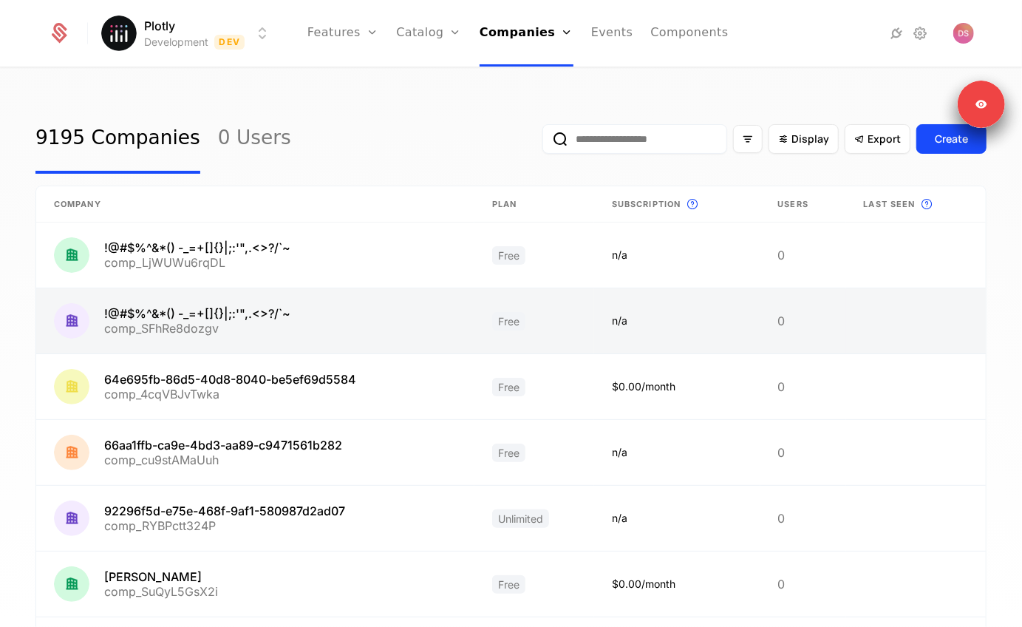
click at [371, 318] on link at bounding box center [255, 320] width 438 height 65
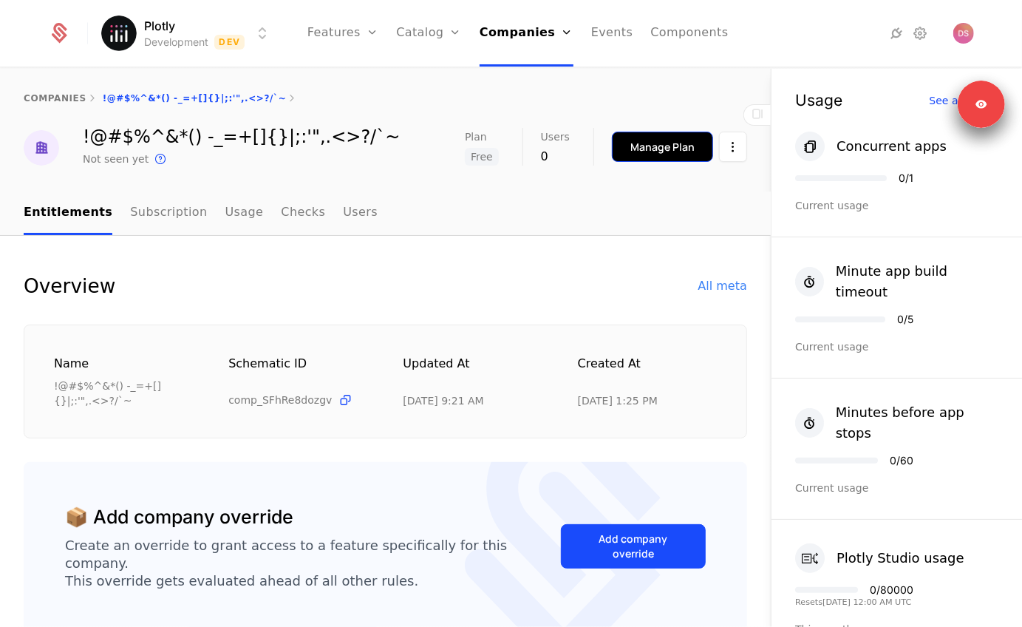
click at [624, 153] on button "Manage Plan" at bounding box center [662, 147] width 101 height 30
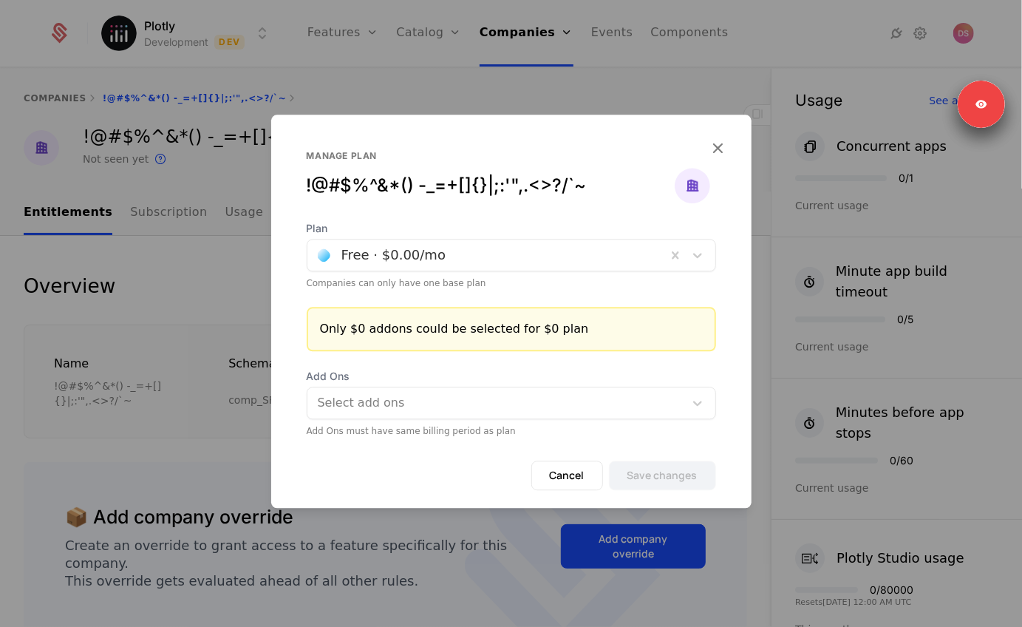
click at [414, 272] on div "Plan Free · $0.00 /mo Companies can only have one base plan" at bounding box center [511, 255] width 409 height 68
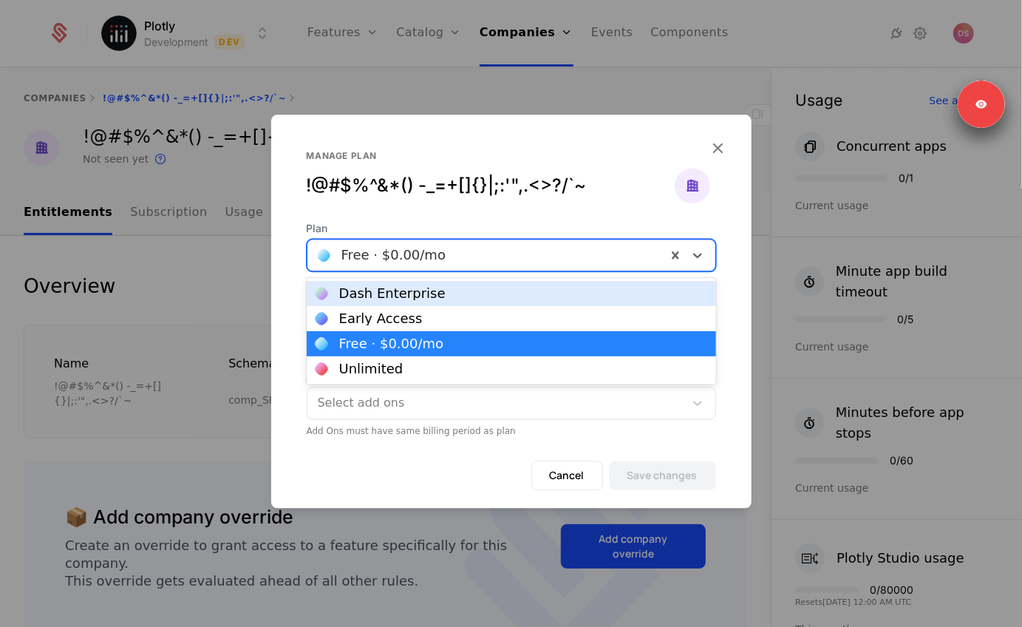
click at [431, 246] on div at bounding box center [487, 255] width 338 height 21
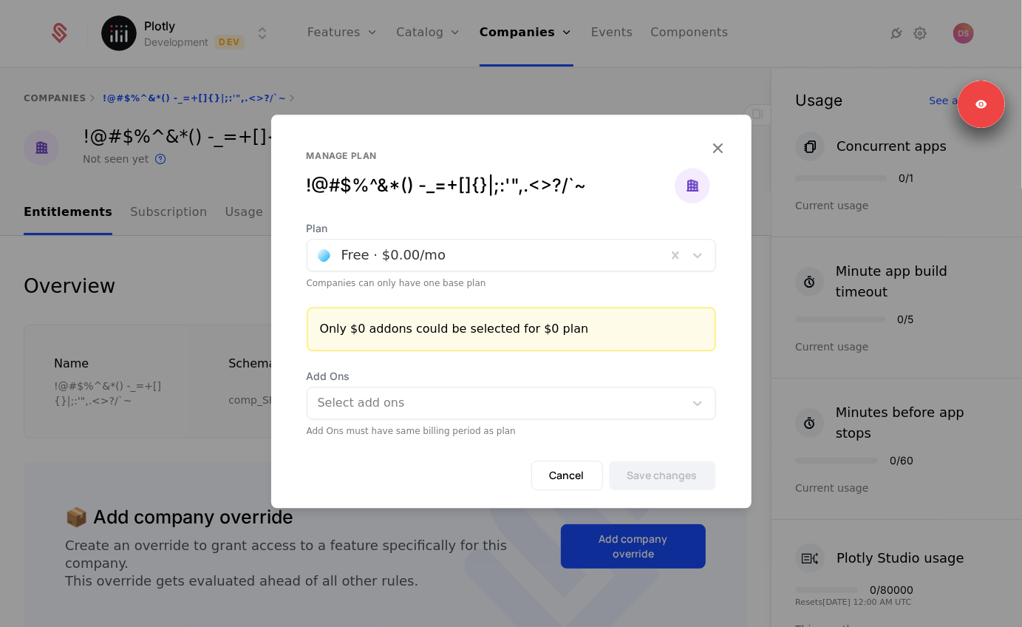
click at [440, 212] on div "Manage plan !@#$%^&*() -_=+[]{}|;:'",.<>?/`~" at bounding box center [511, 185] width 409 height 71
click at [418, 400] on div at bounding box center [497, 402] width 356 height 21
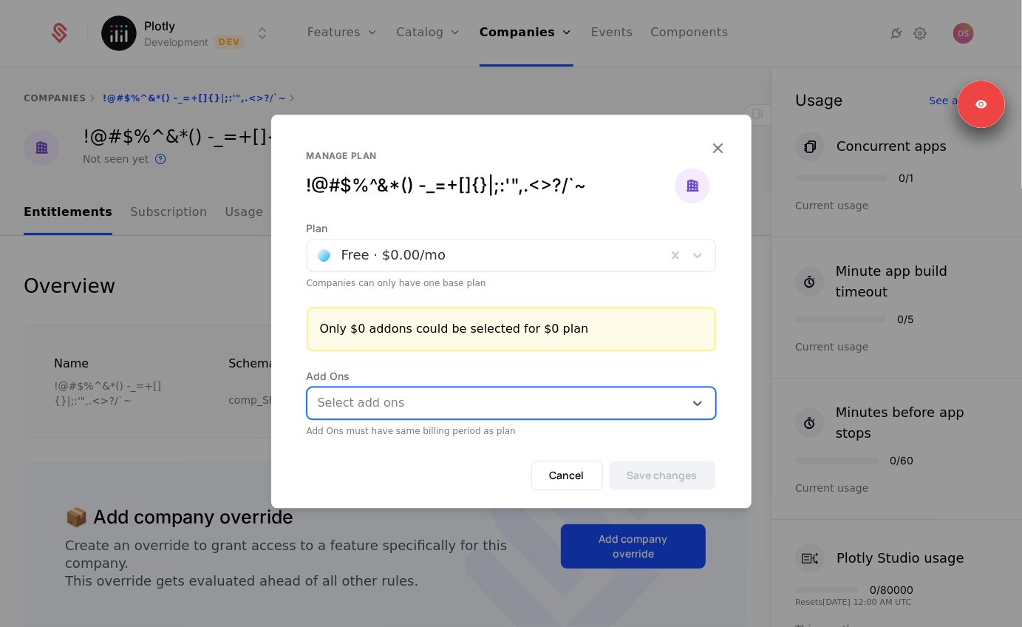
click at [418, 400] on div at bounding box center [497, 402] width 356 height 21
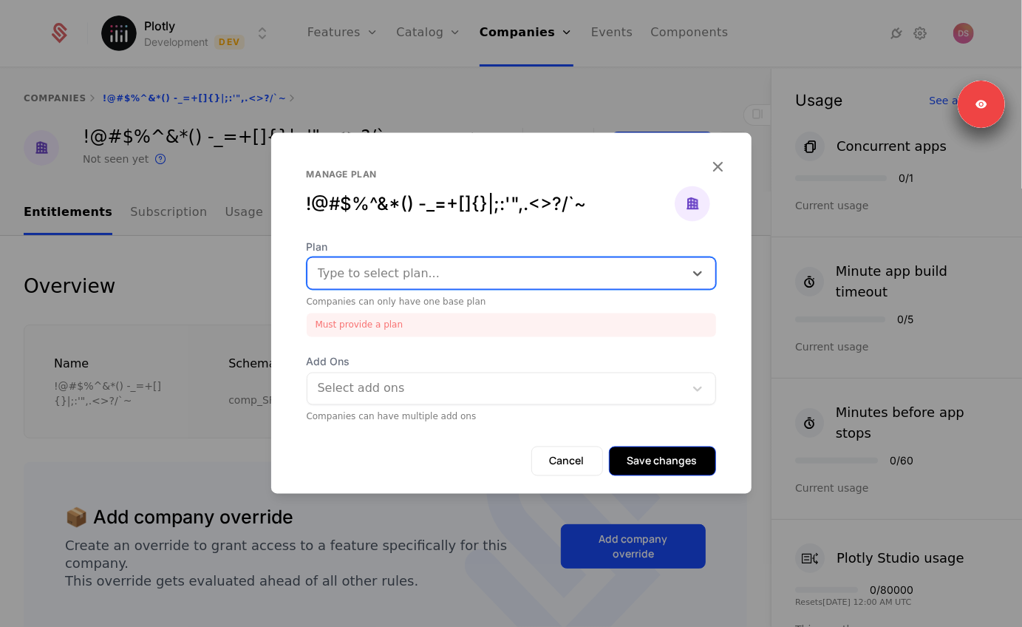
click at [627, 466] on button "Save changes" at bounding box center [662, 461] width 107 height 30
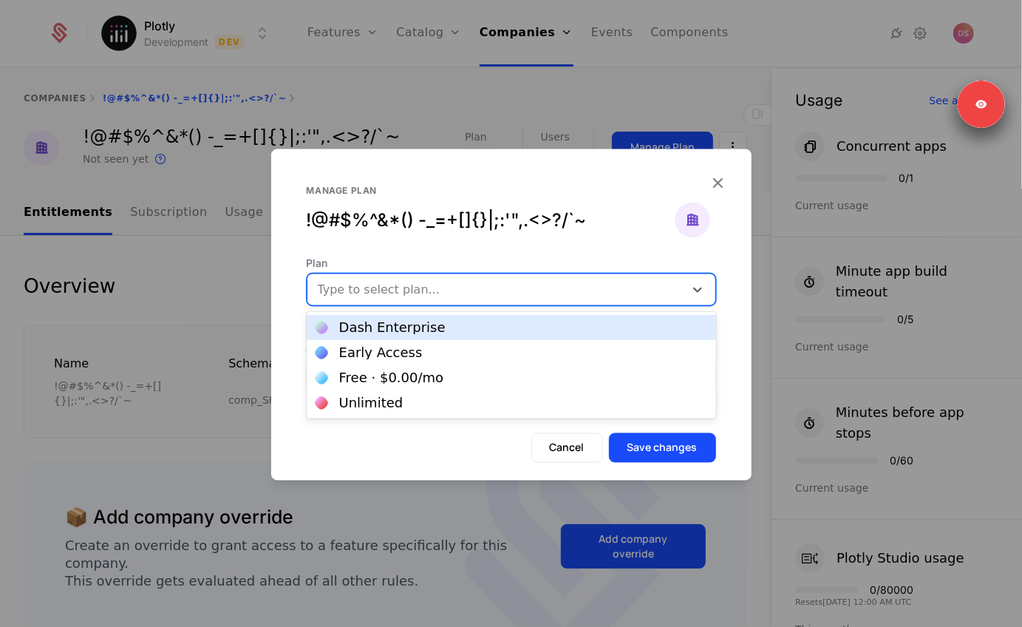
click at [429, 290] on div at bounding box center [496, 289] width 356 height 21
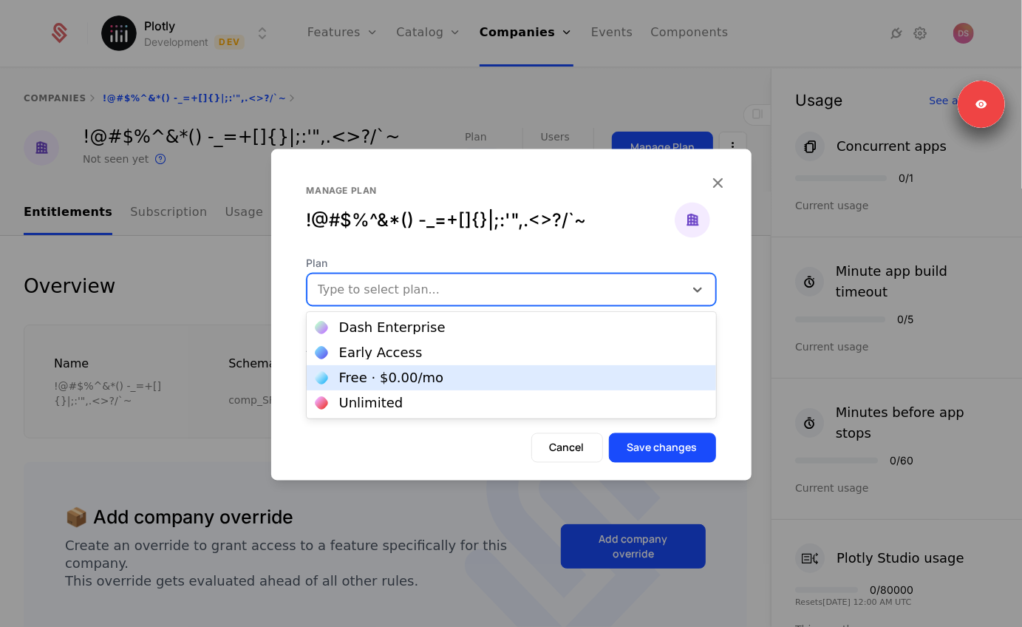
click at [395, 376] on div "Free · $0.00 /mo" at bounding box center [391, 377] width 105 height 13
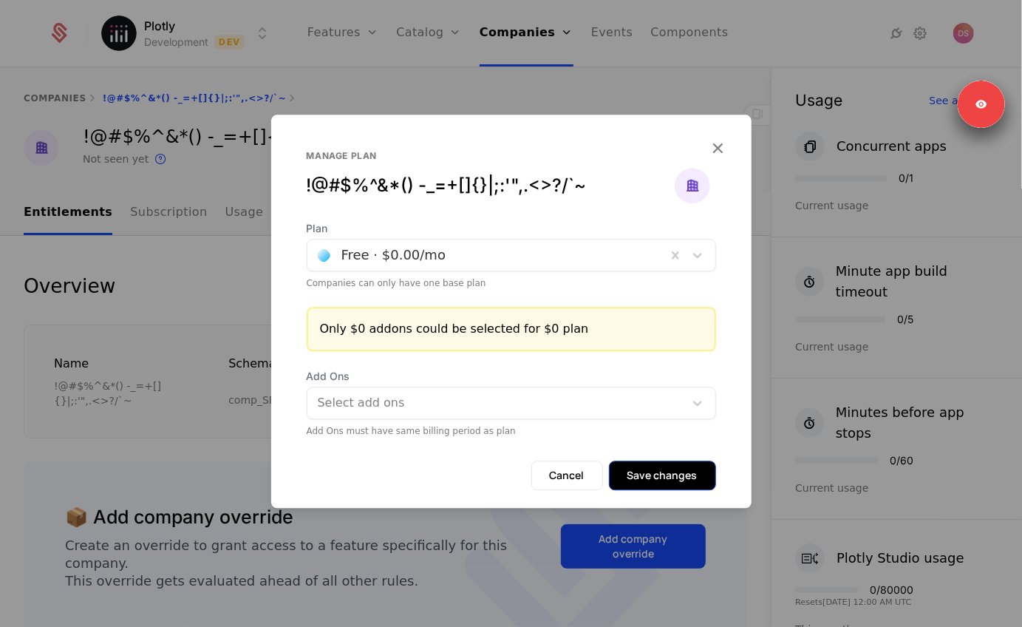
click at [703, 471] on button "Save changes" at bounding box center [662, 475] width 107 height 30
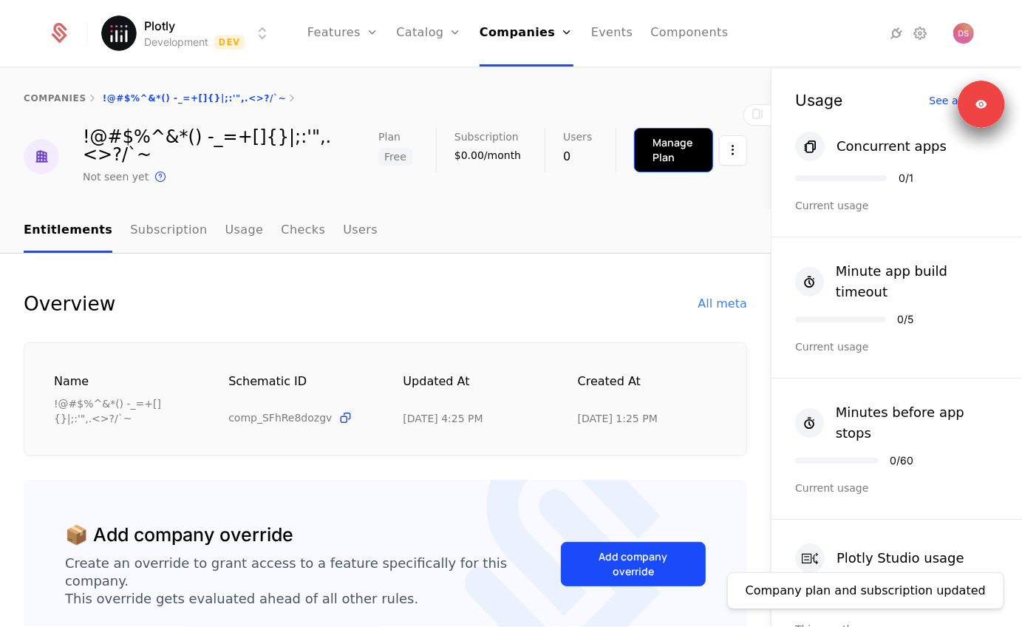
click at [641, 133] on button "Manage Plan" at bounding box center [673, 150] width 79 height 44
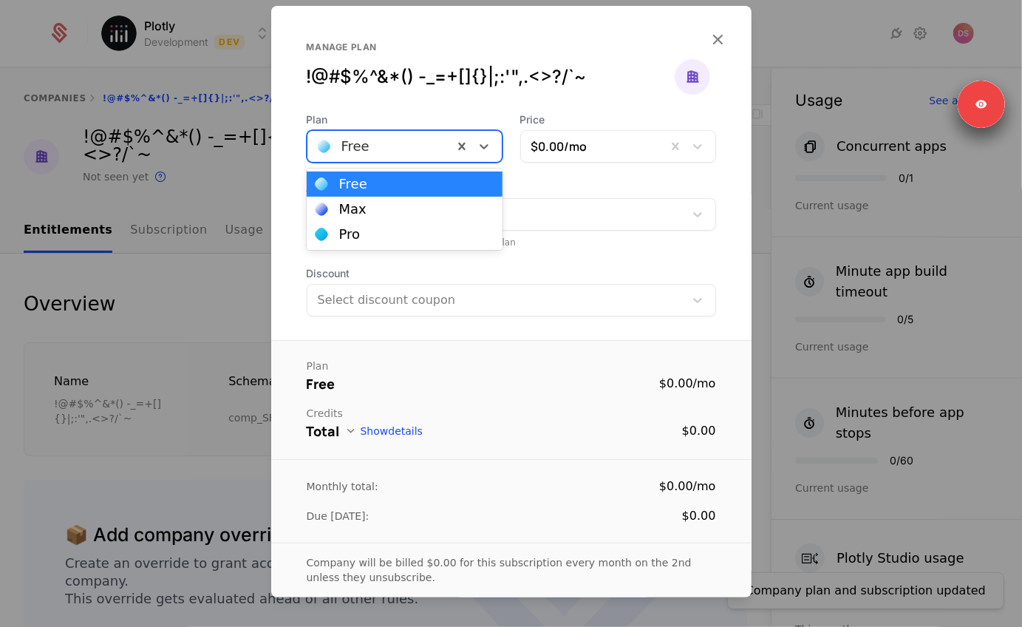
click at [430, 146] on div at bounding box center [380, 146] width 125 height 21
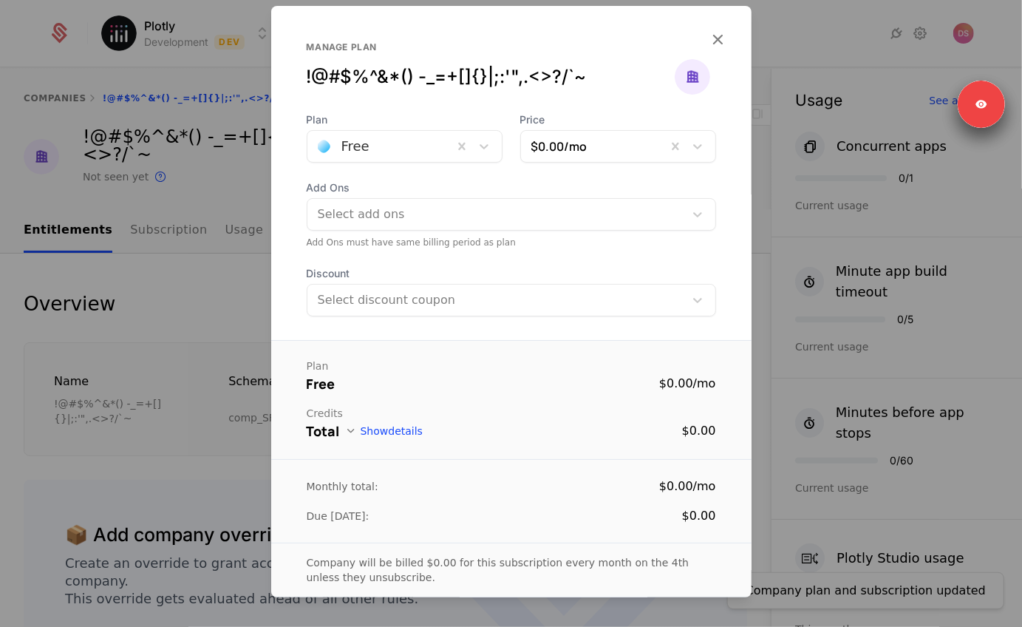
click at [421, 92] on div "Manage plan !@#$%^&*() -_=+[]{}|;:'",.<>?/`~" at bounding box center [511, 76] width 409 height 71
click at [404, 166] on div "Plan Free Price $0.00 /mo Add Ons Select add ons Add Ons must have same billing…" at bounding box center [511, 214] width 480 height 204
click at [405, 140] on div at bounding box center [380, 146] width 125 height 21
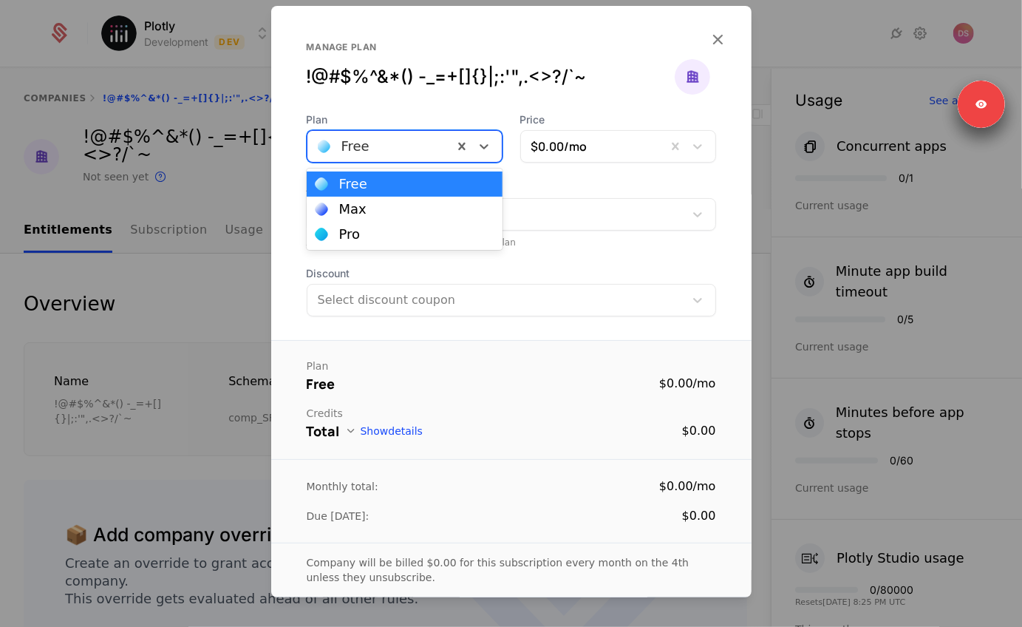
drag, startPoint x: 573, startPoint y: 55, endPoint x: 619, endPoint y: 55, distance: 45.1
click at [573, 55] on div "Manage plan !@#$%^&*() -_=+[]{}|;:'",.<>?/`~" at bounding box center [491, 64] width 368 height 47
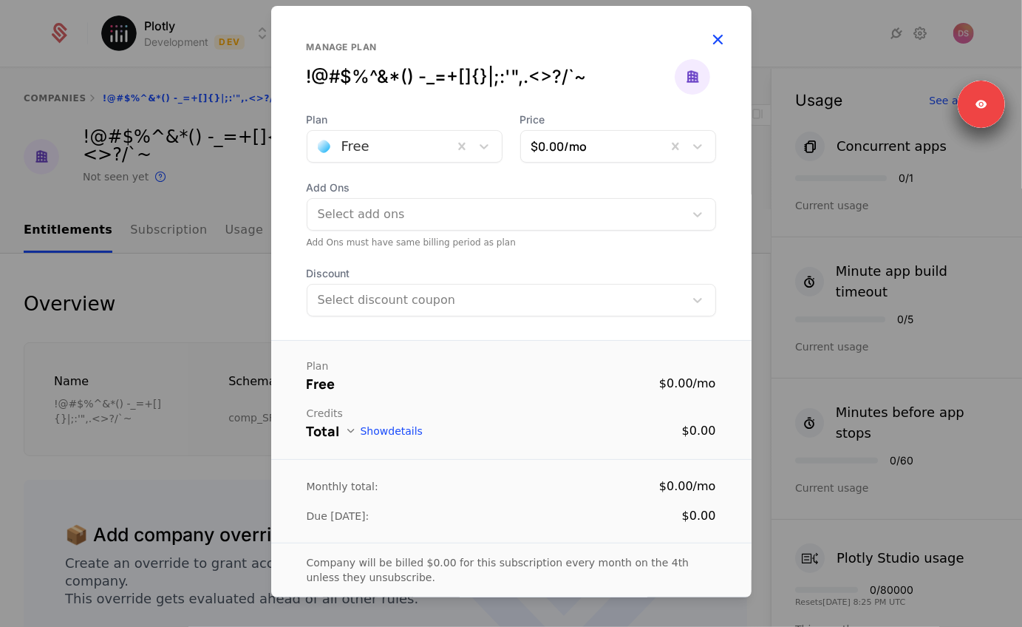
click at [712, 36] on icon "button" at bounding box center [718, 39] width 19 height 19
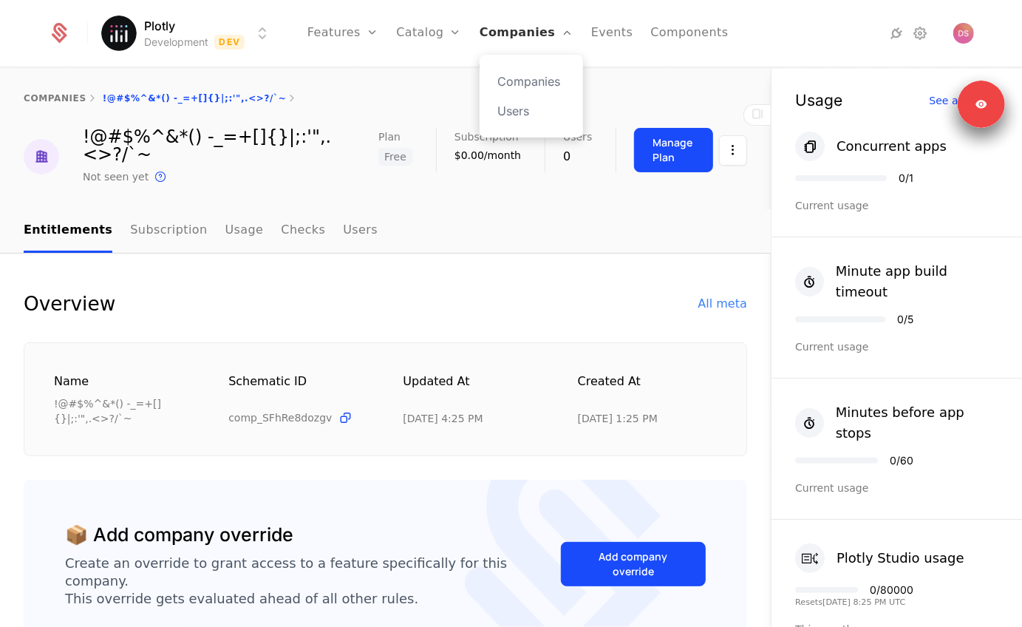
click at [496, 36] on link "Companies" at bounding box center [527, 33] width 94 height 67
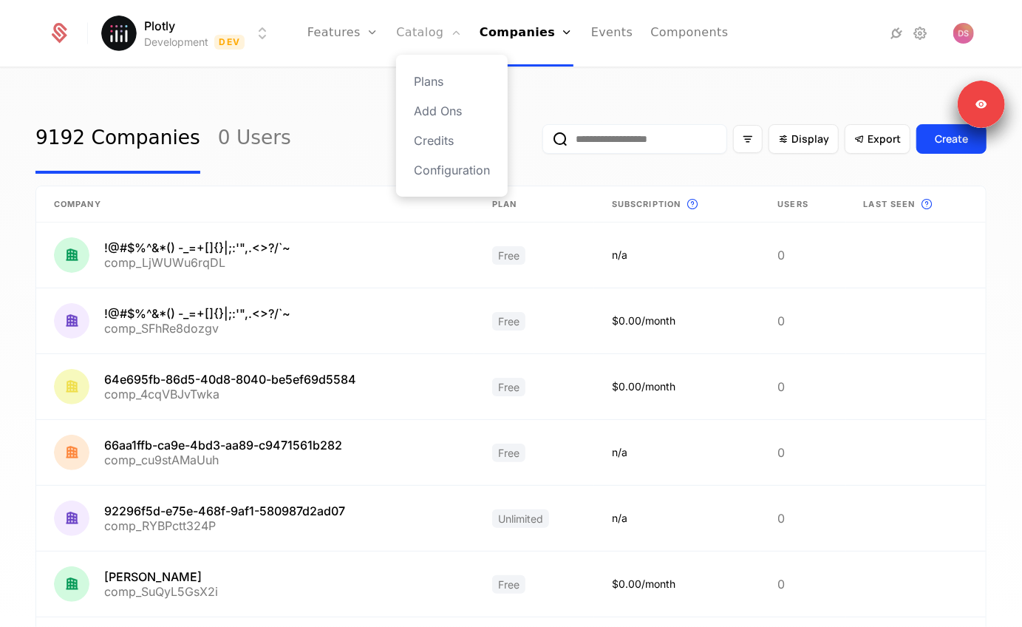
click at [427, 36] on link "Catalog" at bounding box center [429, 33] width 66 height 67
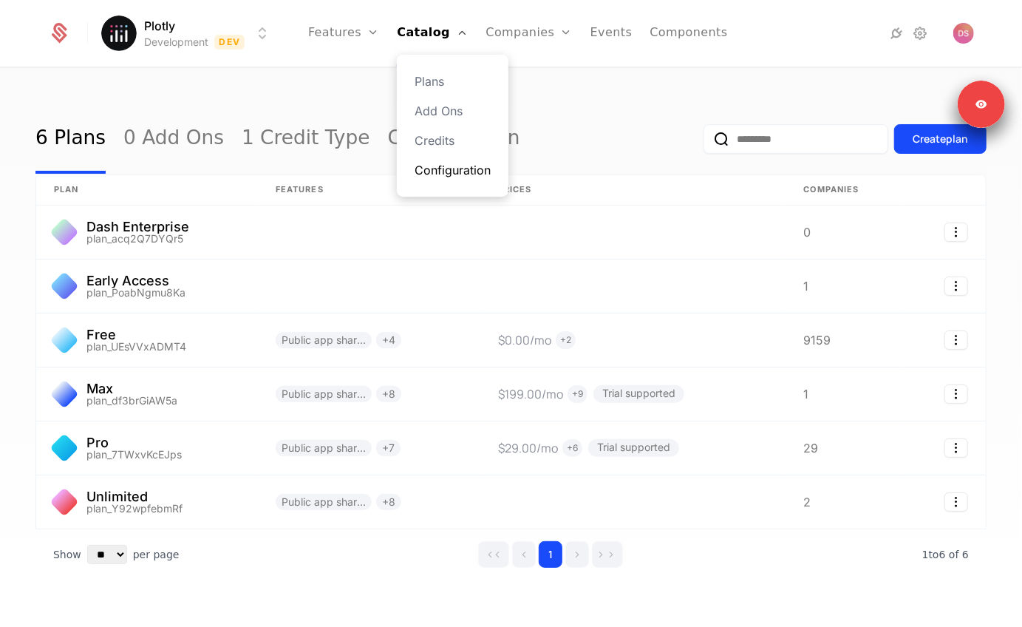
click at [430, 171] on link "Configuration" at bounding box center [453, 170] width 76 height 18
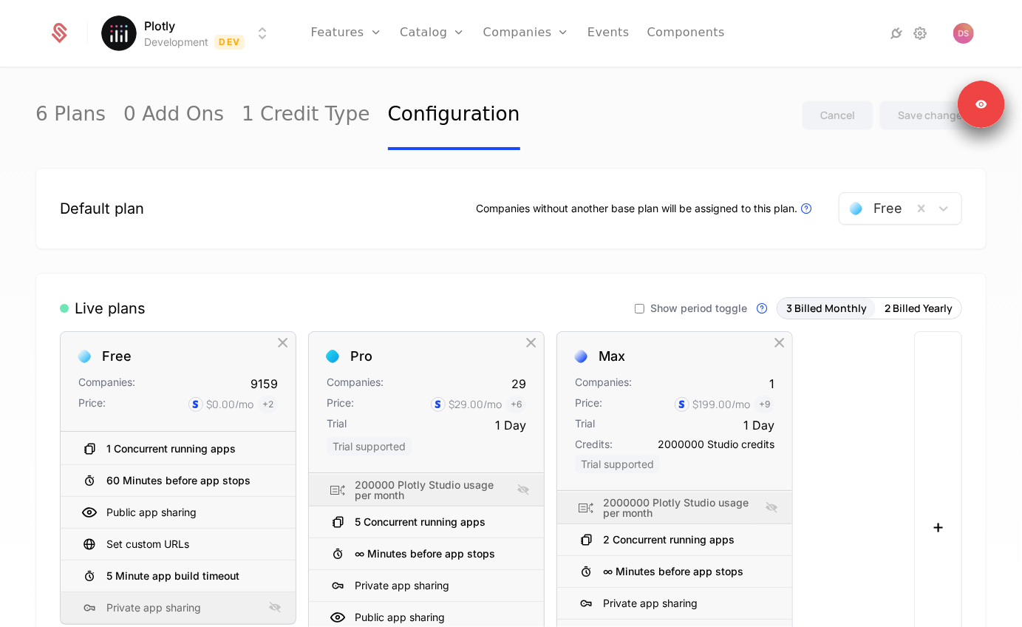
click at [529, 208] on div "Companies without another base plan will be assigned to this plan. Plans that a…" at bounding box center [645, 209] width 339 height 18
click at [499, 36] on link "Companies" at bounding box center [526, 33] width 86 height 67
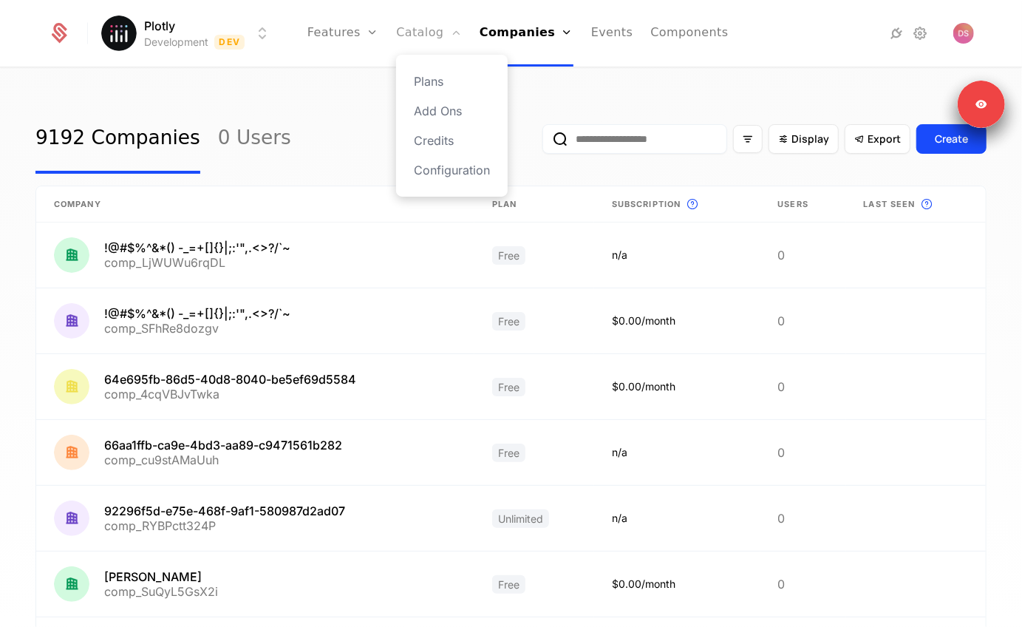
click at [421, 33] on link "Catalog" at bounding box center [429, 33] width 66 height 67
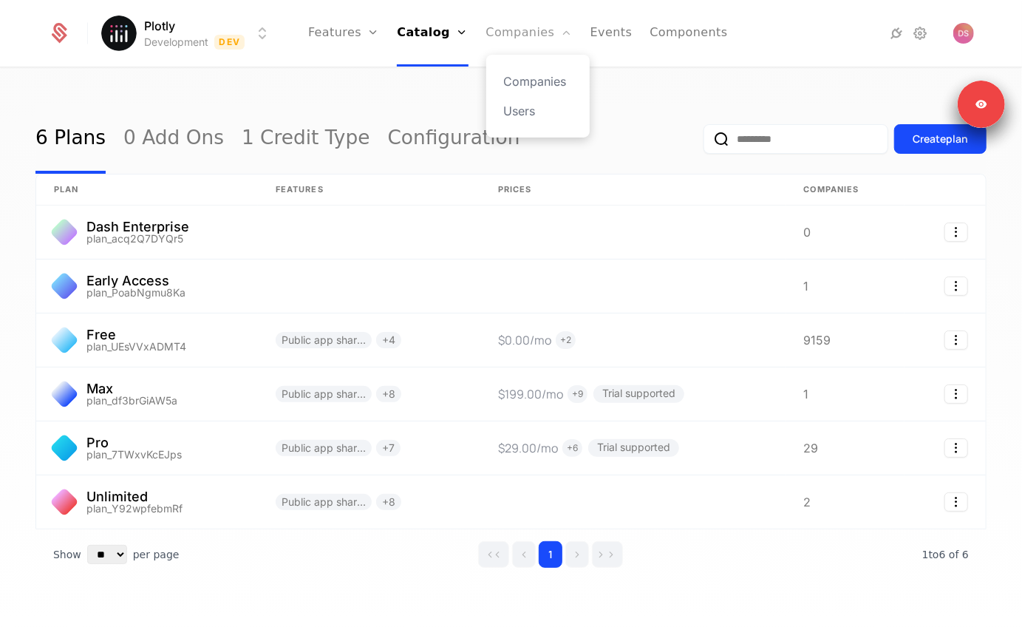
click at [514, 24] on link "Companies" at bounding box center [529, 33] width 86 height 67
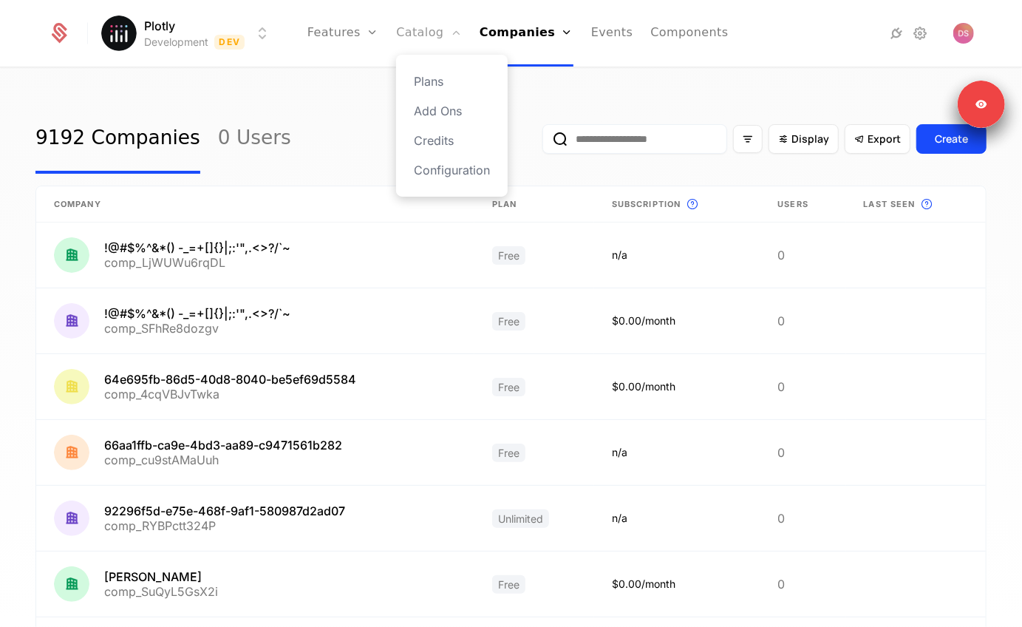
click at [421, 38] on link "Catalog" at bounding box center [429, 33] width 66 height 67
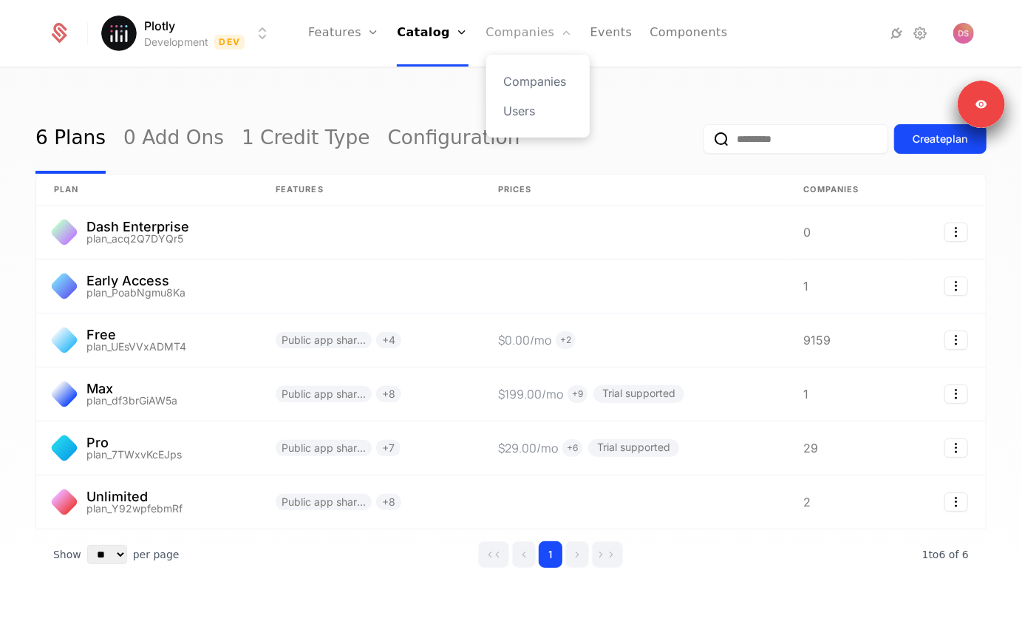
click at [504, 30] on link "Companies" at bounding box center [529, 33] width 86 height 67
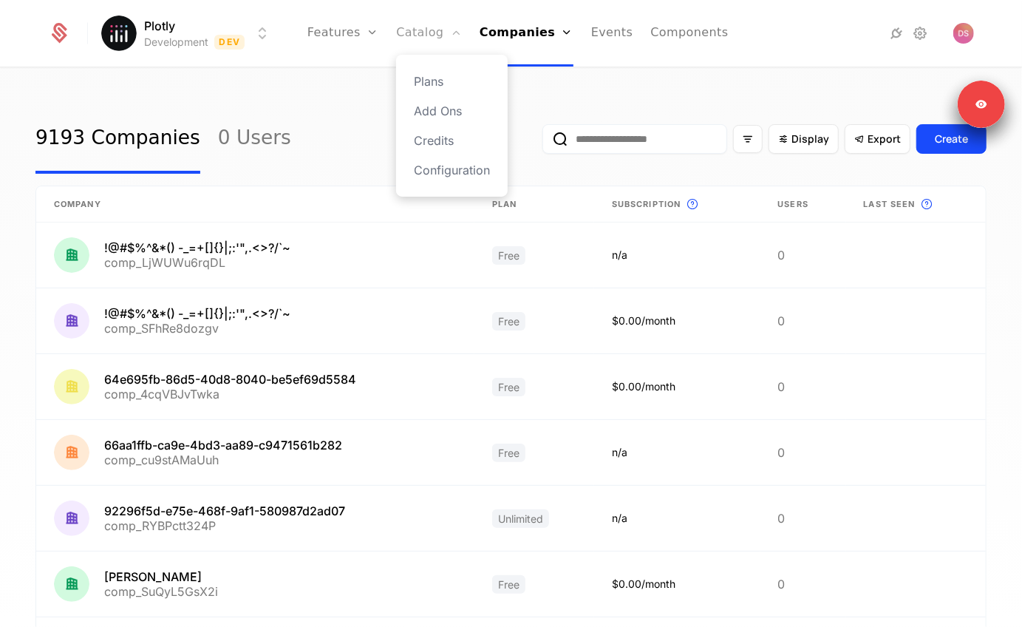
click at [440, 29] on link "Catalog" at bounding box center [429, 33] width 66 height 67
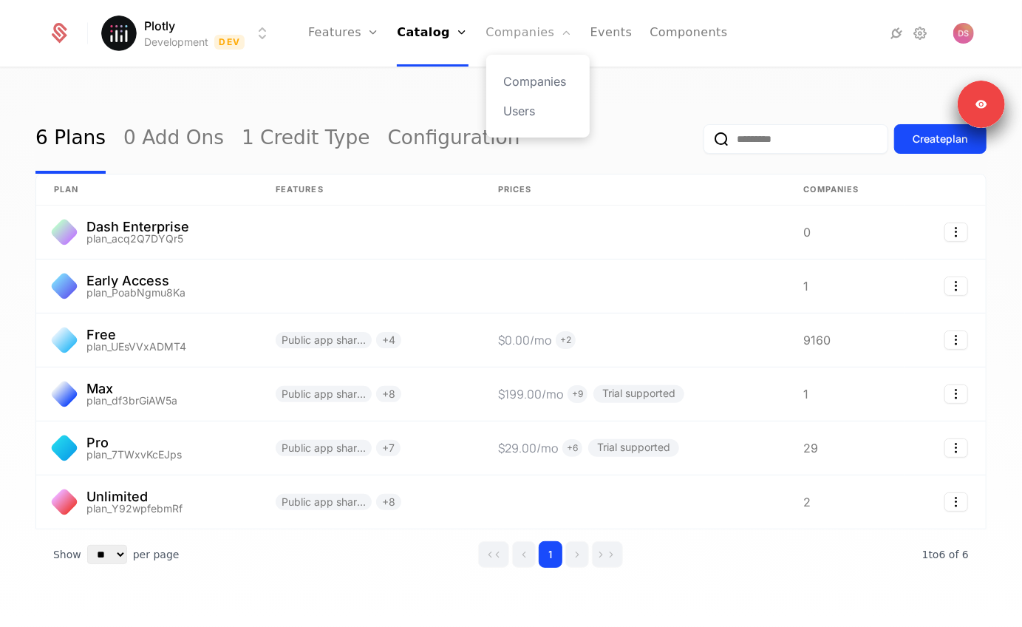
click at [512, 33] on link "Companies" at bounding box center [529, 33] width 86 height 67
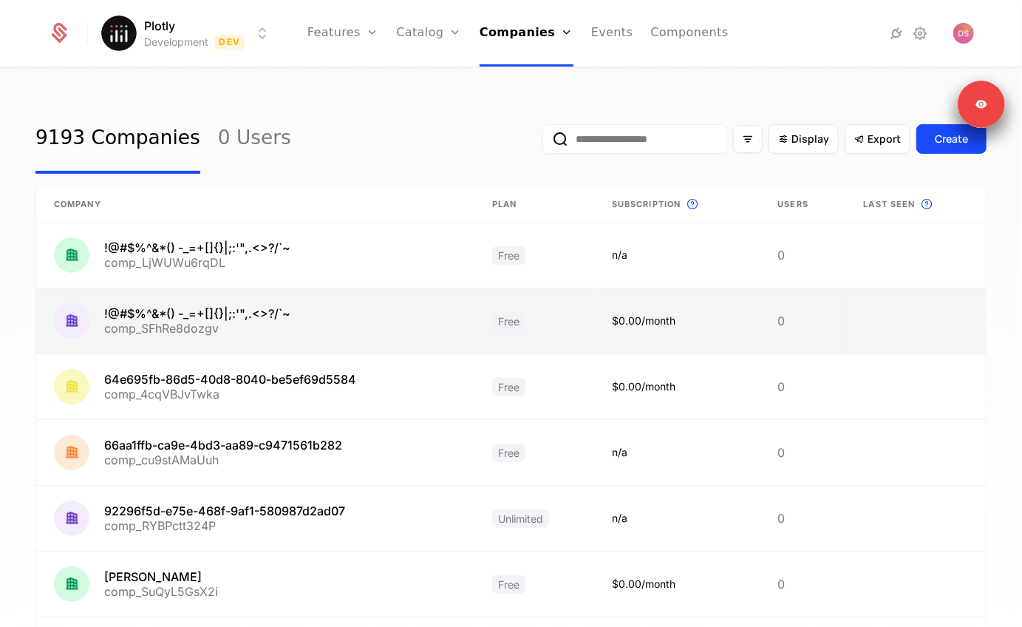
click at [335, 338] on link at bounding box center [255, 320] width 438 height 65
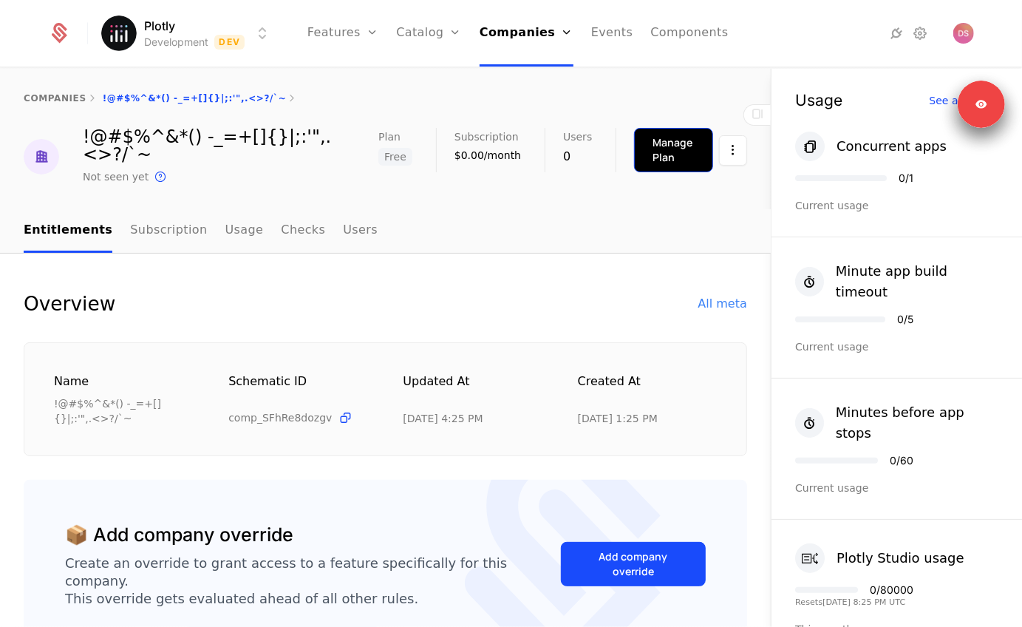
click at [667, 146] on div "Manage Plan" at bounding box center [673, 150] width 42 height 30
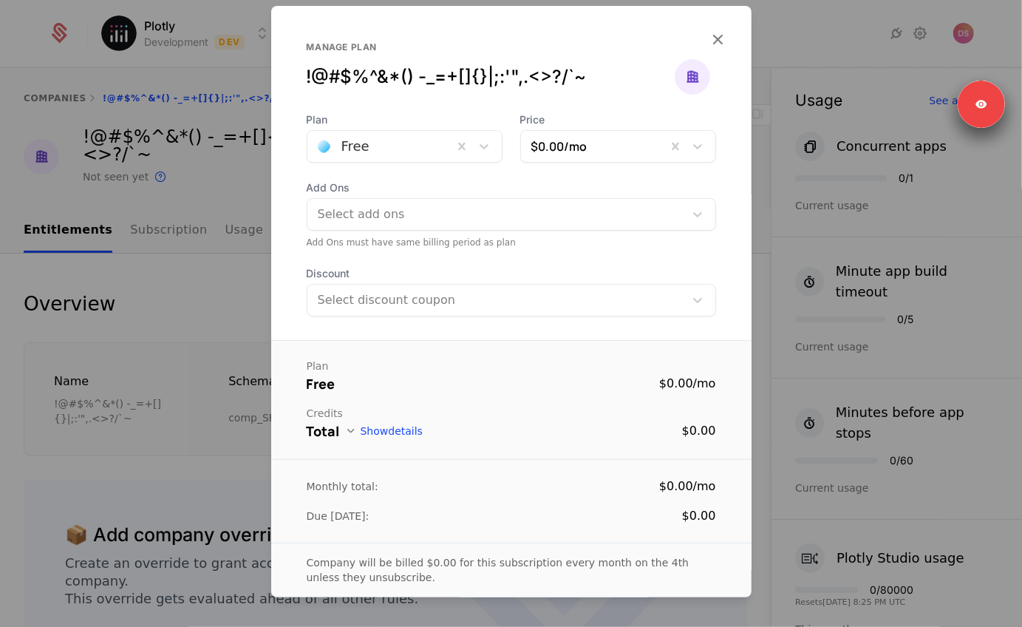
click at [439, 139] on div at bounding box center [380, 146] width 125 height 21
click at [470, 109] on div "Manage plan !@#$%^&*() -_=+[]{}|;:'",.<>?/`~" at bounding box center [511, 76] width 409 height 71
click at [576, 144] on div at bounding box center [593, 146] width 125 height 21
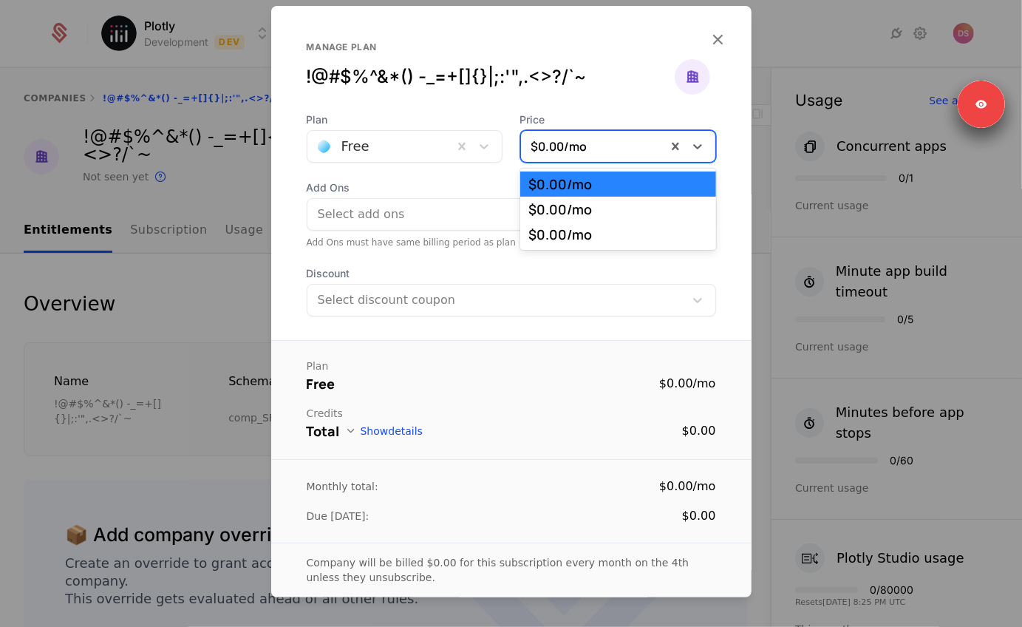
click at [560, 72] on div "!@#$%^&*() -_=+[]{}|;:'",.<>?/`~" at bounding box center [491, 77] width 368 height 24
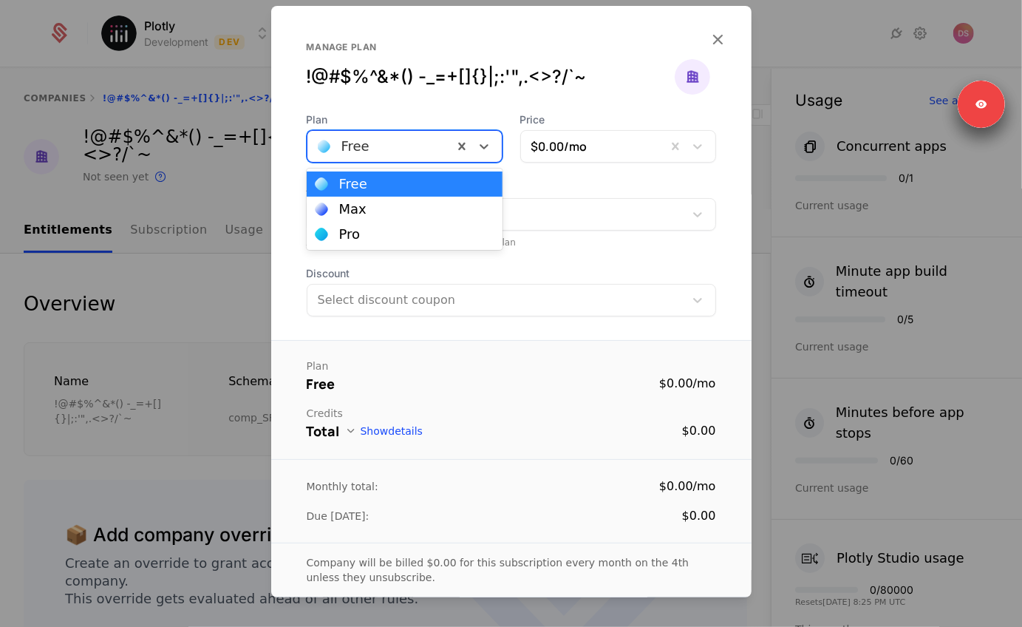
click at [352, 131] on div "Free" at bounding box center [405, 146] width 196 height 33
click at [361, 208] on div "Max" at bounding box center [352, 208] width 27 height 13
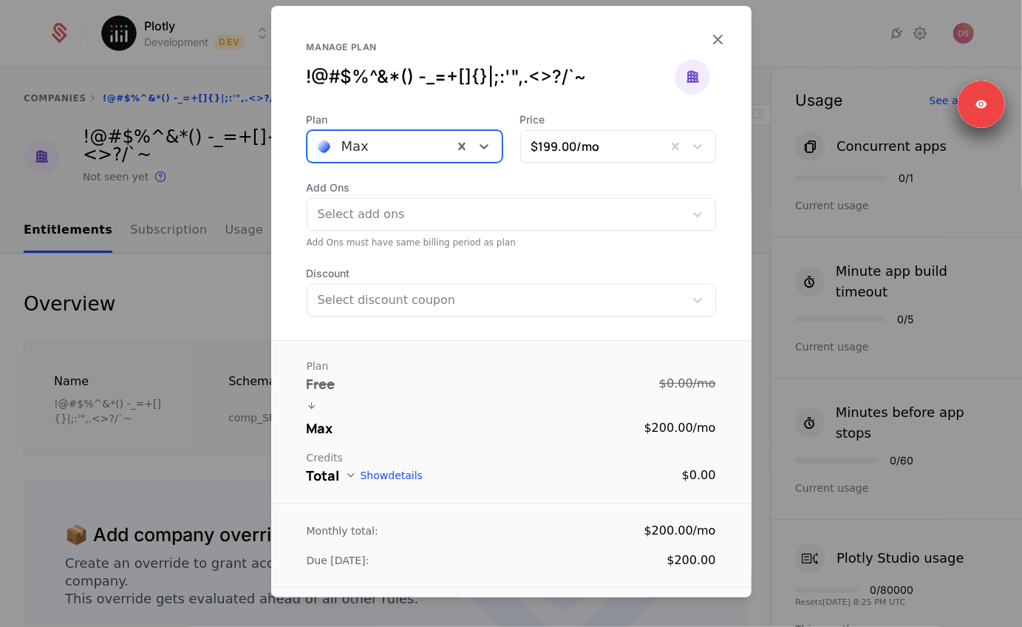
scroll to position [113, 0]
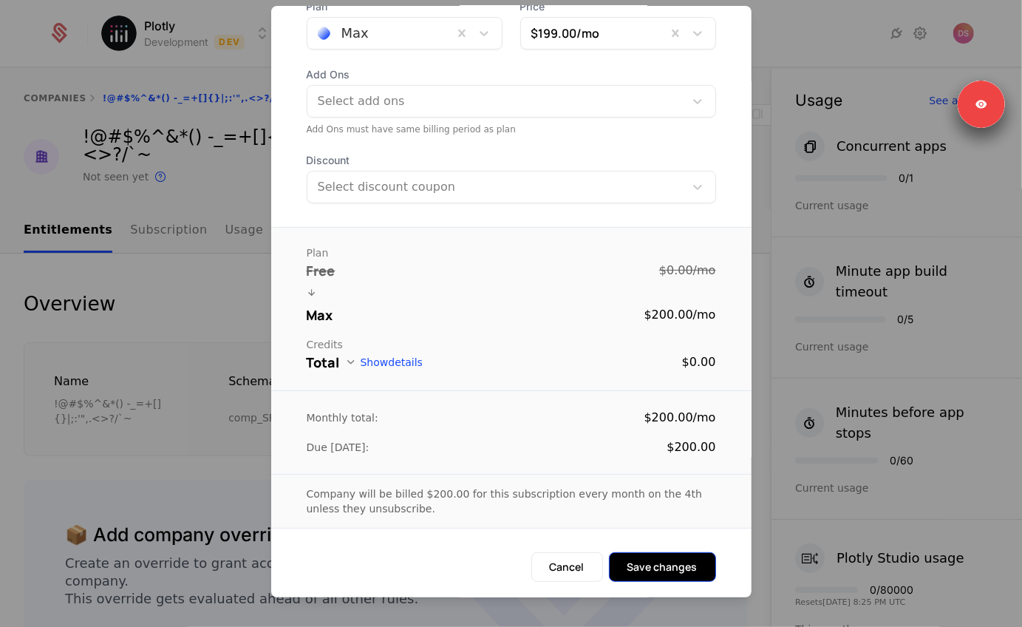
click at [669, 562] on button "Save changes" at bounding box center [662, 567] width 107 height 30
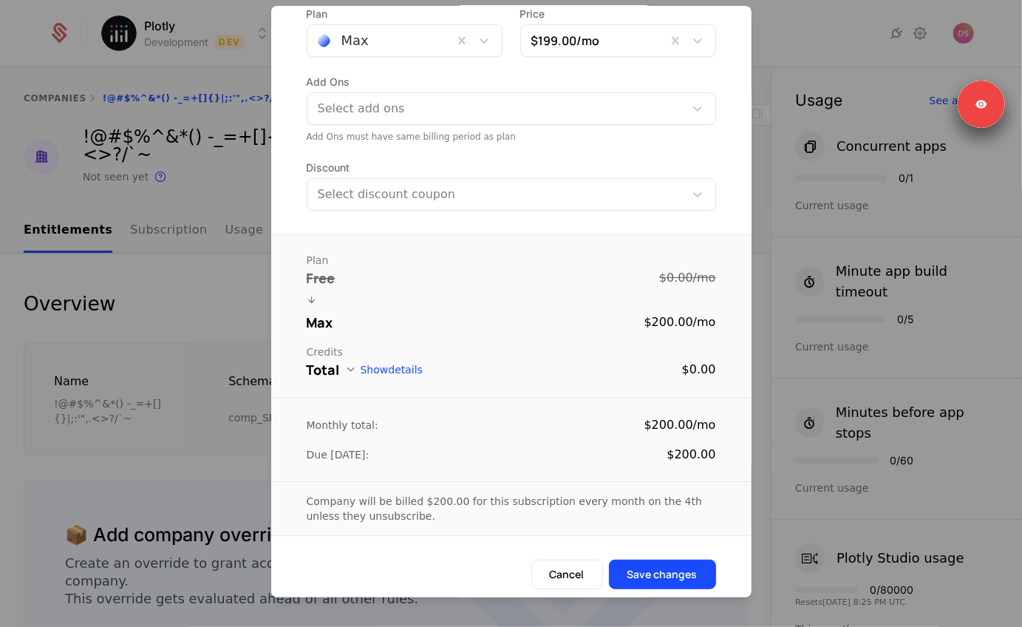
scroll to position [0, 0]
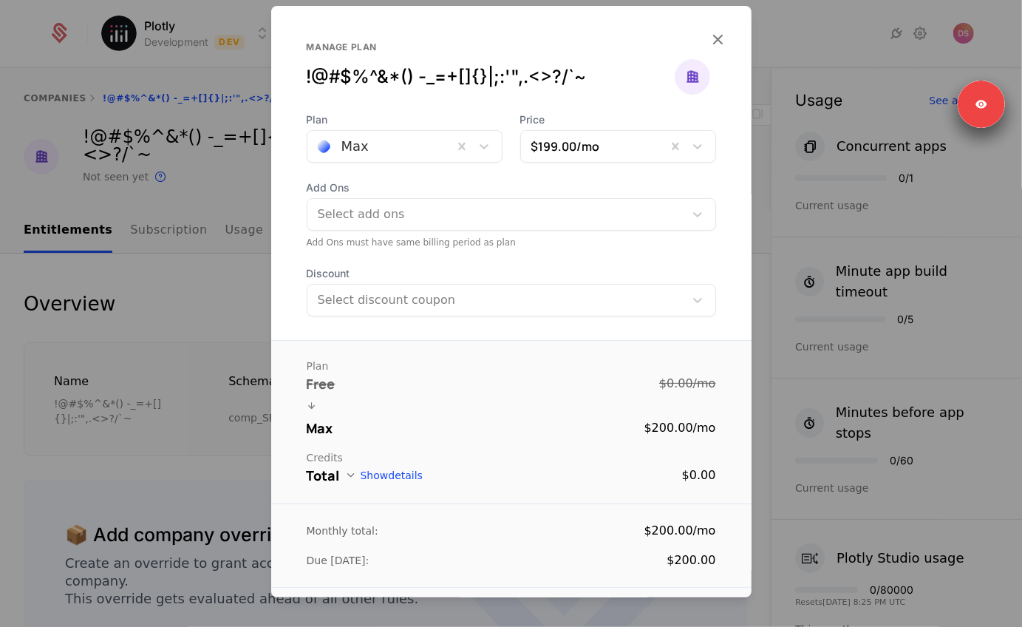
click at [350, 140] on div at bounding box center [380, 146] width 125 height 21
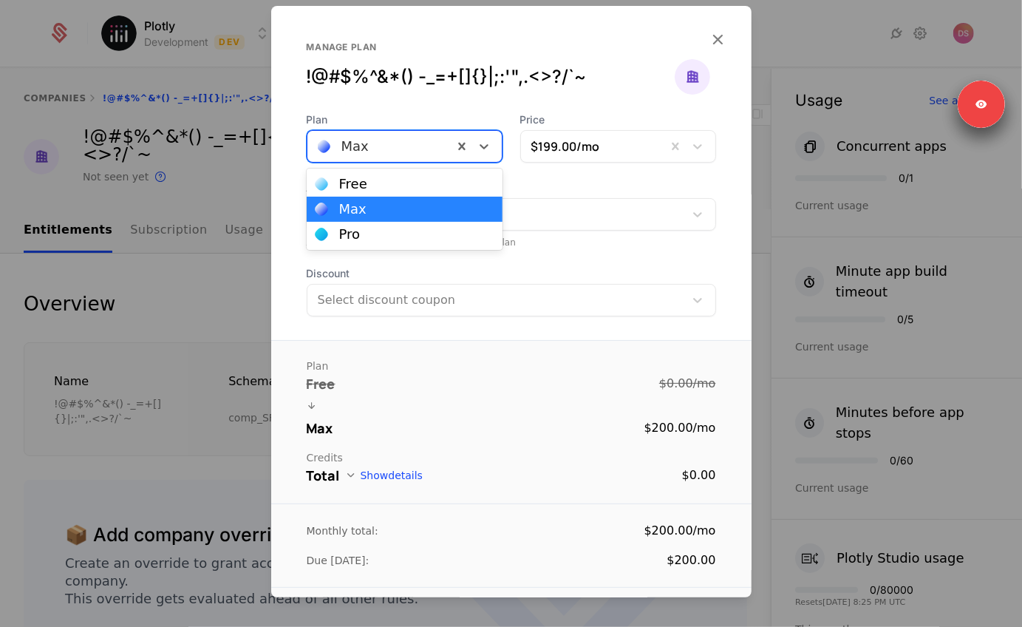
click at [341, 221] on div "Free Max Pro" at bounding box center [405, 208] width 196 height 81
click at [347, 235] on div "Pro" at bounding box center [349, 234] width 21 height 13
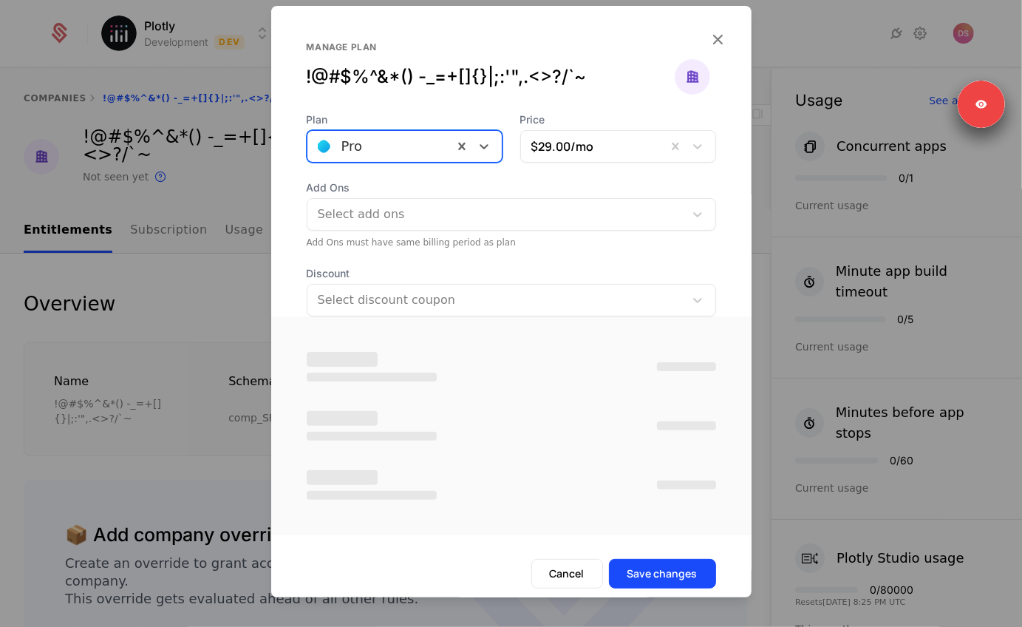
click at [399, 144] on div at bounding box center [380, 146] width 125 height 21
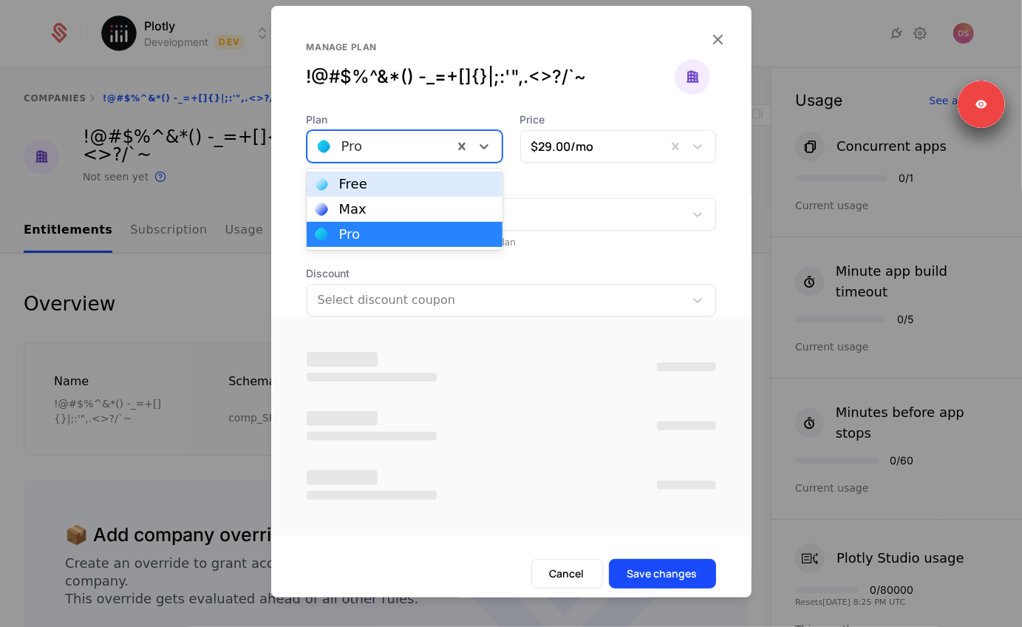
click at [386, 184] on div "Free" at bounding box center [405, 183] width 178 height 13
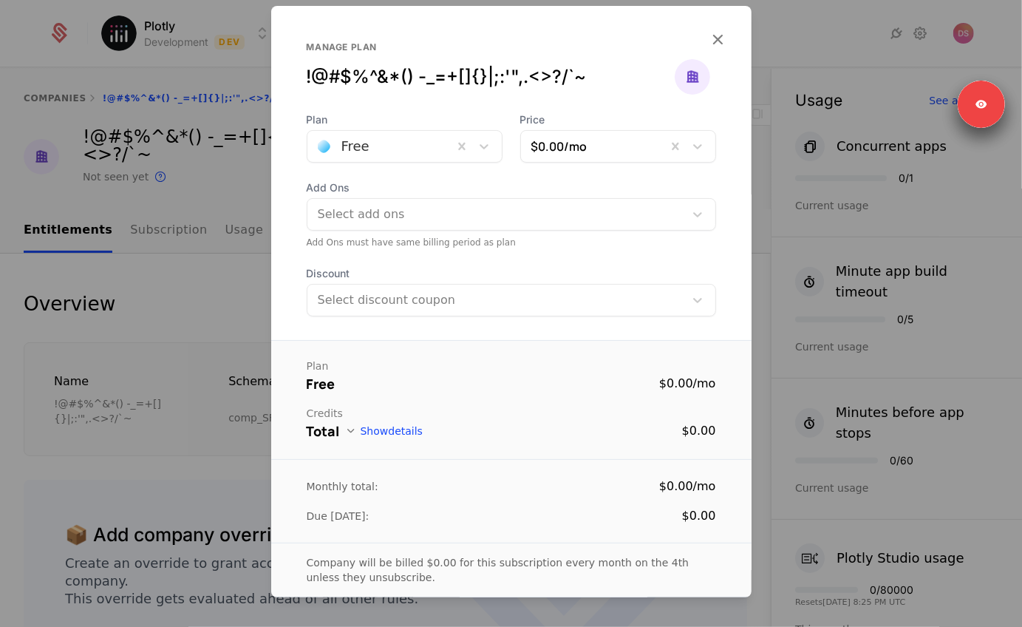
click at [724, 57] on div "Manage plan !@#$%^&*() -_=+[]{}|;:'",.<>?/`~" at bounding box center [511, 59] width 480 height 106
click at [724, 45] on icon "button" at bounding box center [718, 39] width 19 height 19
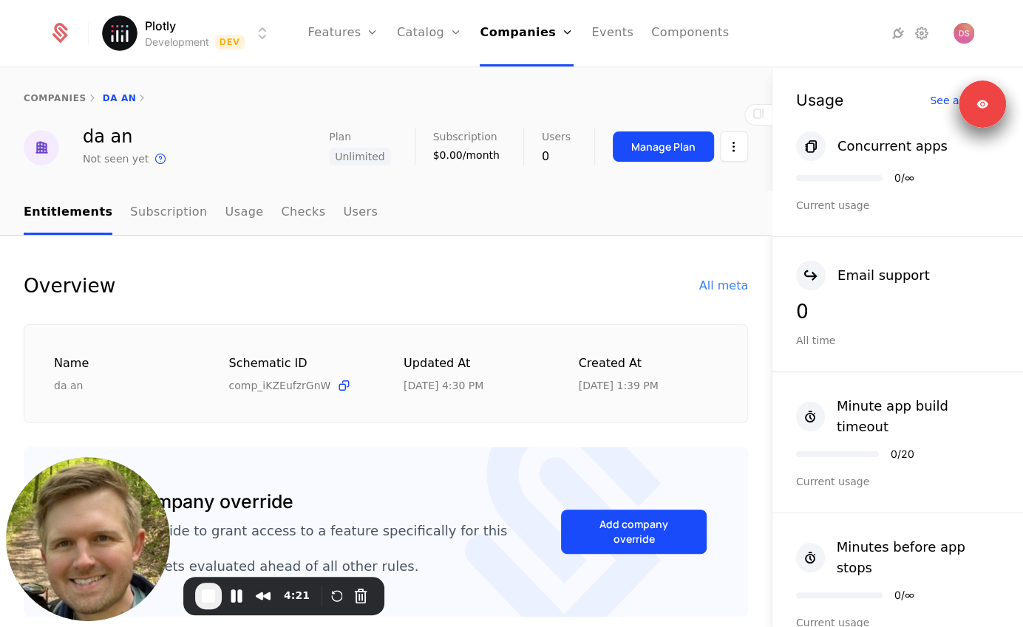
click at [644, 154] on div "Manage Plan" at bounding box center [663, 147] width 64 height 15
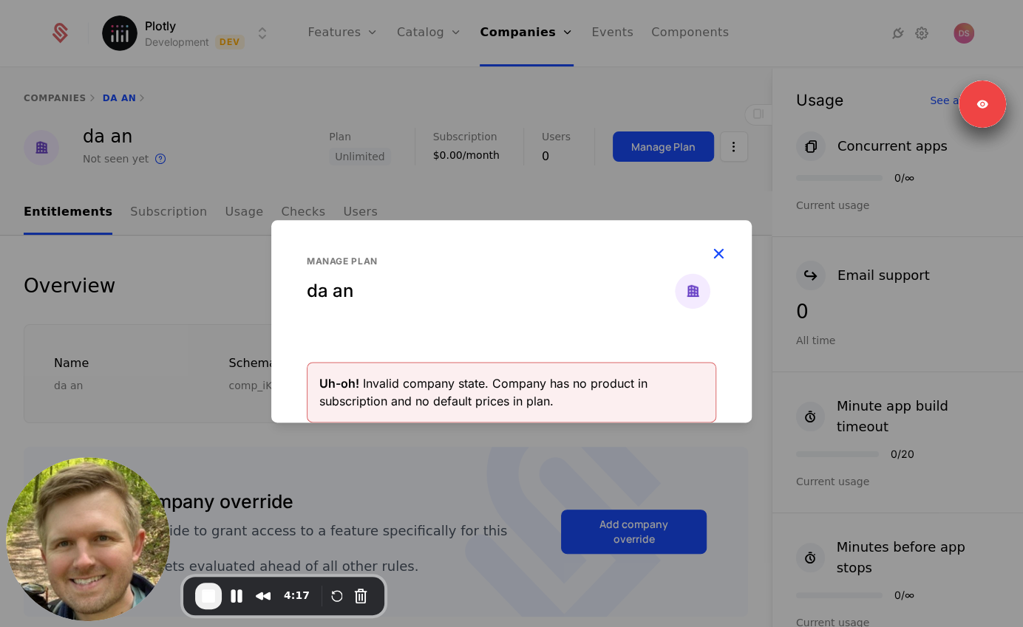
click at [721, 249] on icon "button" at bounding box center [718, 253] width 19 height 19
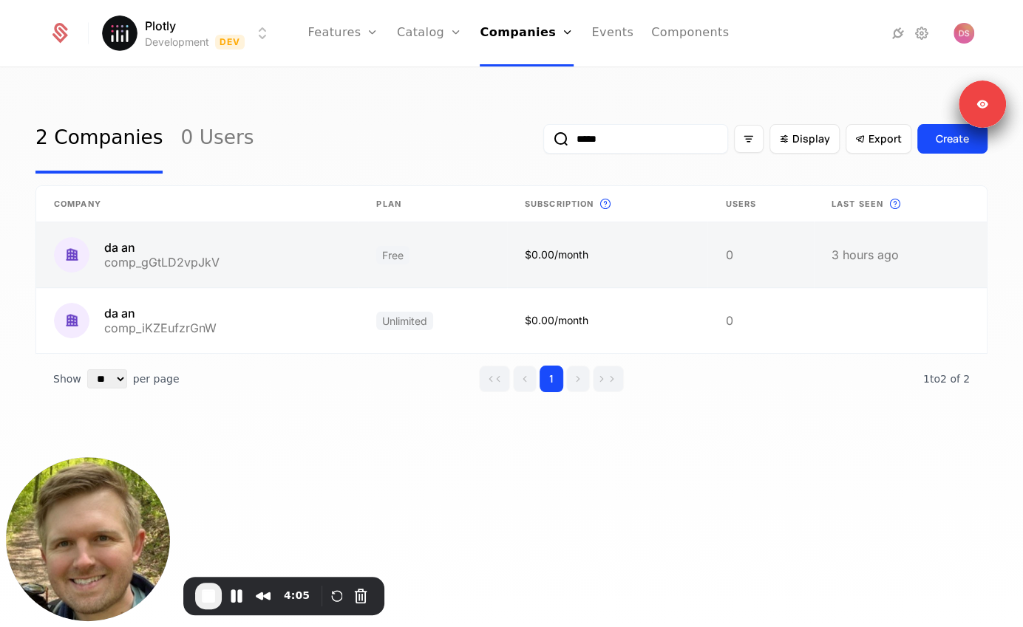
click at [513, 251] on link at bounding box center [607, 254] width 200 height 65
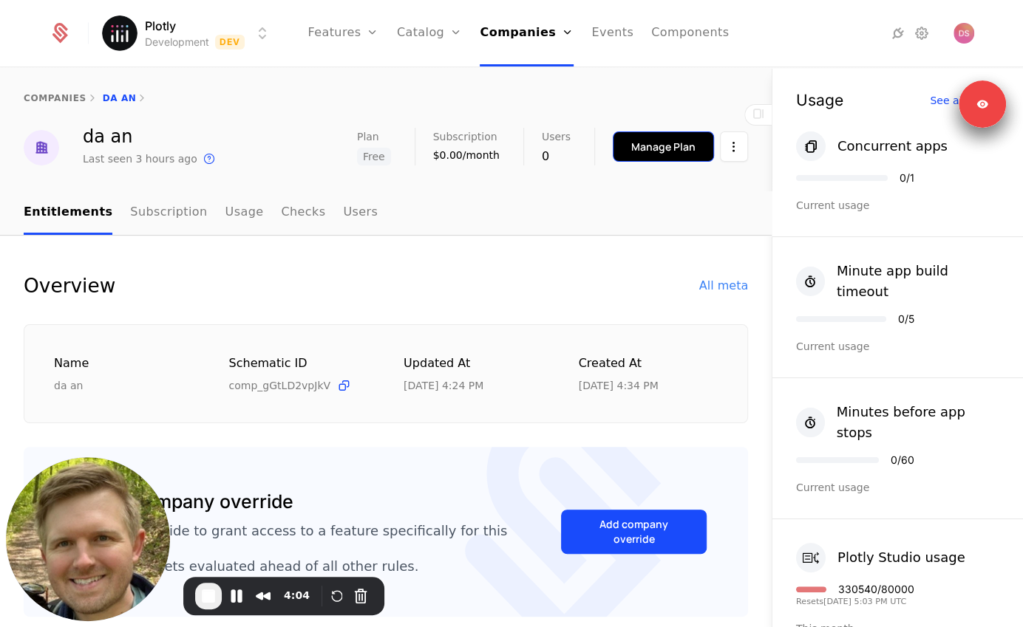
click at [647, 158] on button "Manage Plan" at bounding box center [663, 147] width 101 height 30
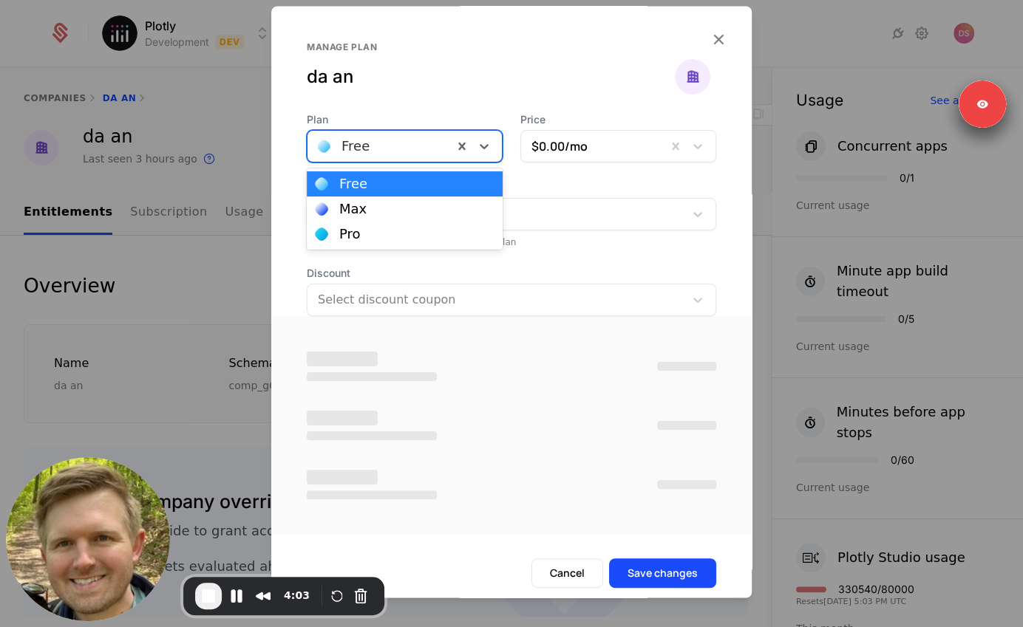
click at [420, 149] on div at bounding box center [380, 146] width 125 height 21
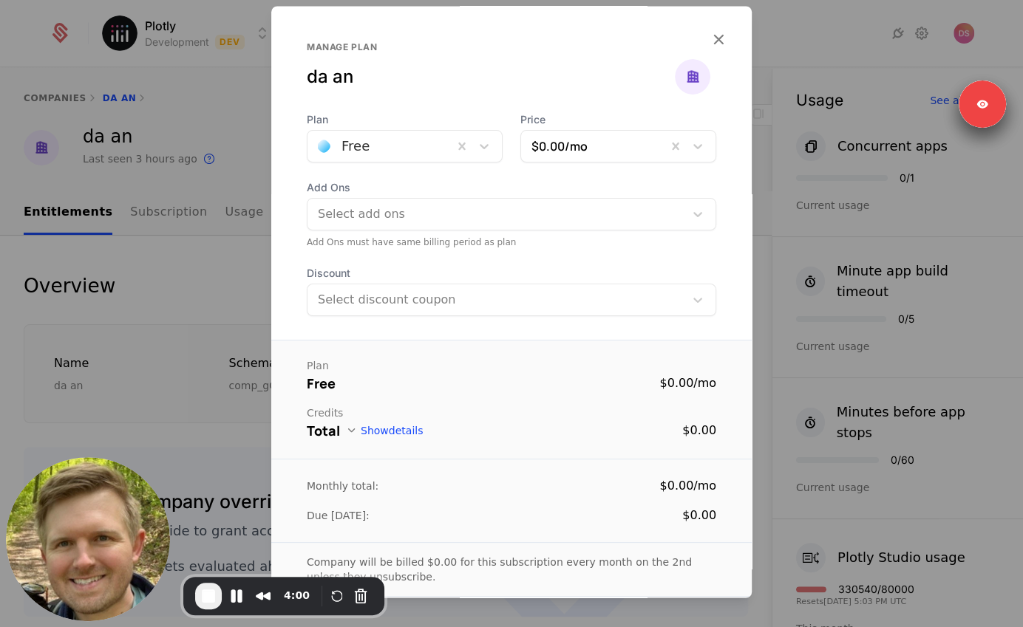
click at [242, 130] on div at bounding box center [511, 313] width 1023 height 627
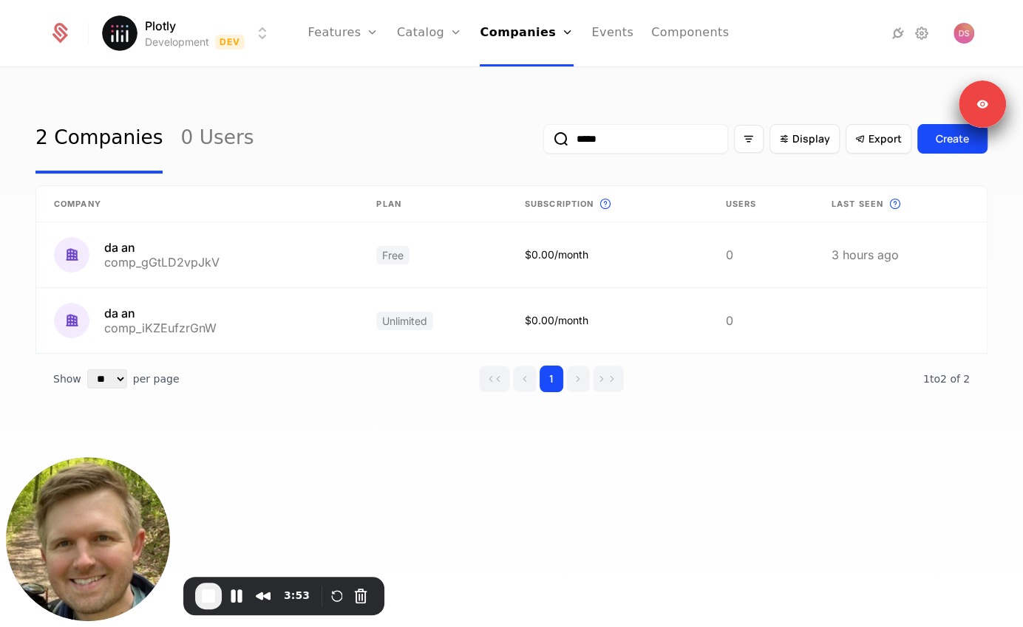
click at [597, 147] on input "*****" at bounding box center [635, 139] width 185 height 30
type input "*"
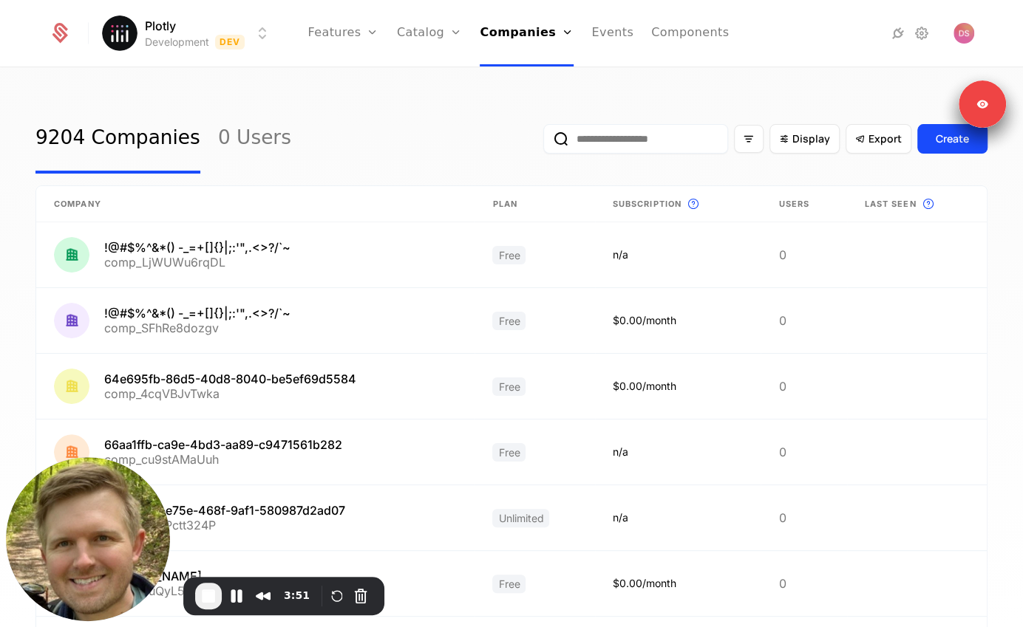
click at [398, 134] on div "9204 Companies 0 Users Display Export Create" at bounding box center [511, 138] width 952 height 69
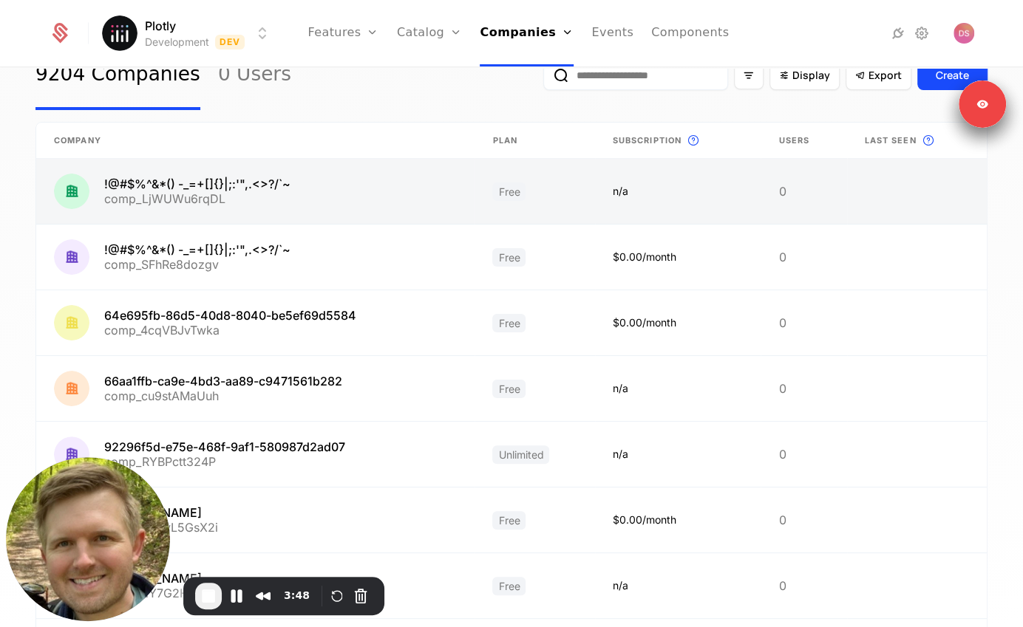
click at [601, 189] on link at bounding box center [678, 191] width 166 height 65
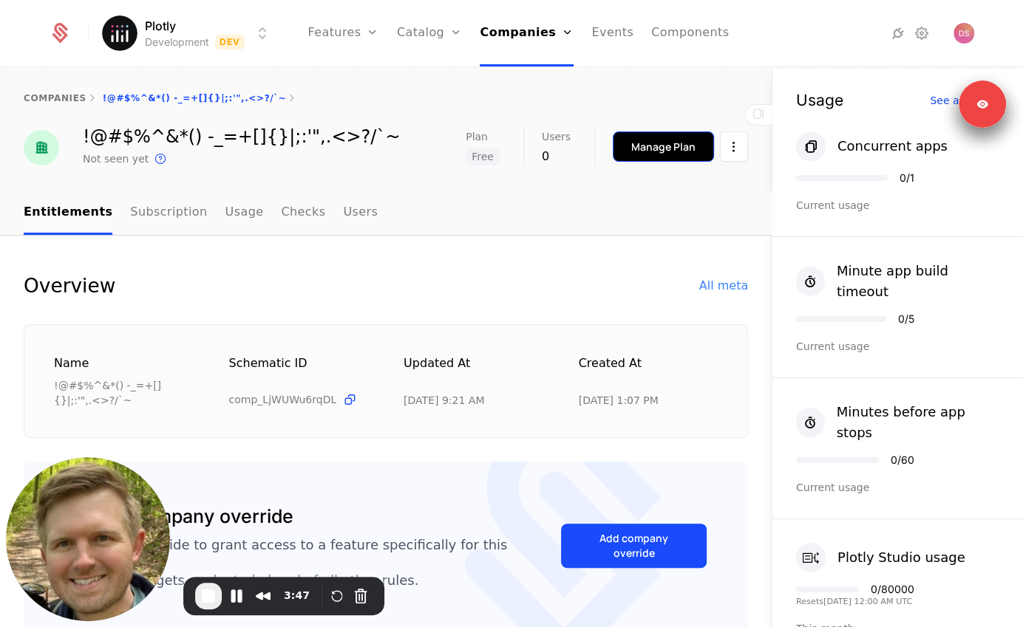
click at [630, 148] on button "Manage Plan" at bounding box center [663, 147] width 101 height 30
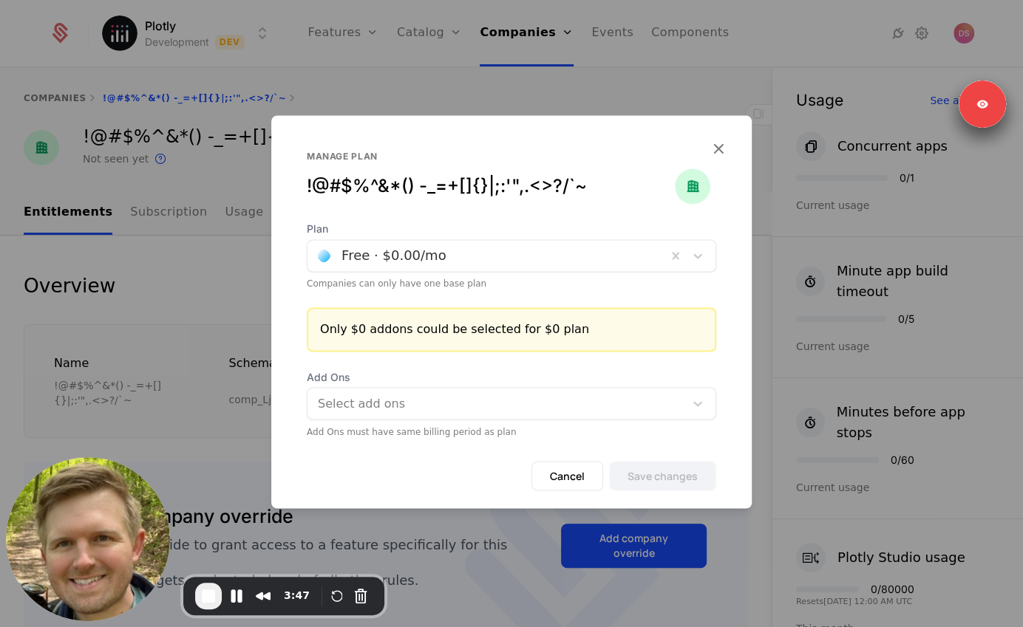
click at [454, 263] on div at bounding box center [487, 255] width 338 height 21
click at [183, 234] on div at bounding box center [511, 313] width 1023 height 627
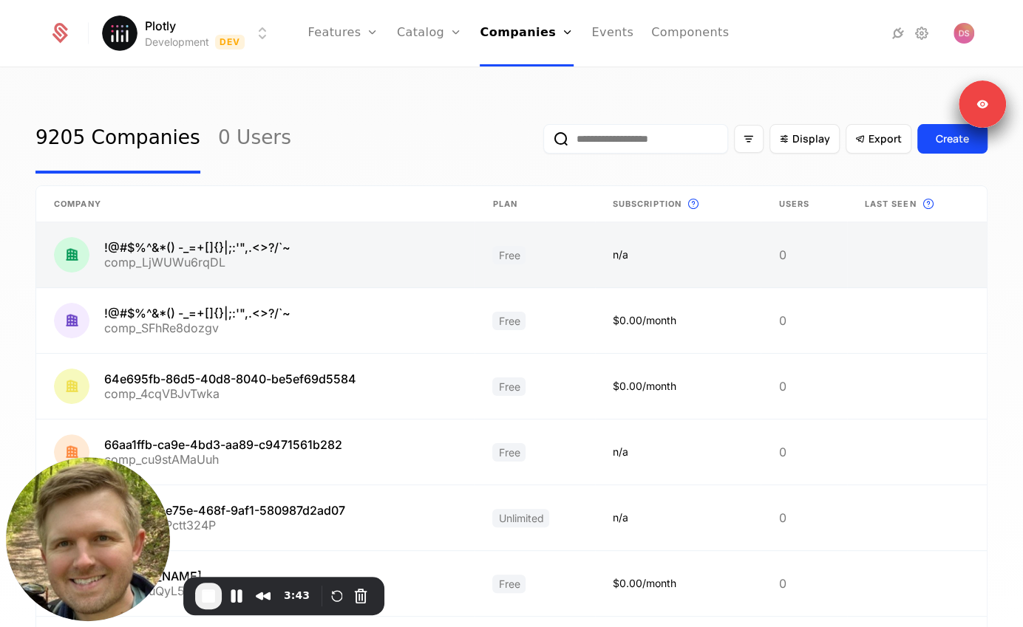
click at [612, 268] on link at bounding box center [678, 254] width 166 height 65
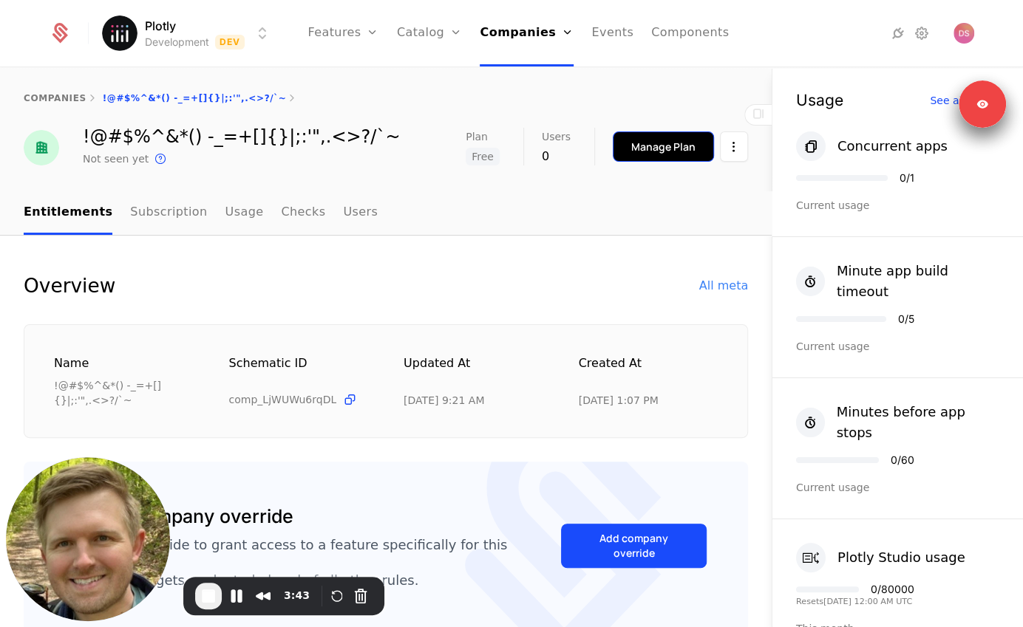
click at [650, 149] on div "Manage Plan" at bounding box center [663, 147] width 64 height 15
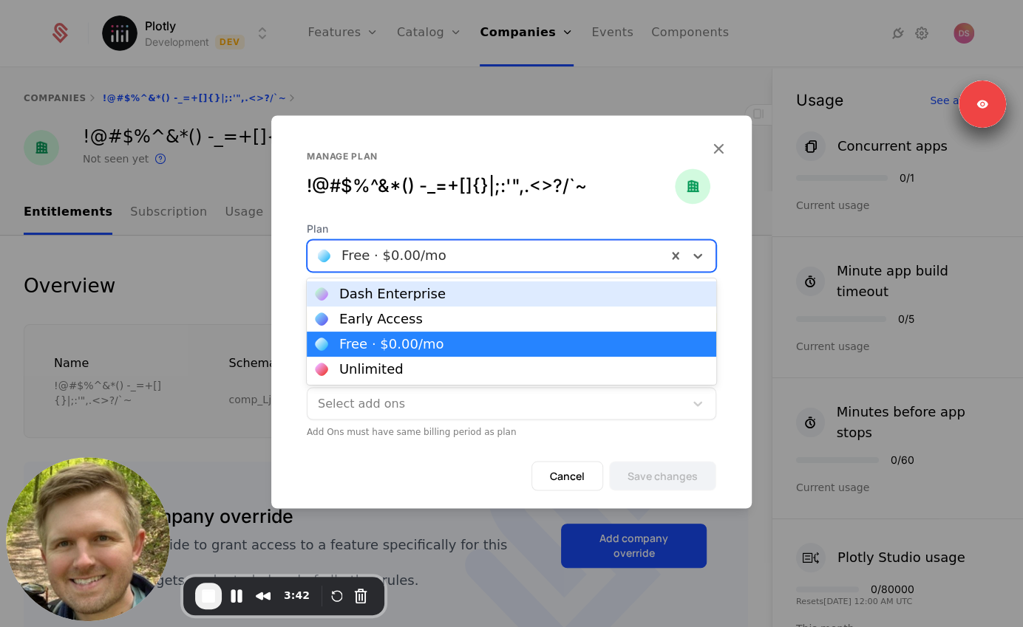
click at [374, 241] on div "Free · $0.00 /mo" at bounding box center [511, 255] width 409 height 33
click at [214, 194] on div at bounding box center [511, 313] width 1023 height 627
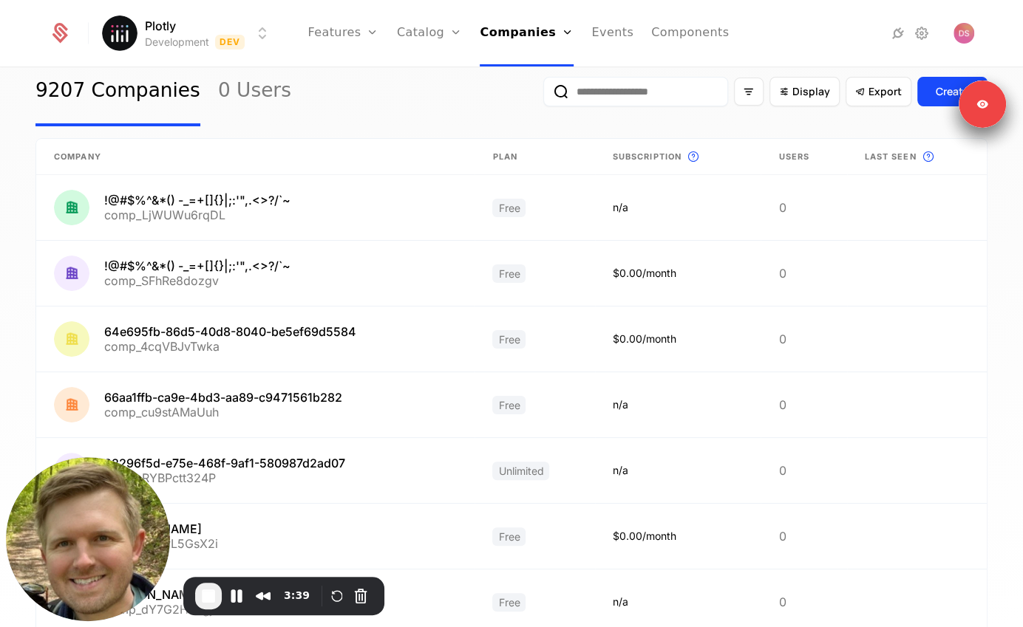
scroll to position [55, 0]
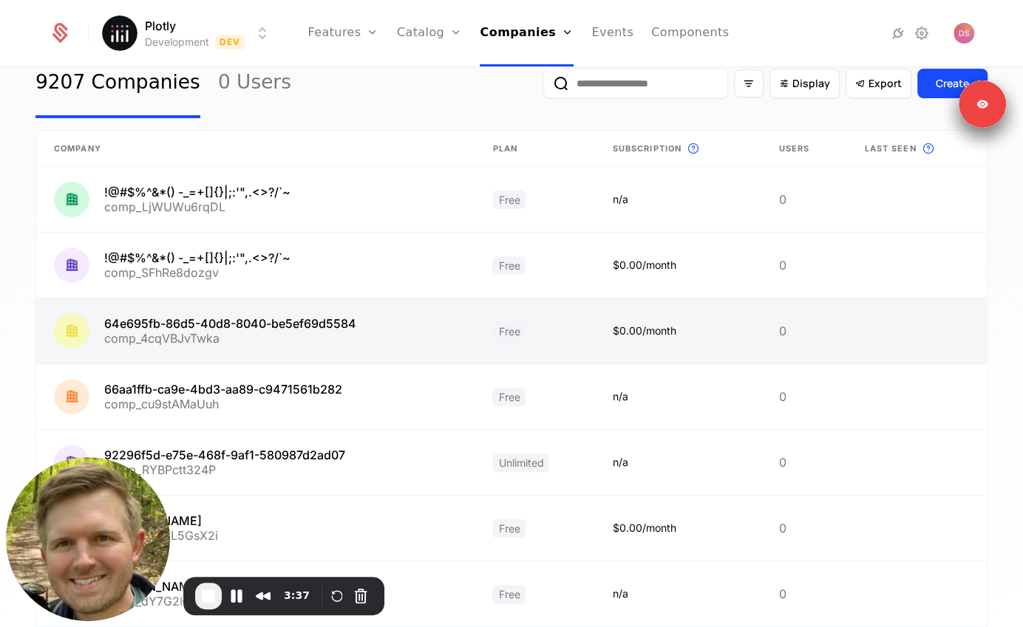
click at [613, 330] on link at bounding box center [678, 331] width 166 height 65
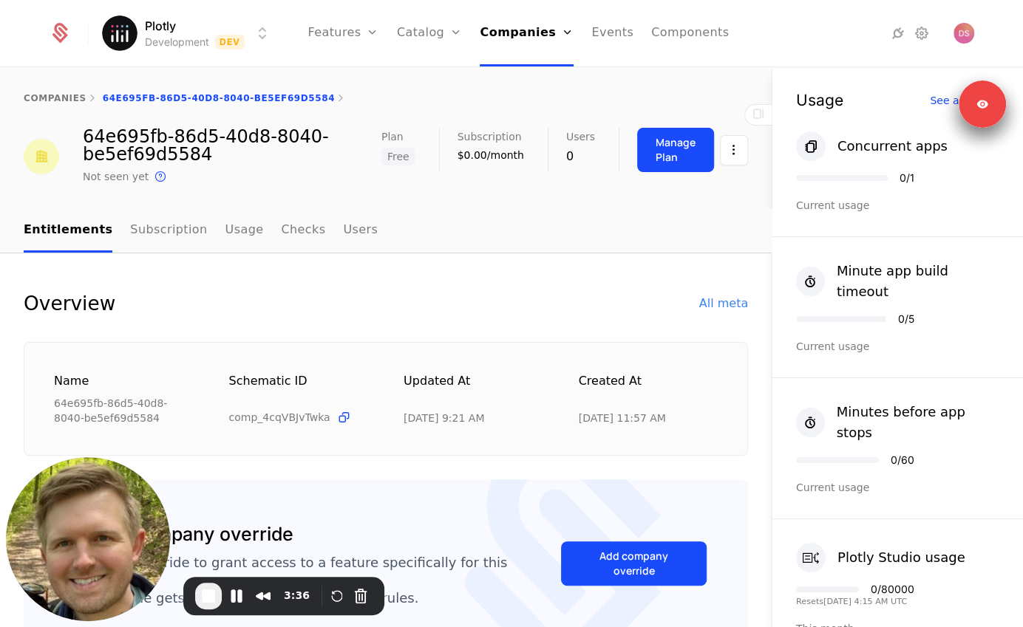
click at [635, 158] on div "Plan Free Subscription $0.00/month Users 0 Manage Plan" at bounding box center [564, 150] width 367 height 44
click at [655, 159] on button "Manage Plan" at bounding box center [675, 150] width 77 height 44
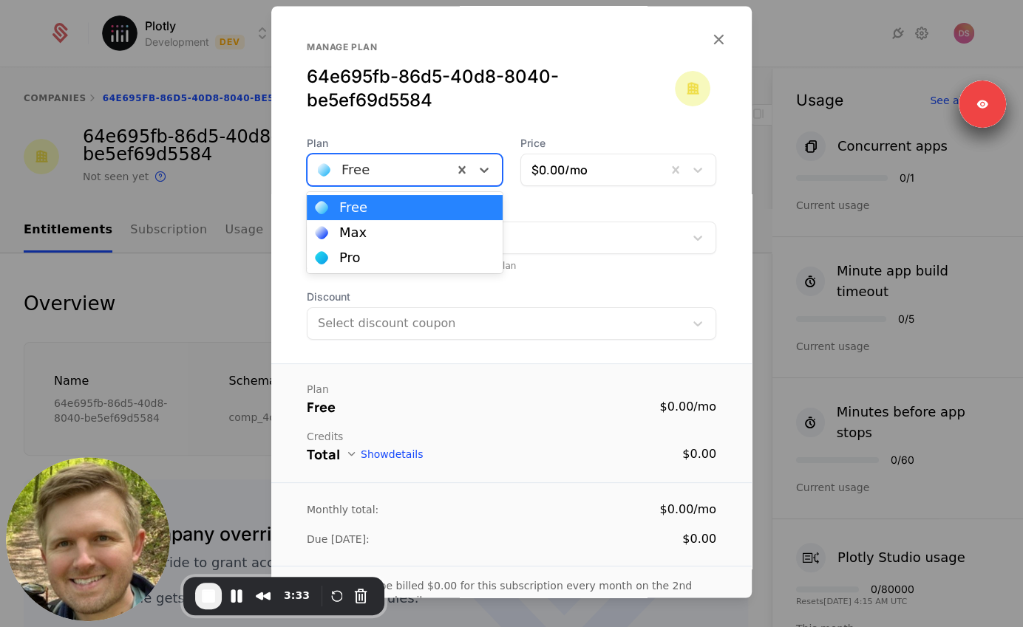
click at [412, 168] on div at bounding box center [380, 170] width 125 height 21
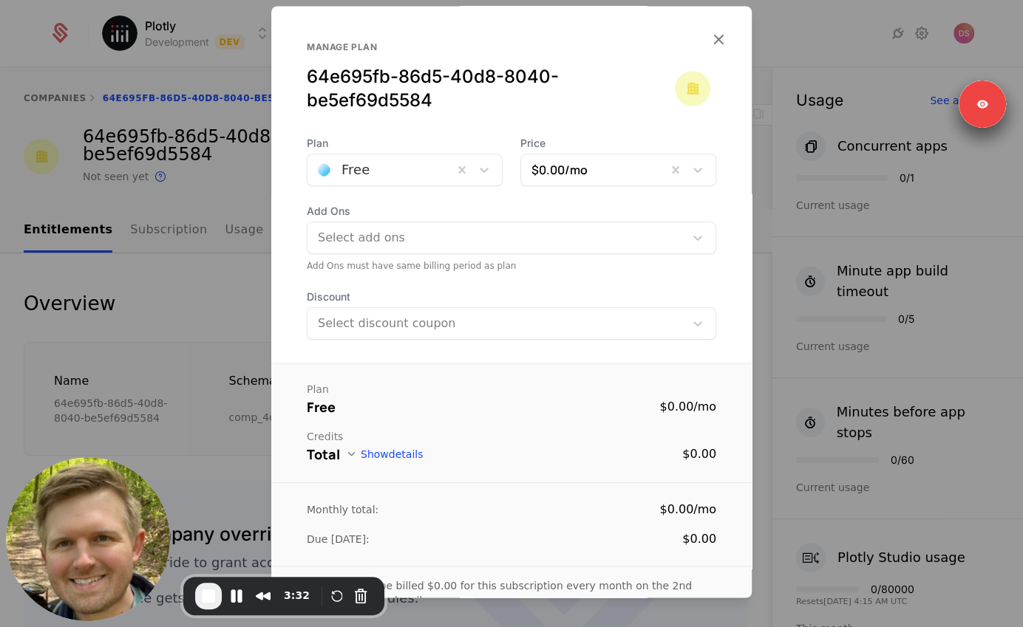
click at [380, 115] on div "Manage plan 64e695fb-86d5-40d8-8040-be5ef69d5584" at bounding box center [511, 88] width 409 height 95
click at [224, 172] on div at bounding box center [511, 313] width 1023 height 627
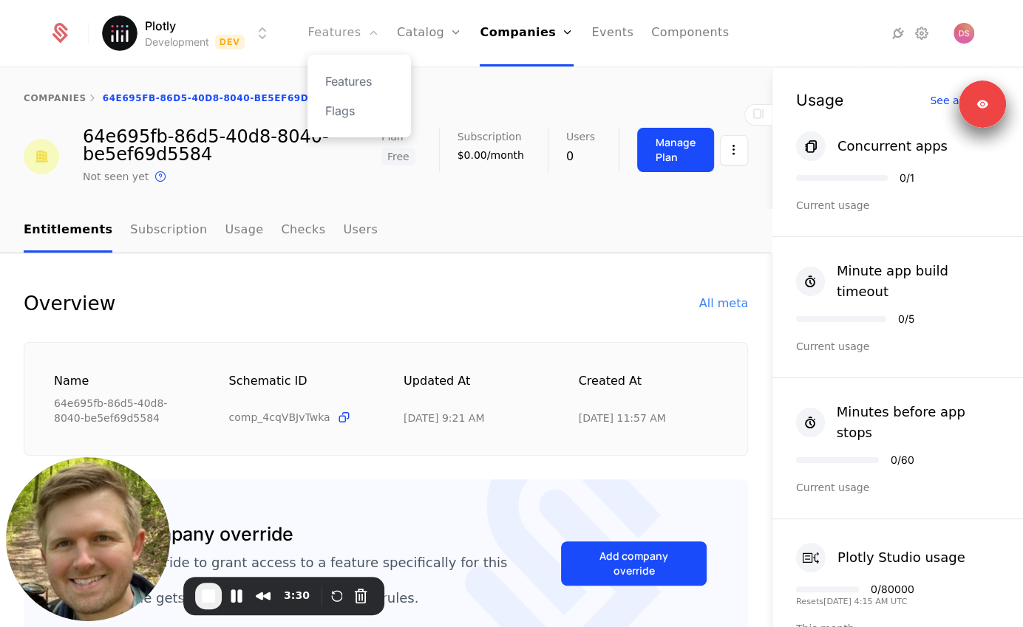
click at [361, 31] on link "Features" at bounding box center [342, 33] width 71 height 67
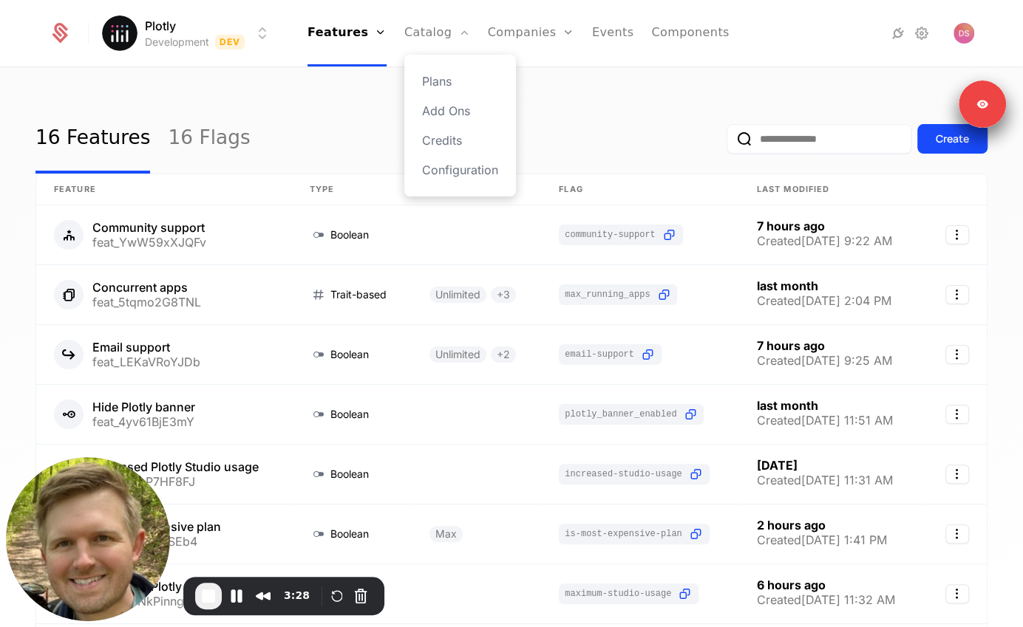
click at [440, 70] on div "Plans Add Ons Credits Configuration" at bounding box center [460, 126] width 112 height 142
click at [440, 83] on link "Plans" at bounding box center [460, 81] width 76 height 18
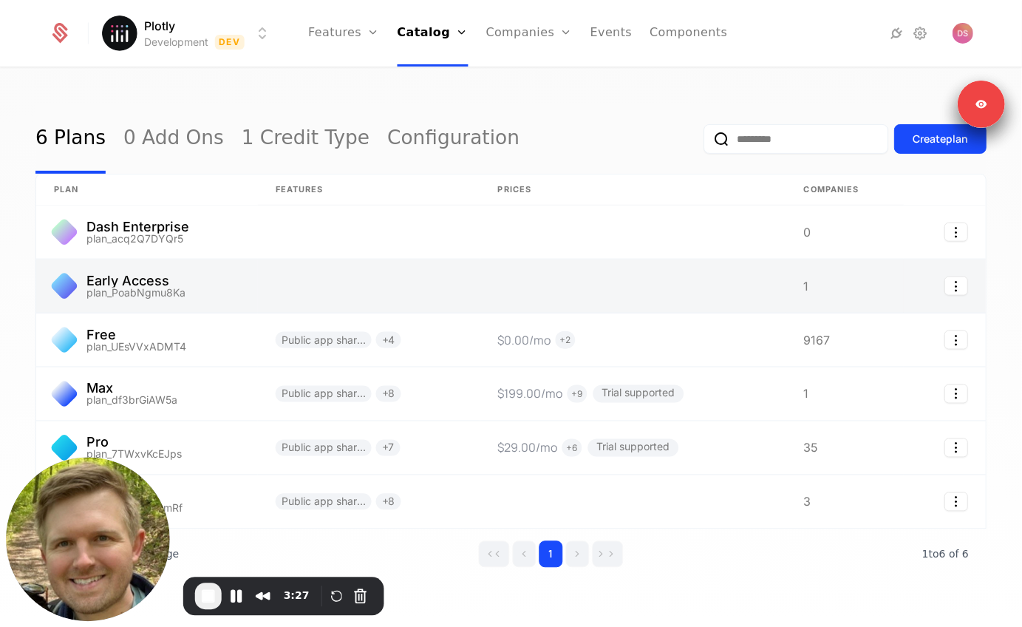
scroll to position [23, 0]
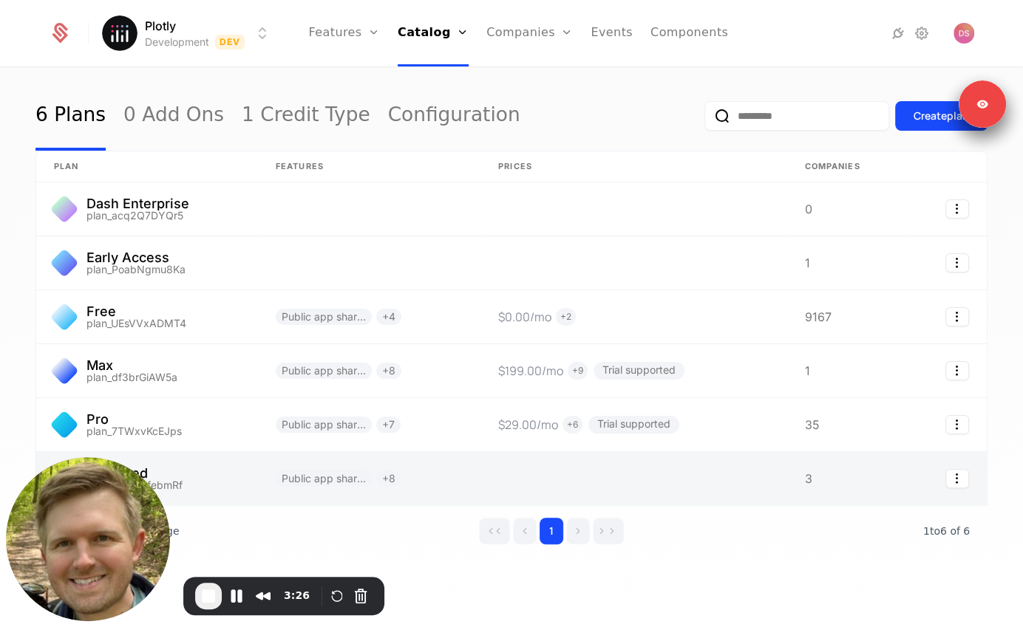
click at [468, 478] on link at bounding box center [369, 478] width 222 height 53
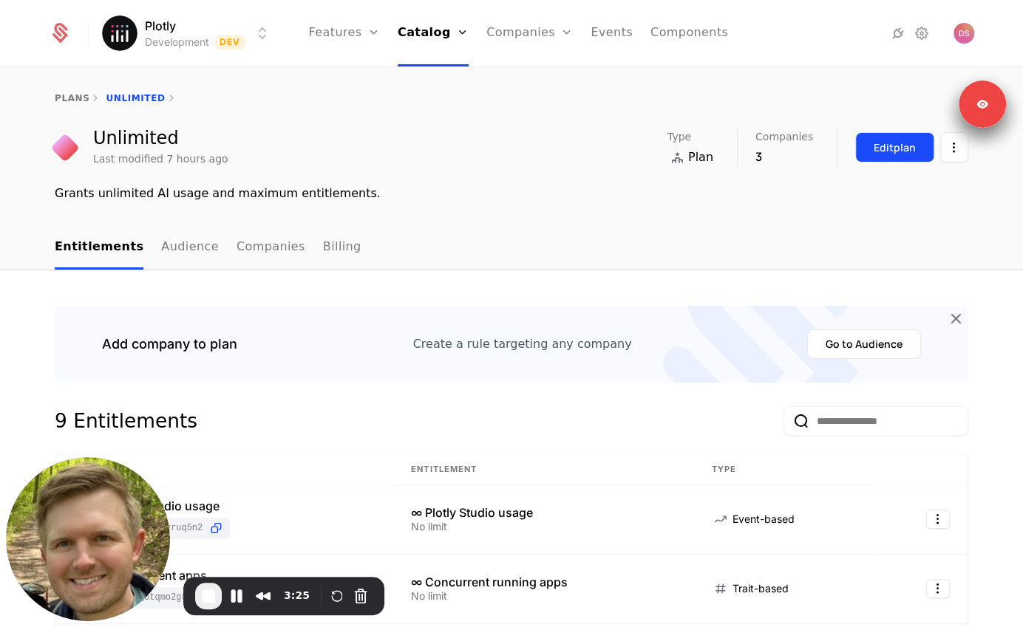
click at [868, 146] on button "Edit plan" at bounding box center [894, 147] width 79 height 30
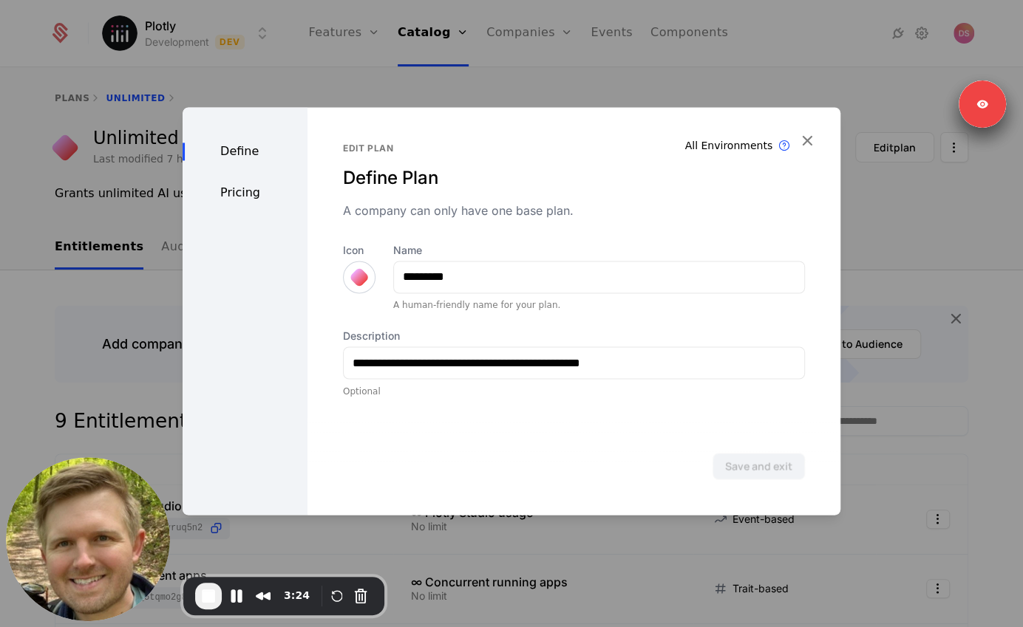
click at [234, 198] on div "Pricing" at bounding box center [245, 193] width 125 height 18
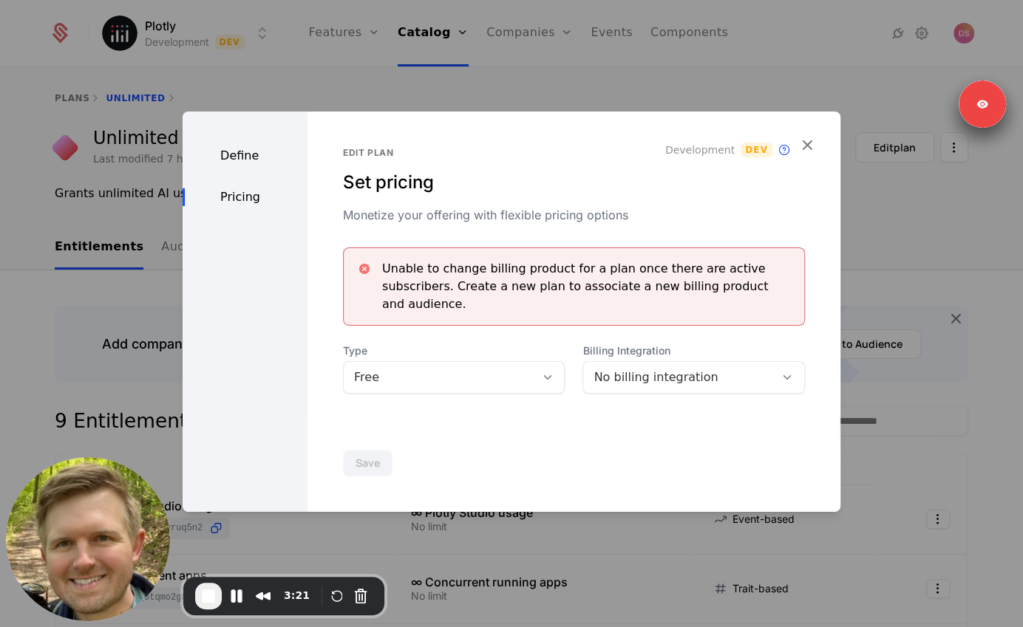
click at [375, 92] on div at bounding box center [511, 313] width 1023 height 627
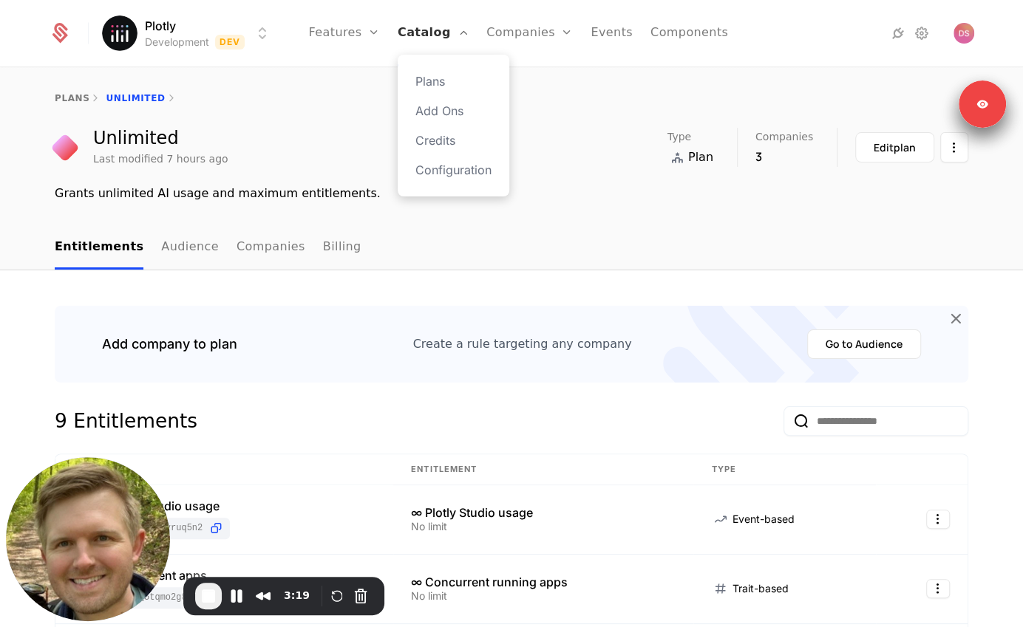
click at [425, 21] on link "Catalog" at bounding box center [433, 33] width 71 height 67
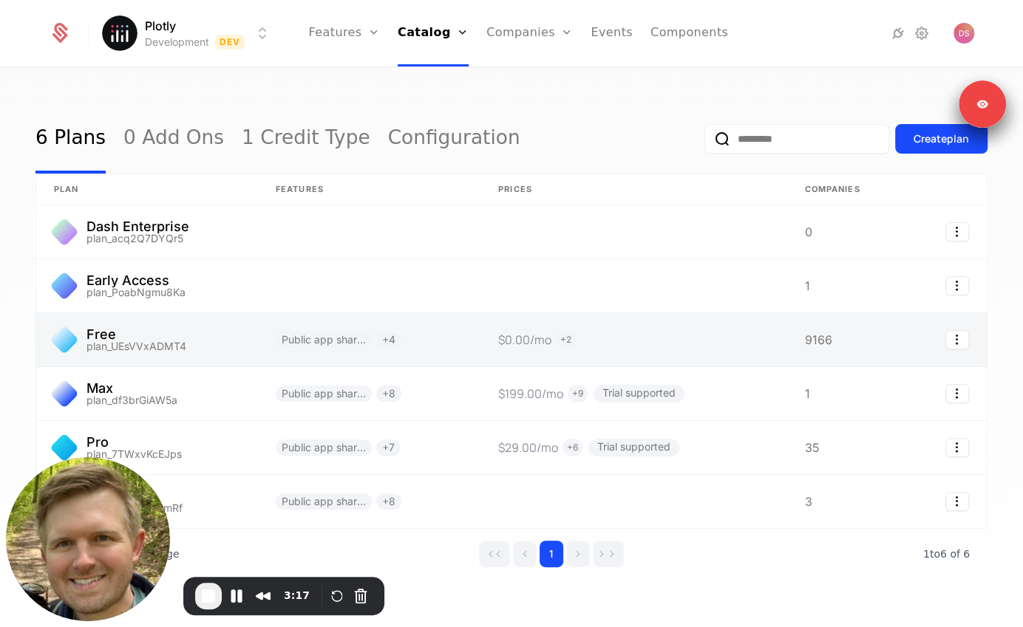
click at [186, 339] on link at bounding box center [147, 339] width 222 height 53
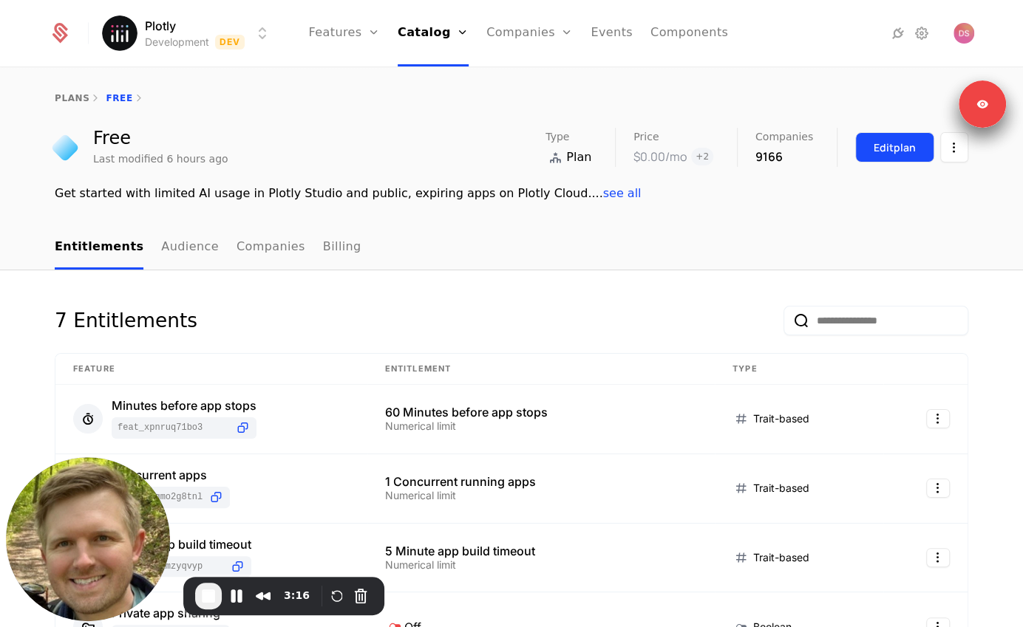
click at [868, 154] on button "Edit plan" at bounding box center [894, 147] width 79 height 30
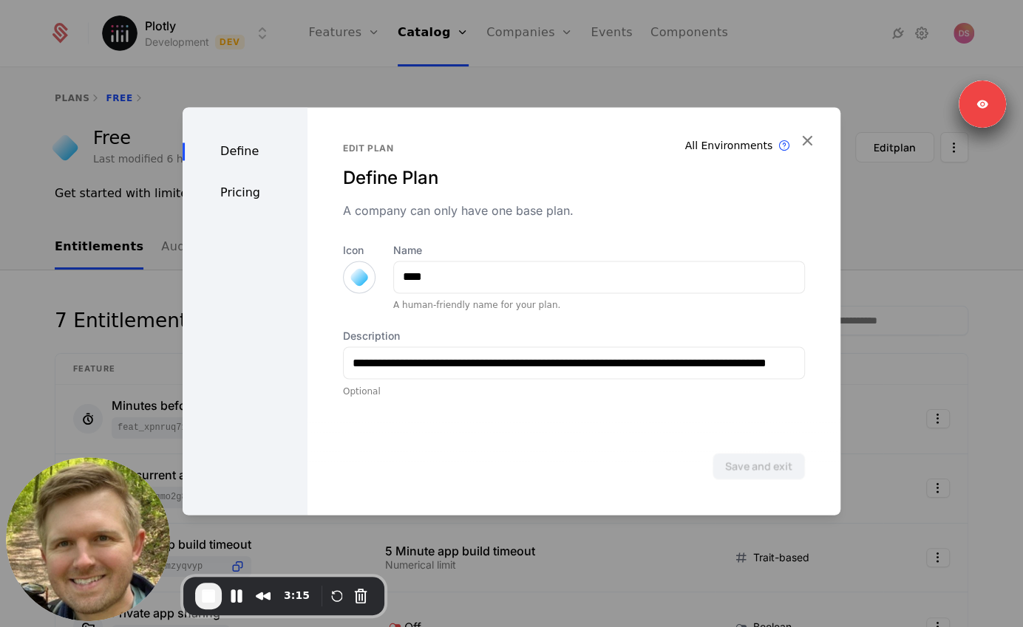
click at [231, 191] on div "Pricing" at bounding box center [245, 193] width 125 height 18
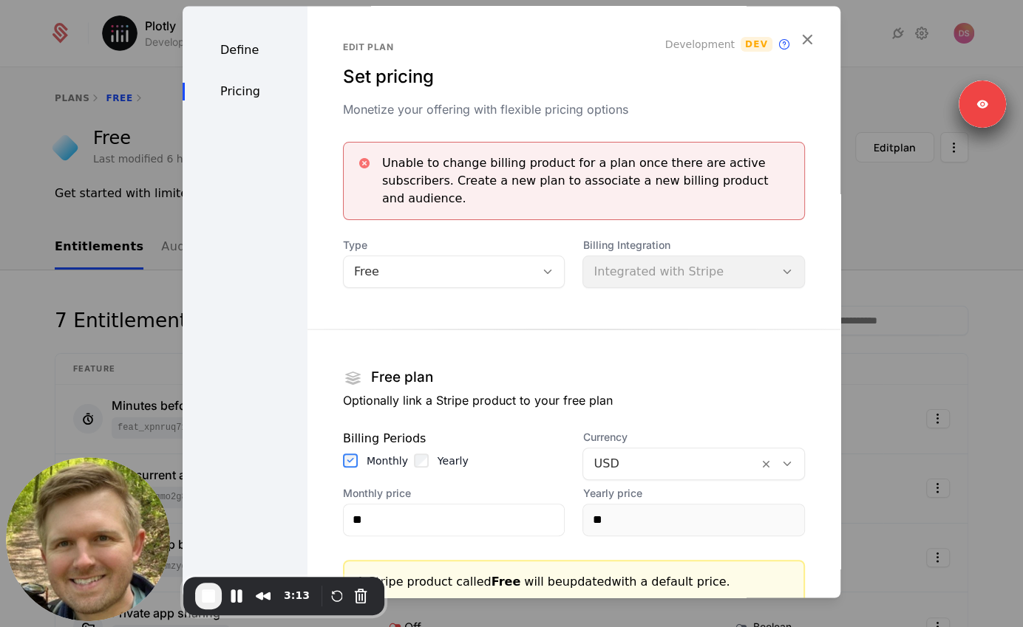
click at [914, 243] on div at bounding box center [511, 313] width 1023 height 627
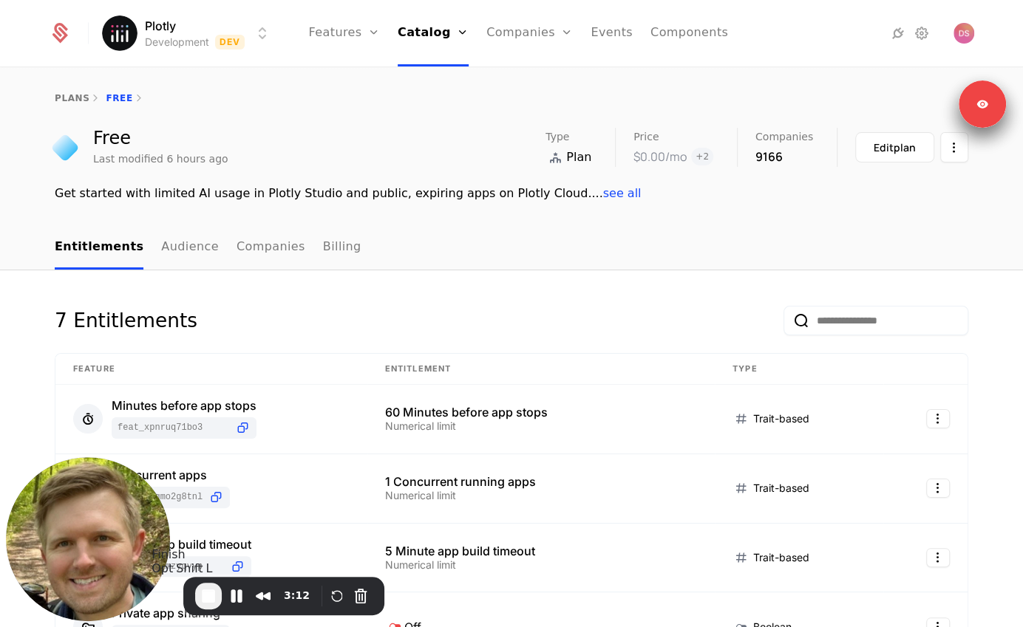
click at [211, 601] on span "End Recording" at bounding box center [209, 596] width 18 height 18
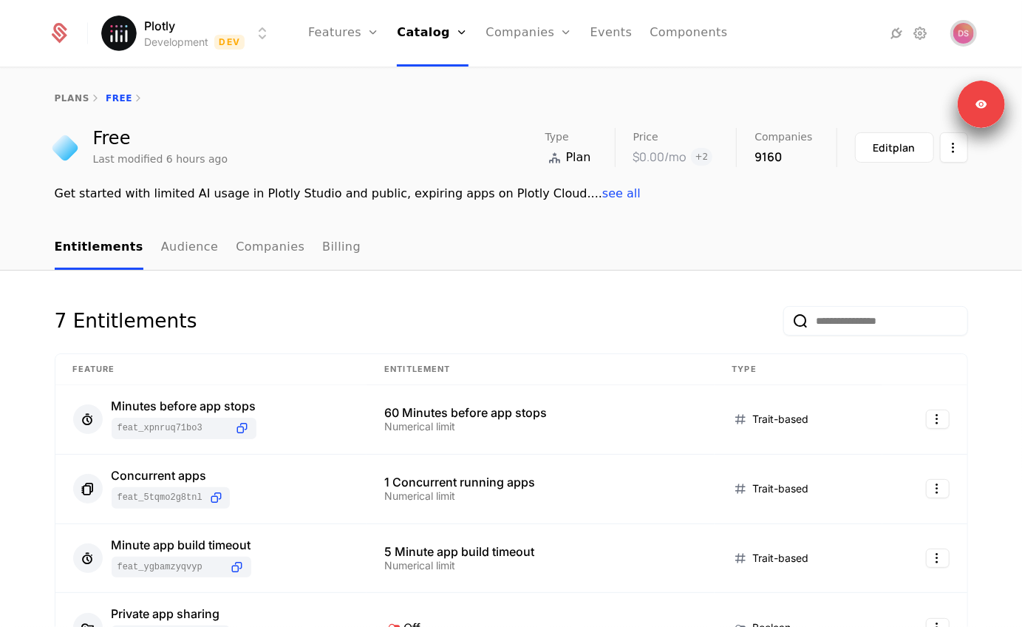
click at [959, 33] on img "Open user button" at bounding box center [963, 33] width 21 height 21
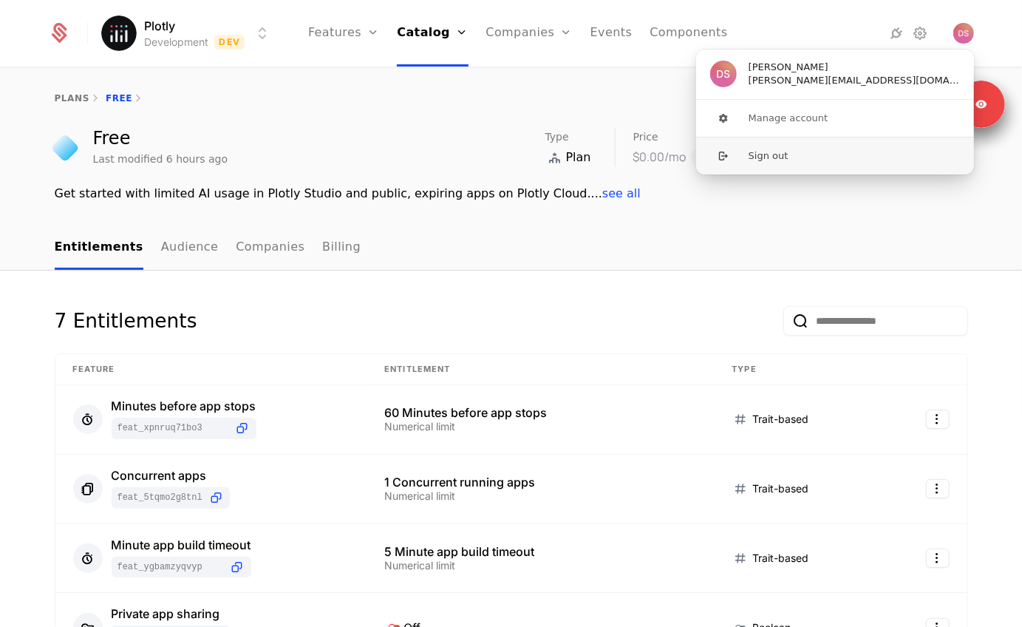
click at [771, 151] on button "Sign out" at bounding box center [834, 156] width 279 height 38
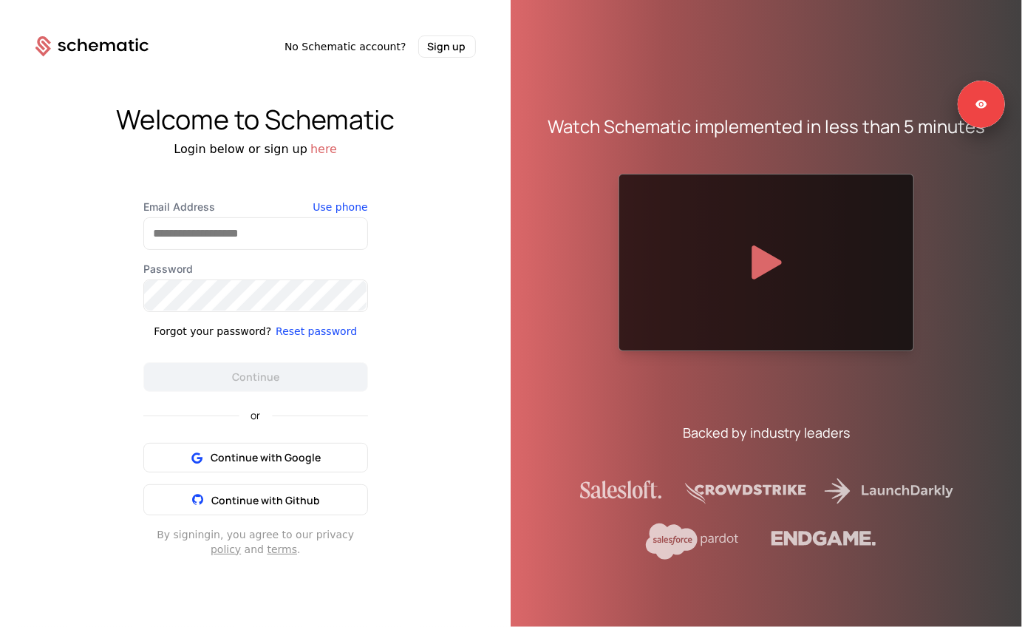
click at [275, 162] on div "Welcome to Schematic Login below or sign up here Email Address Use phone Passwo…" at bounding box center [255, 330] width 511 height 545
click at [220, 236] on input "Email Address" at bounding box center [255, 233] width 223 height 31
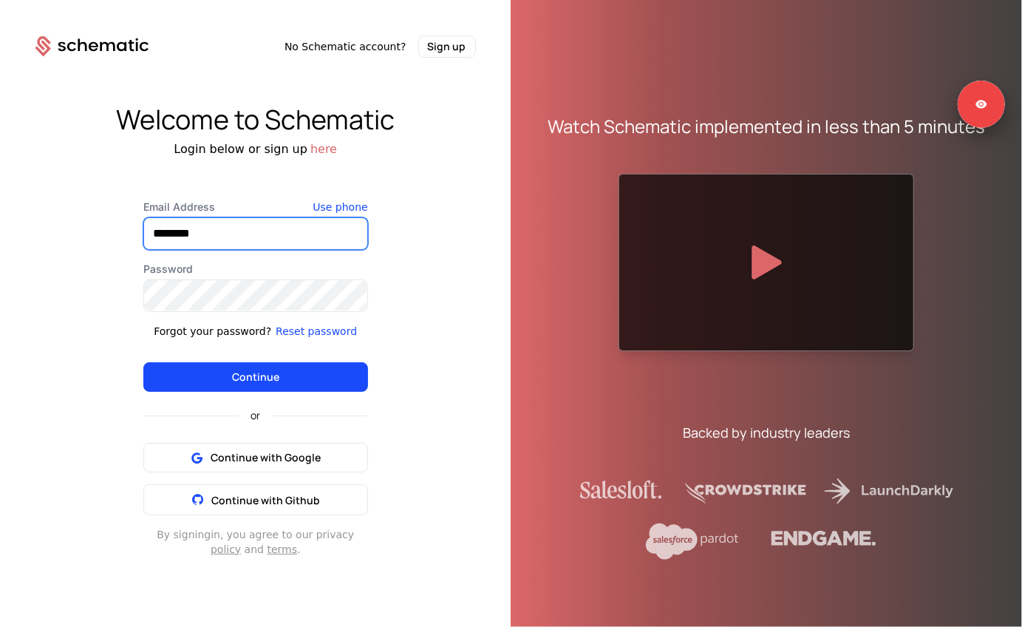
type input "**********"
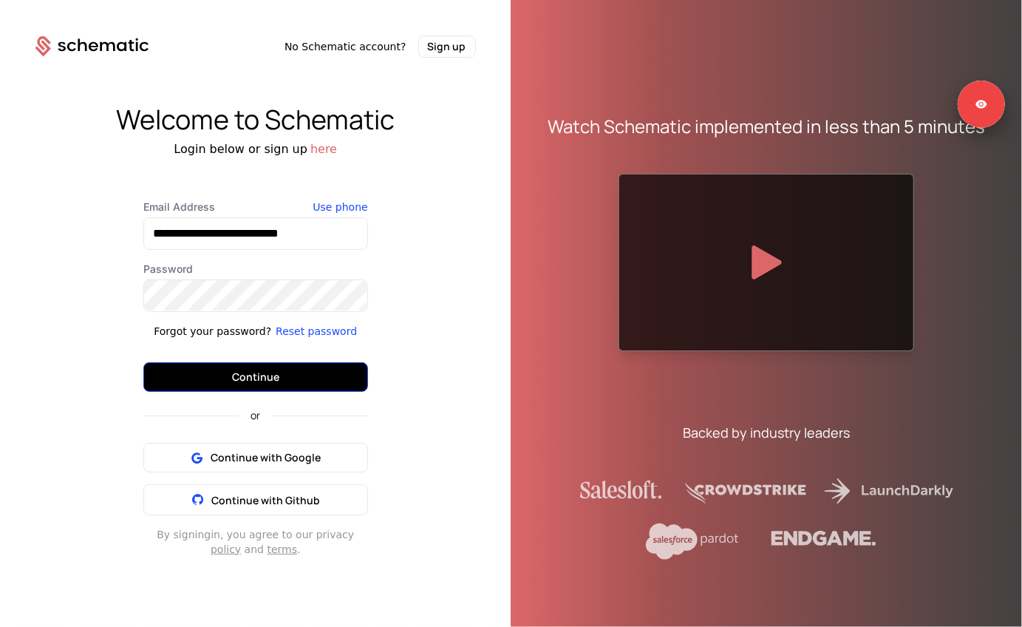
click at [277, 387] on button "Continue" at bounding box center [255, 377] width 225 height 30
